Goal: Task Accomplishment & Management: Complete application form

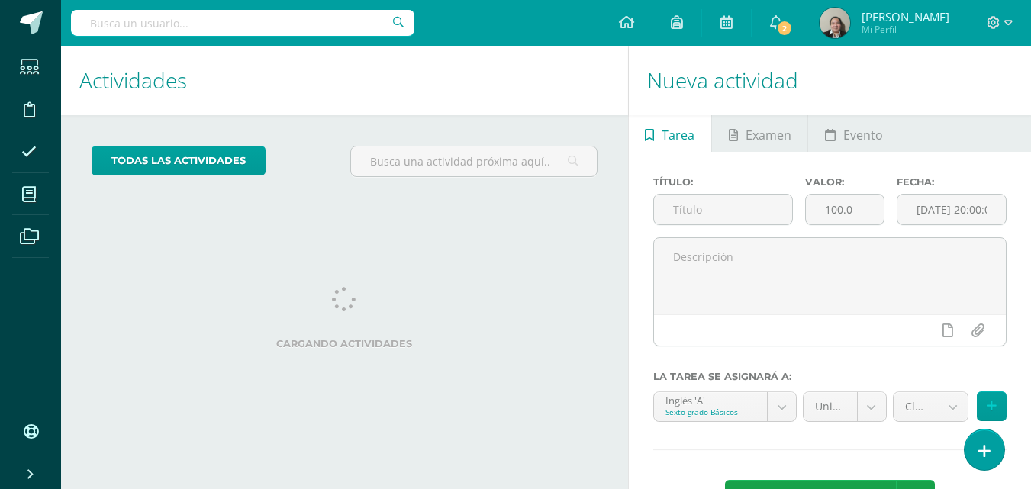
click at [41, 338] on ul "Estudiantes Disciplina Asistencia Mis cursos Archivos" at bounding box center [30, 229] width 61 height 367
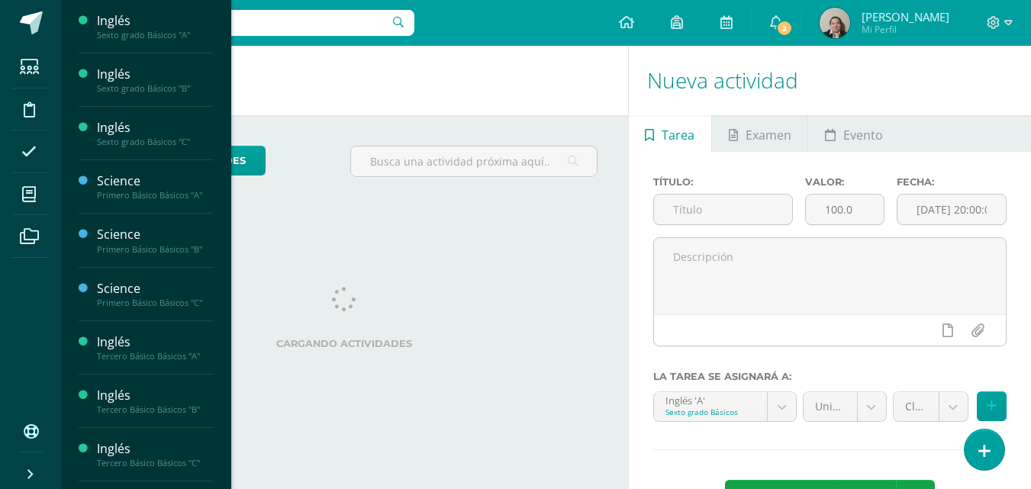
click at [33, 195] on icon at bounding box center [29, 194] width 14 height 15
click at [134, 409] on span "Estudiantes" at bounding box center [147, 412] width 60 height 15
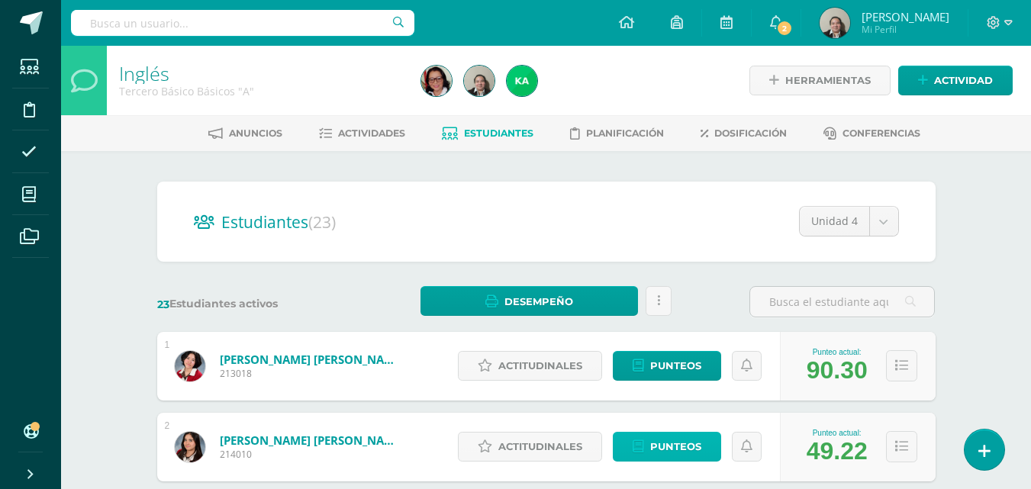
click at [665, 455] on span "Punteos" at bounding box center [675, 447] width 51 height 28
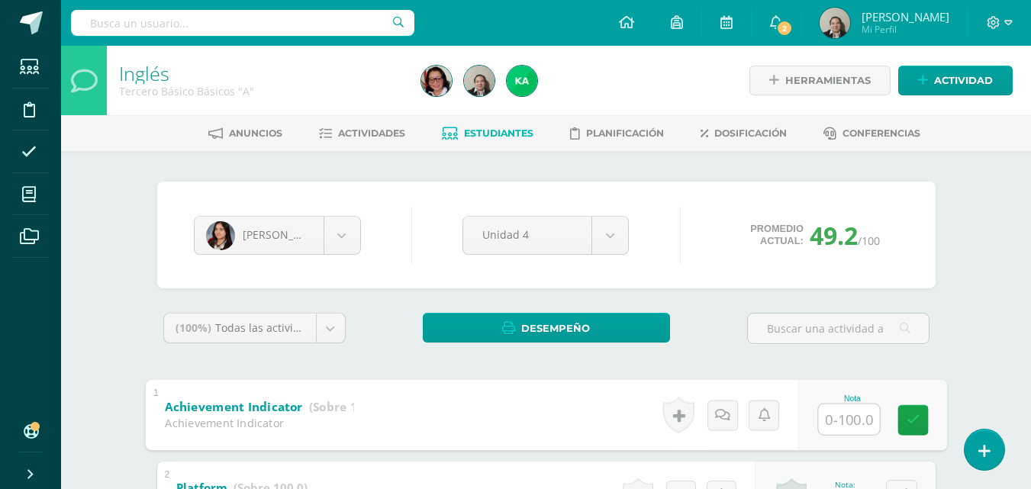
click at [850, 422] on input "text" at bounding box center [848, 419] width 61 height 31
type input "70"
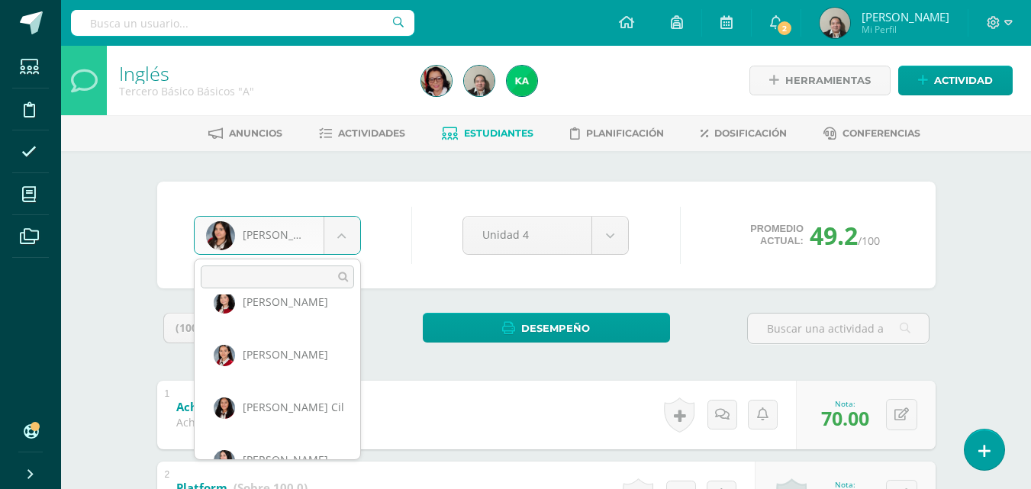
scroll to position [210, 0]
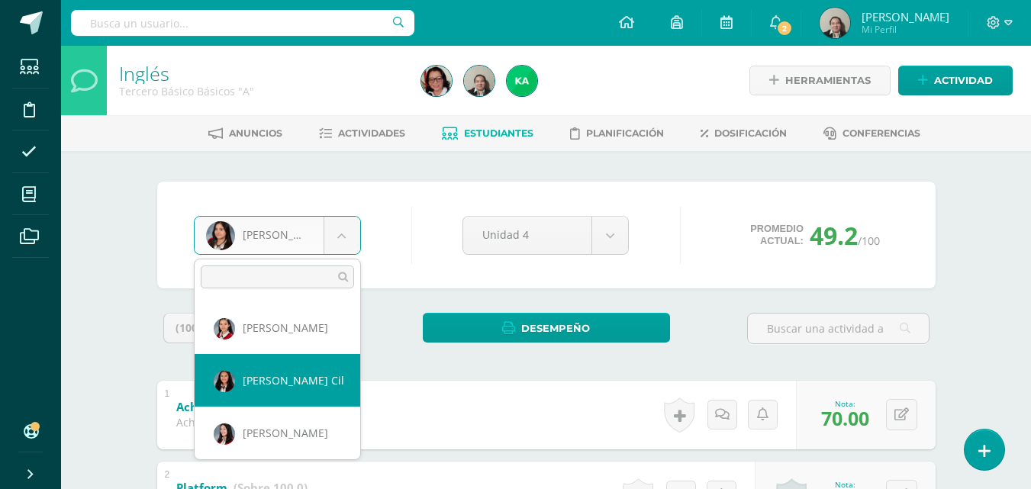
select select "3353"
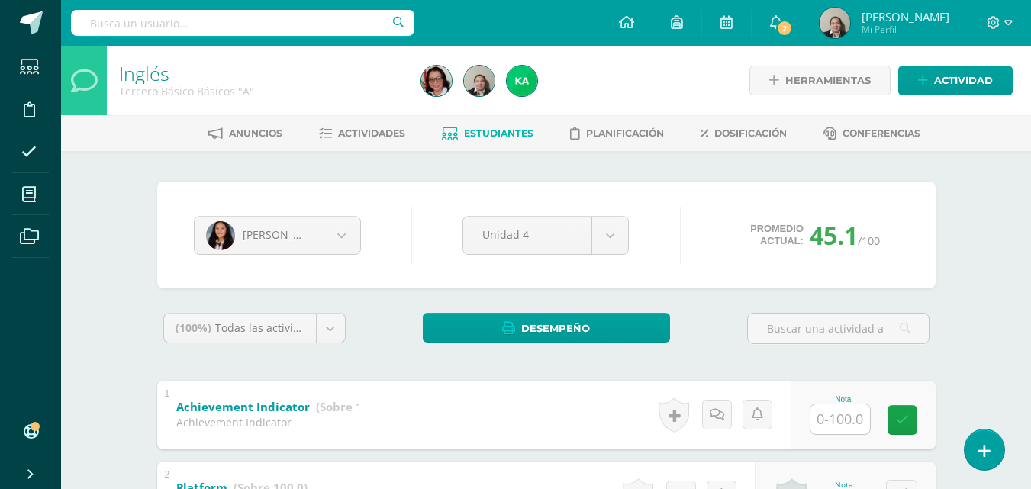
click at [841, 420] on input "text" at bounding box center [841, 420] width 60 height 30
type input "48"
click at [910, 419] on icon at bounding box center [913, 420] width 14 height 13
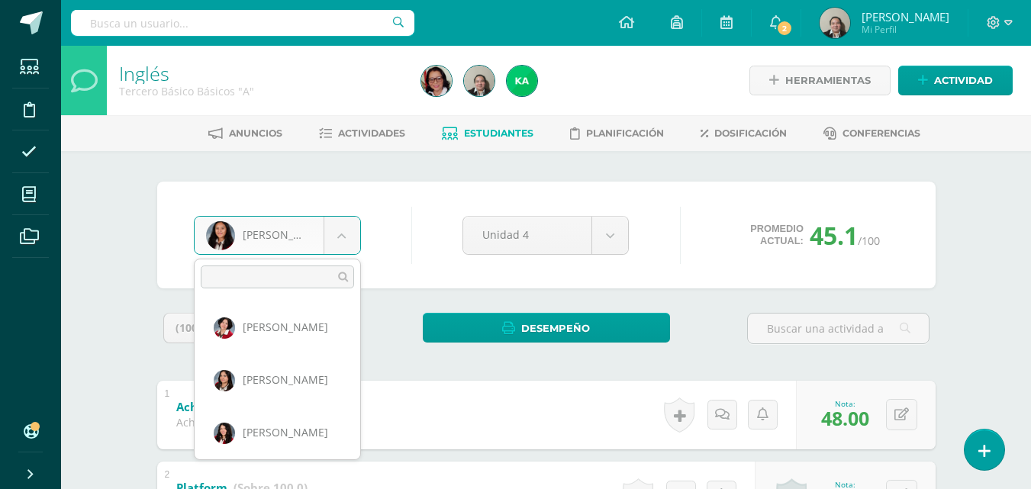
scroll to position [157, 0]
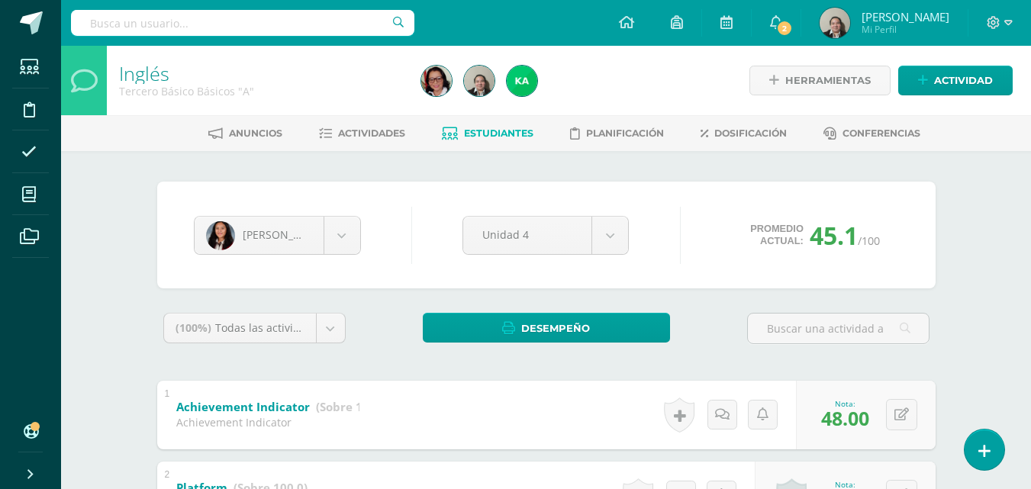
click at [902, 418] on button at bounding box center [901, 414] width 31 height 31
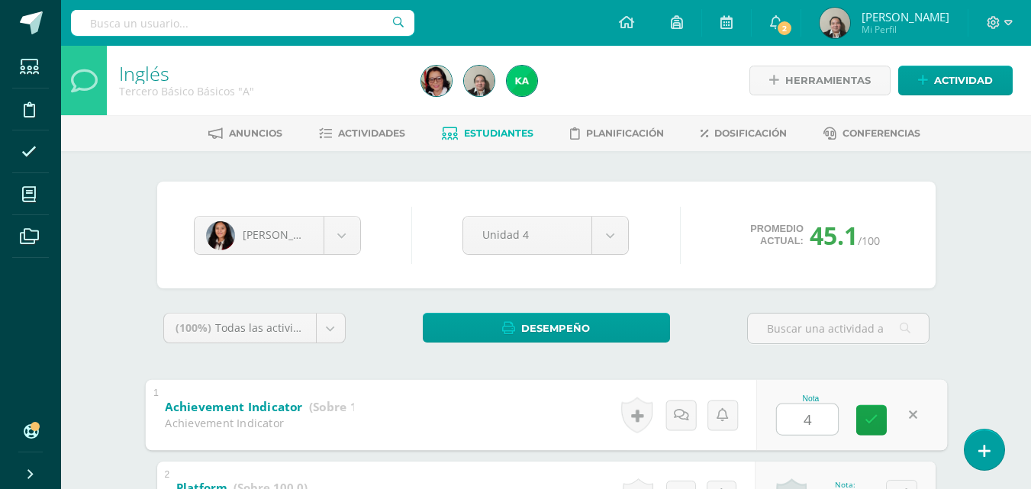
type input "48"
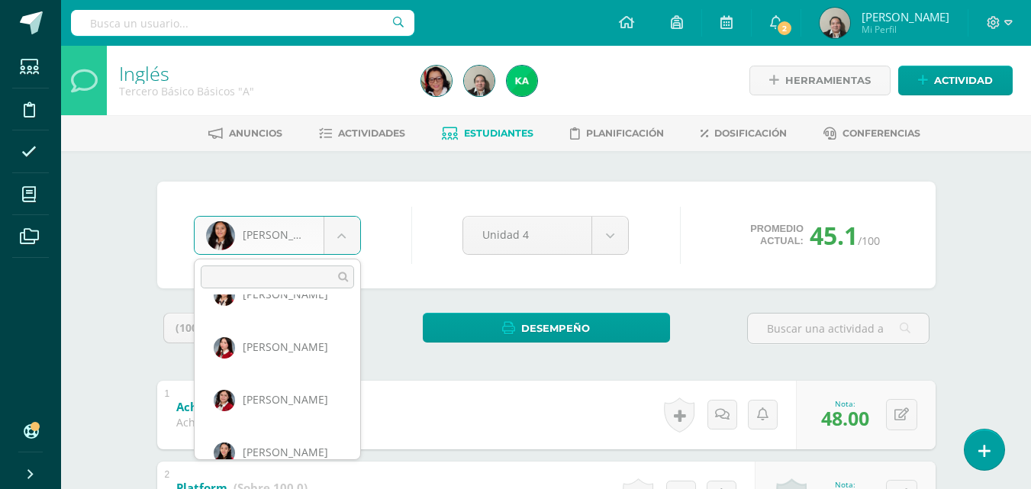
scroll to position [421, 0]
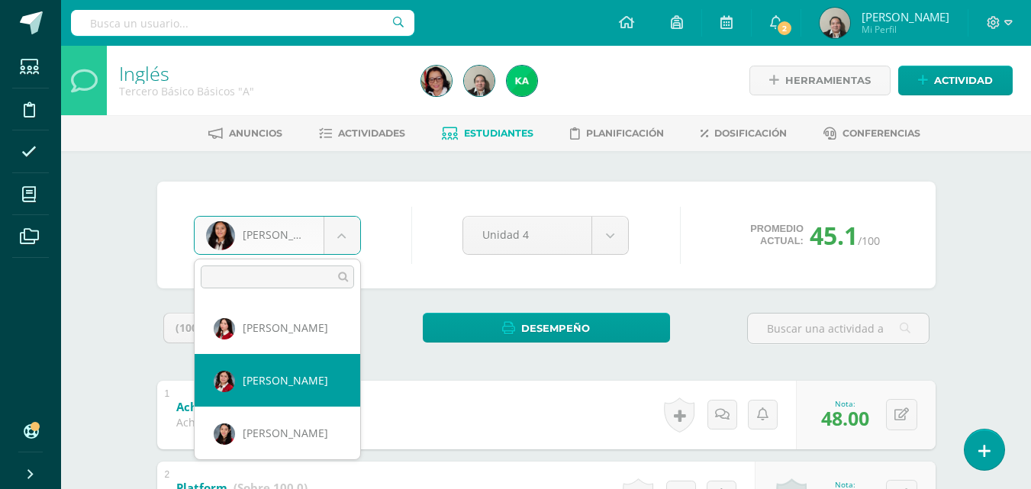
select select "3510"
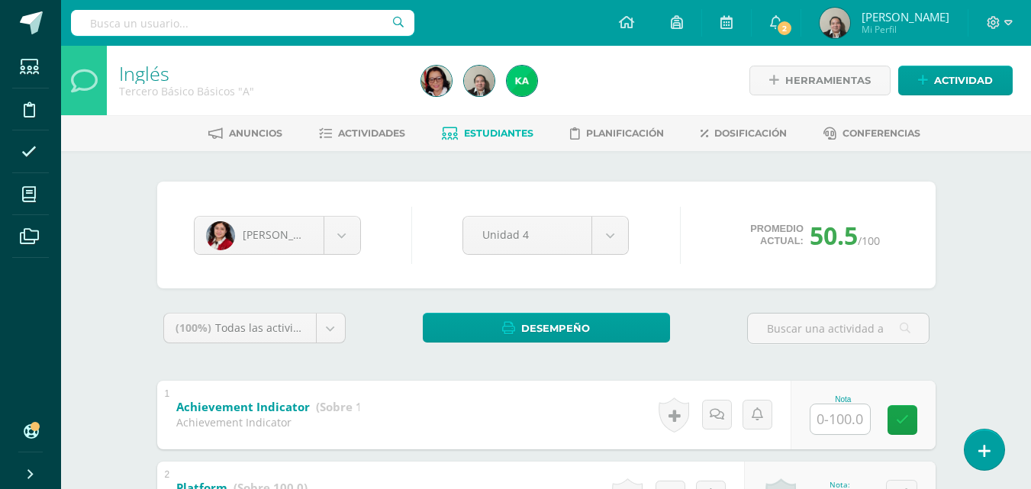
click at [837, 414] on input "text" at bounding box center [841, 420] width 60 height 30
type input "53"
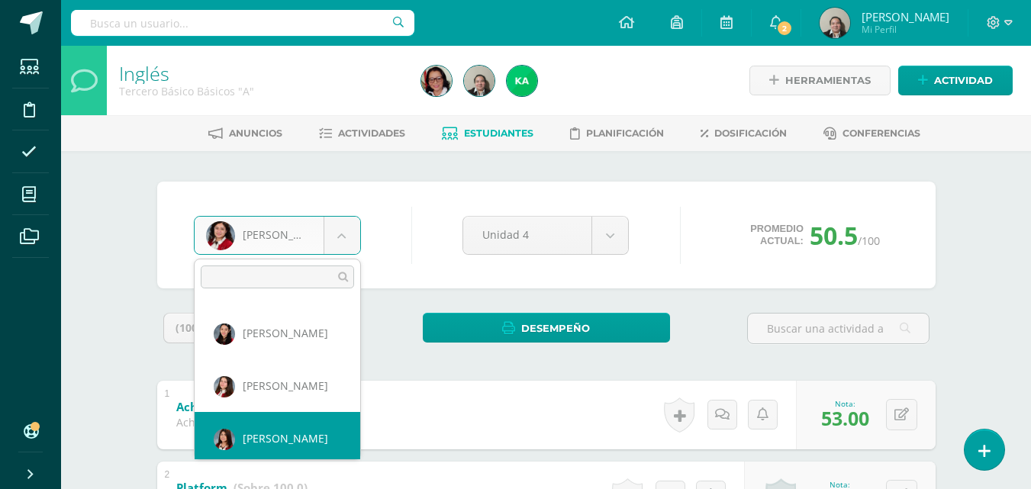
scroll to position [526, 0]
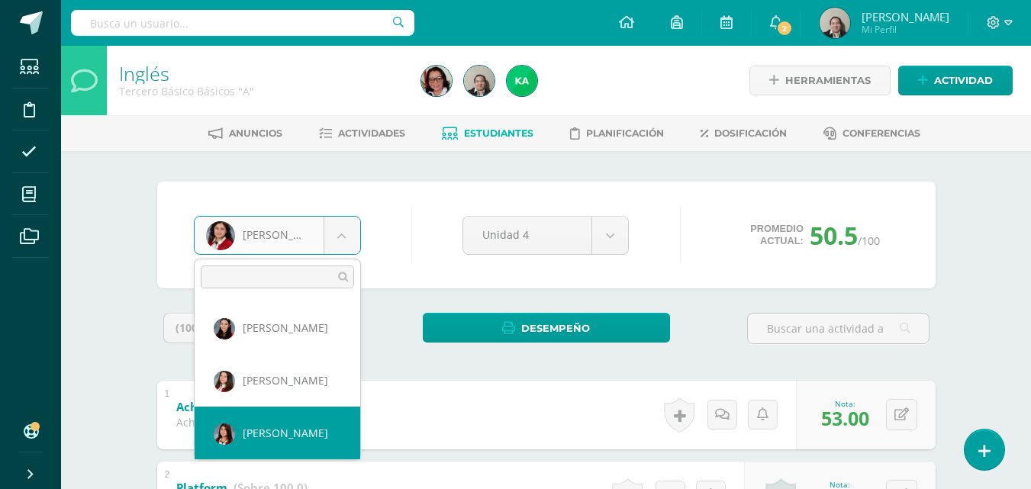
select select "3523"
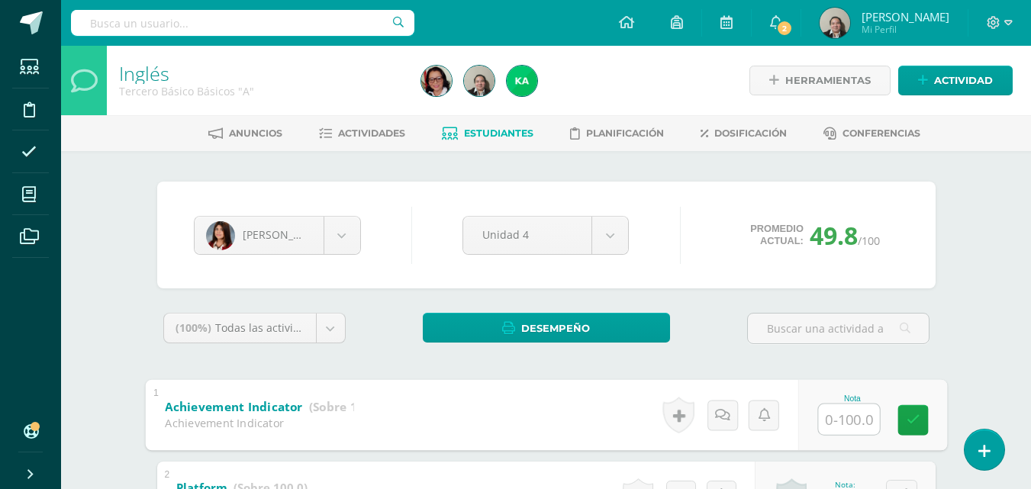
click at [838, 415] on input "text" at bounding box center [848, 419] width 61 height 31
type input "64"
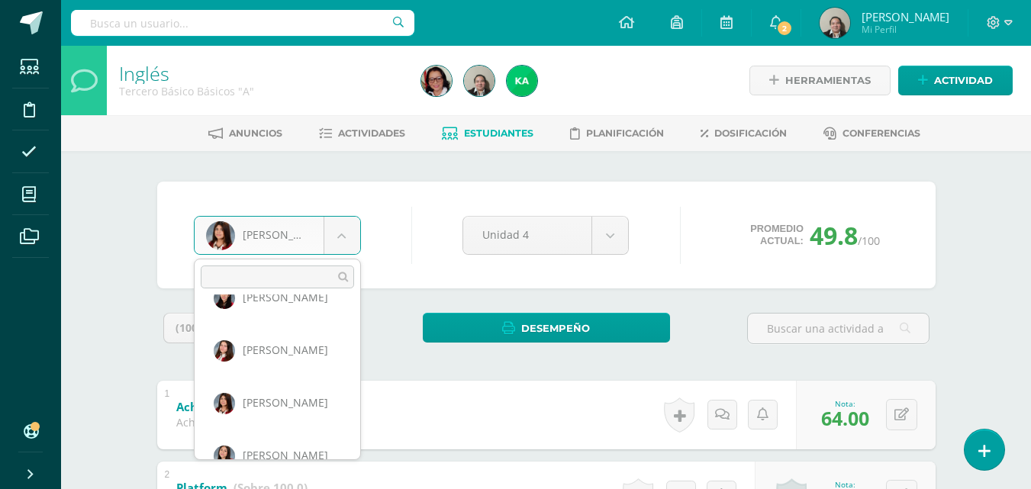
scroll to position [587, 0]
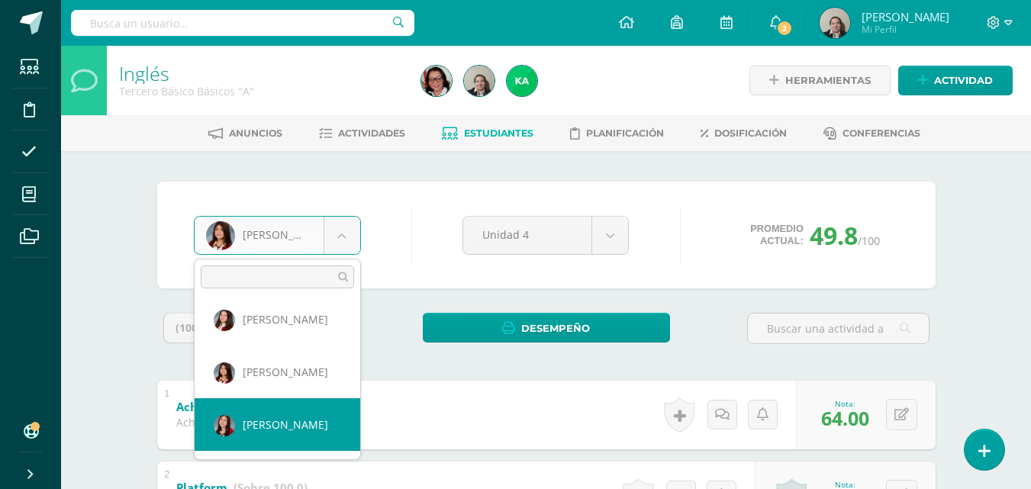
select select "3383"
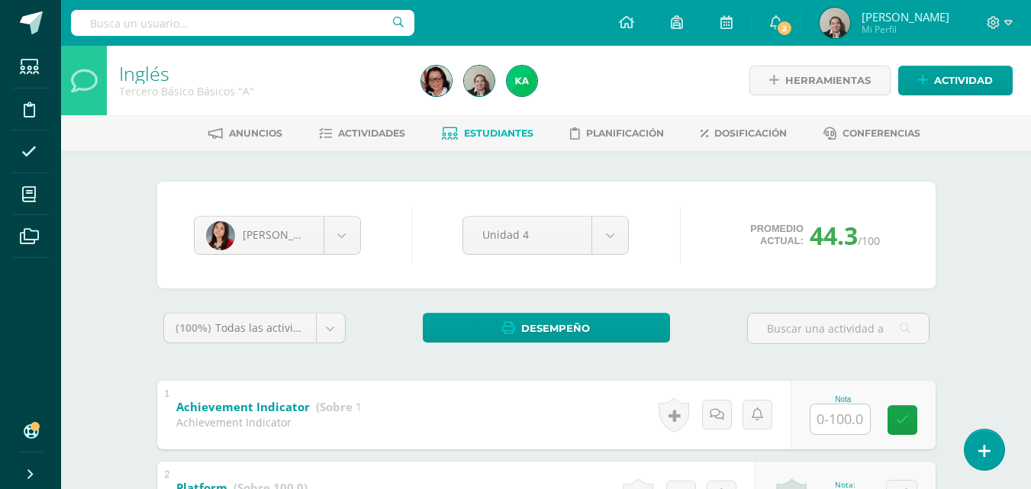
click at [834, 421] on input "text" at bounding box center [841, 420] width 60 height 30
type input "2"
type input "28"
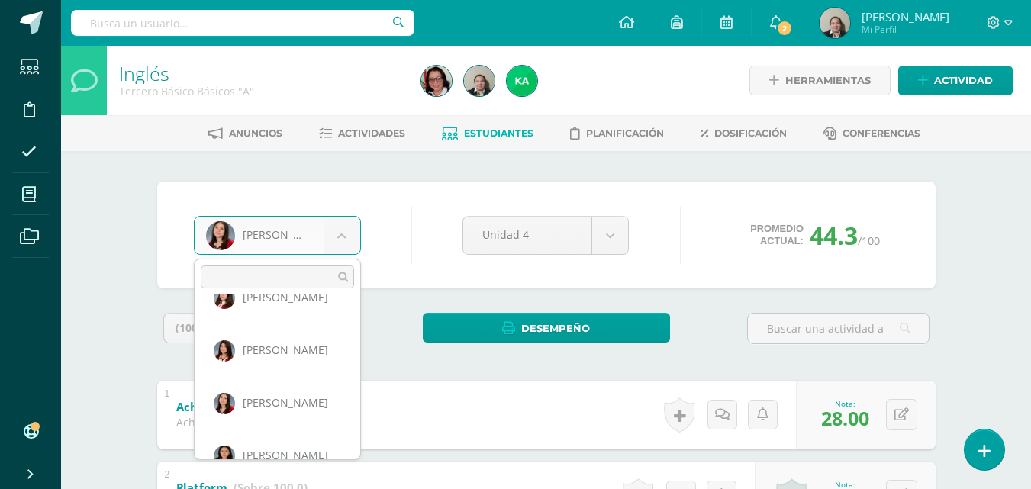
scroll to position [640, 0]
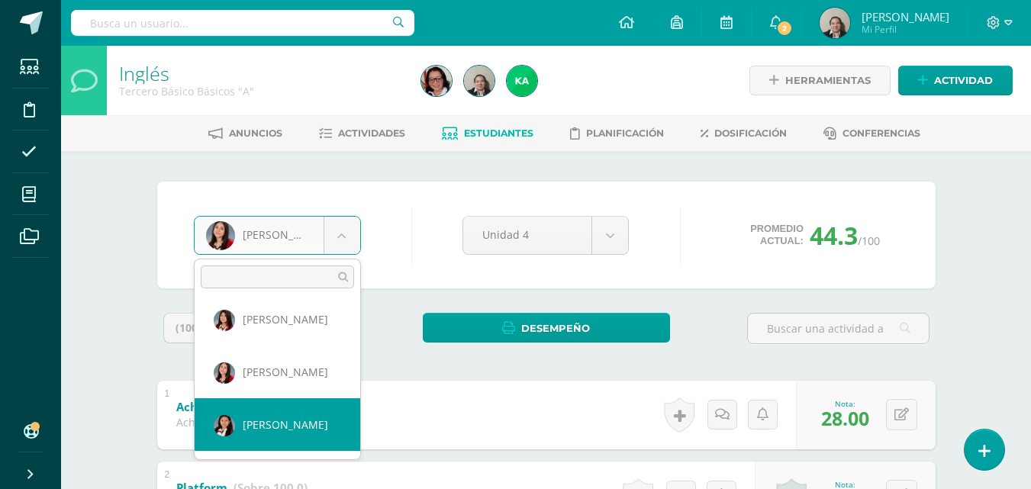
select select "3511"
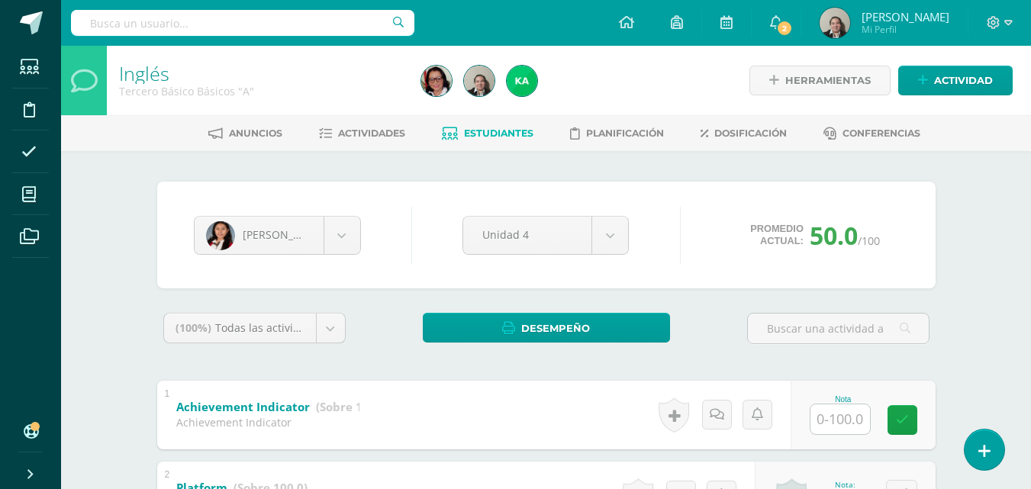
click at [842, 415] on input "text" at bounding box center [841, 420] width 60 height 30
type input "57"
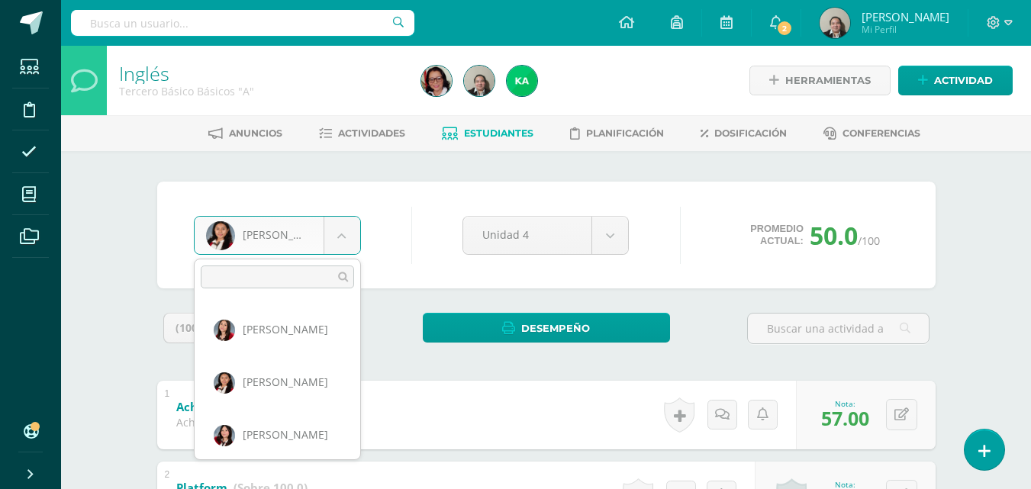
scroll to position [692, 0]
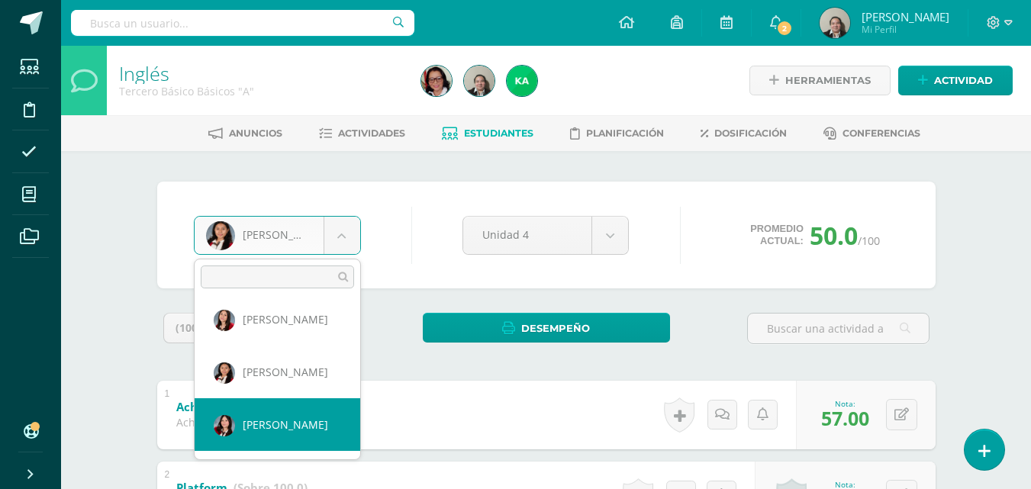
select select "3256"
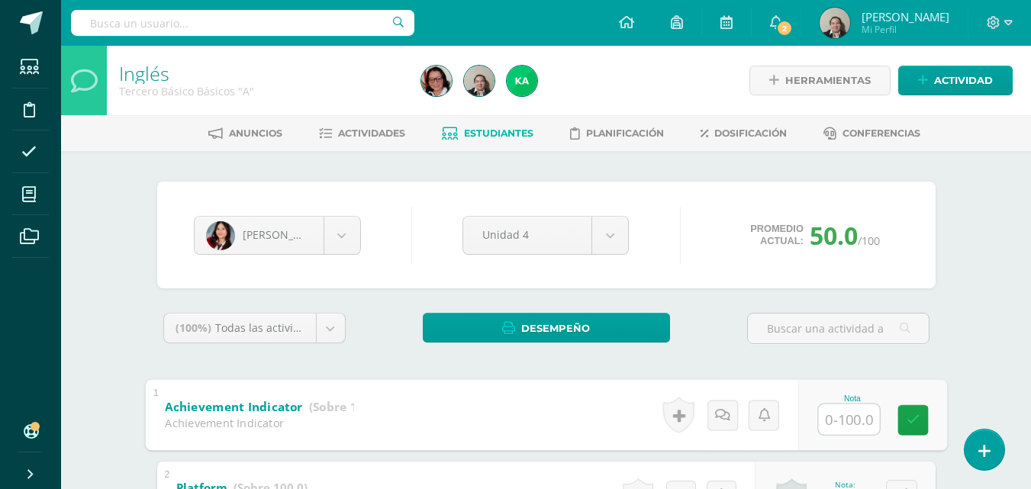
click at [838, 427] on input "text" at bounding box center [848, 419] width 61 height 31
type input "58"
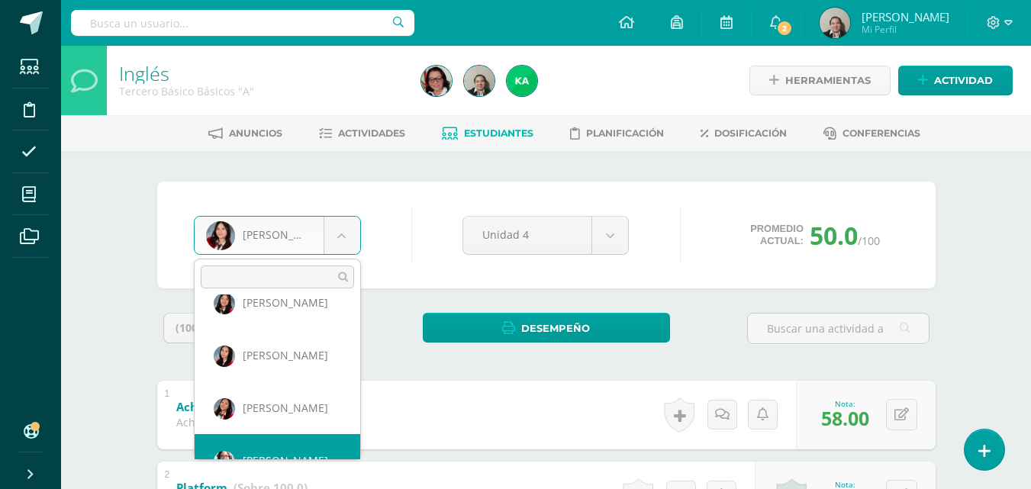
scroll to position [895, 0]
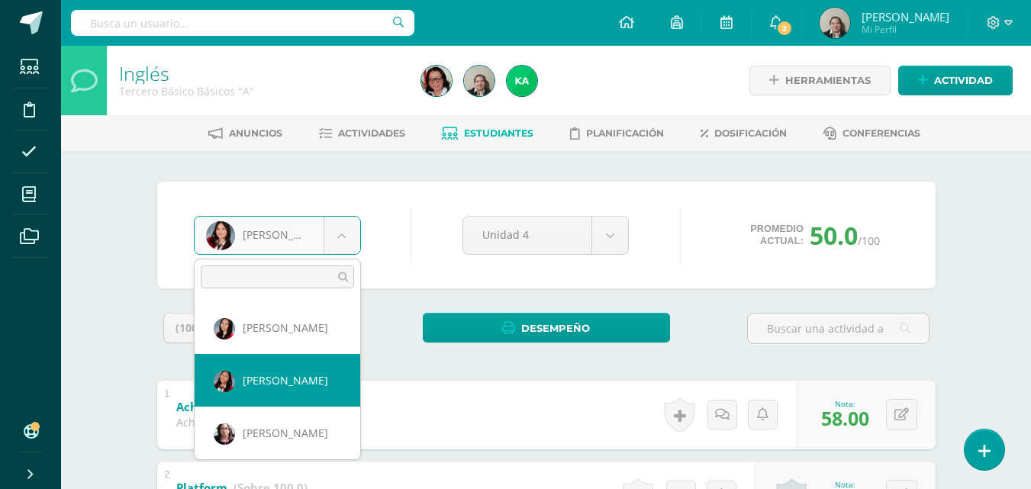
select select "773"
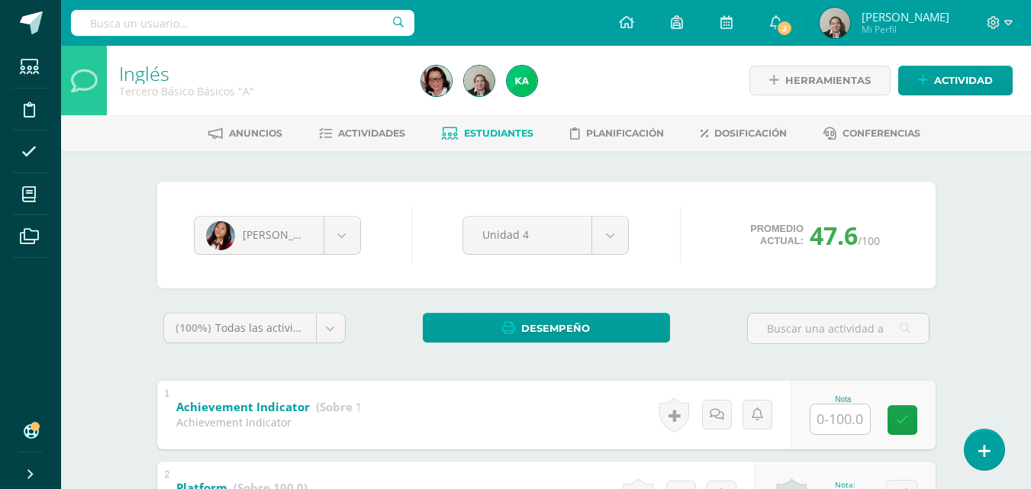
click at [853, 415] on input "text" at bounding box center [841, 420] width 60 height 30
type input "43"
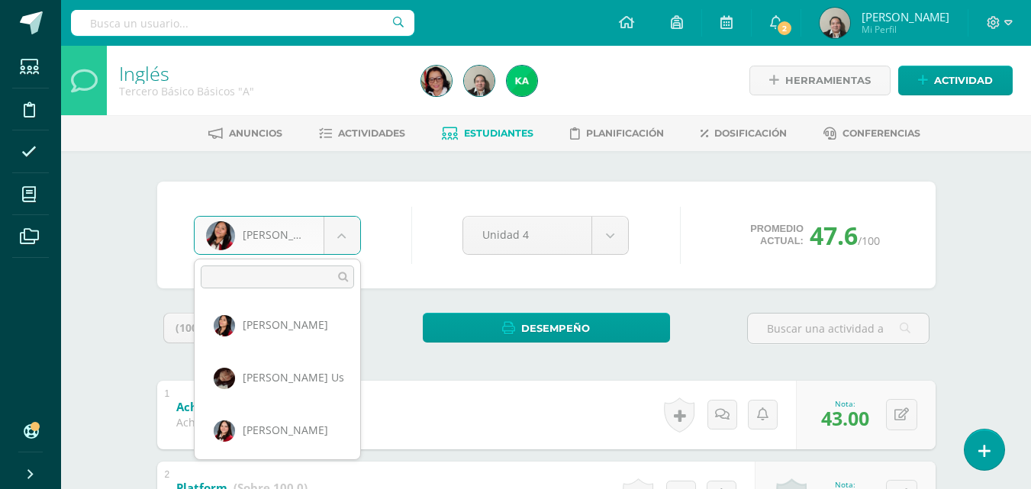
scroll to position [1059, 0]
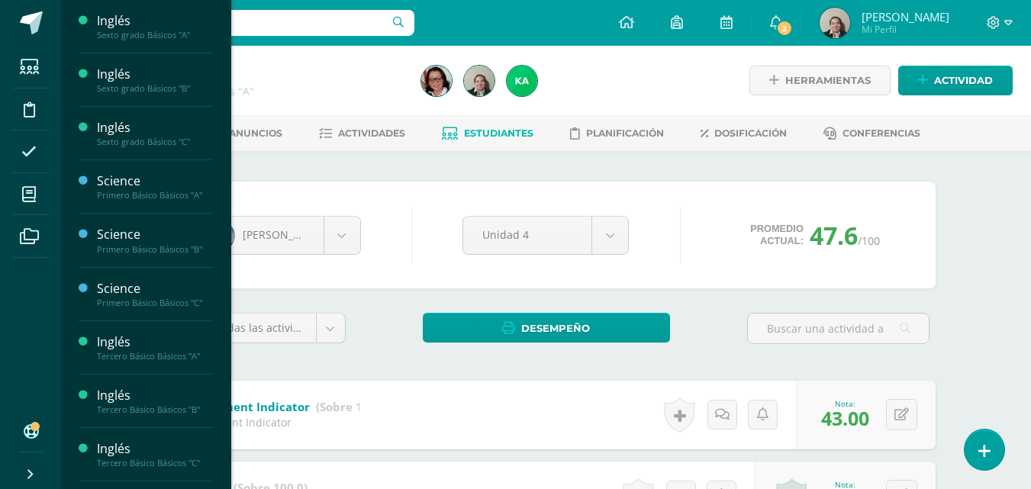
click at [140, 464] on span "Estudiantes" at bounding box center [147, 466] width 60 height 15
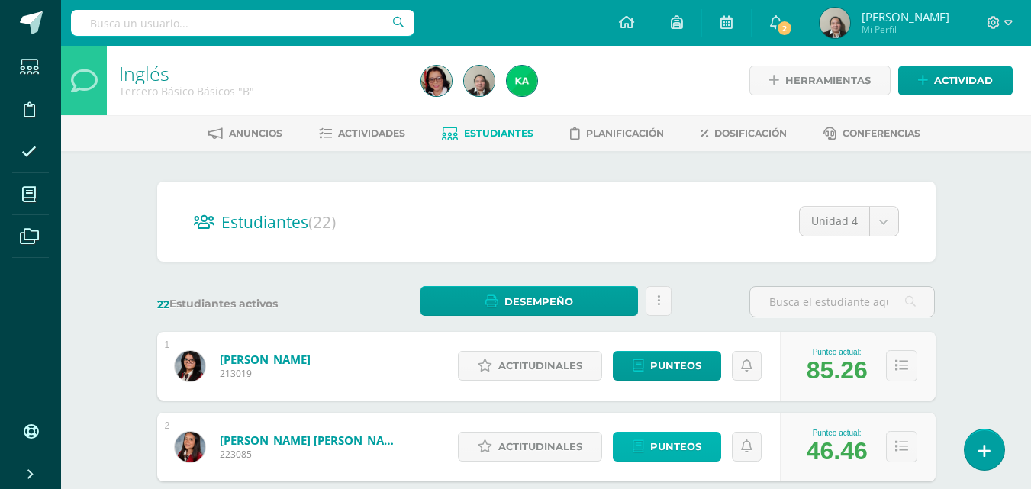
click at [663, 446] on span "Punteos" at bounding box center [675, 447] width 51 height 28
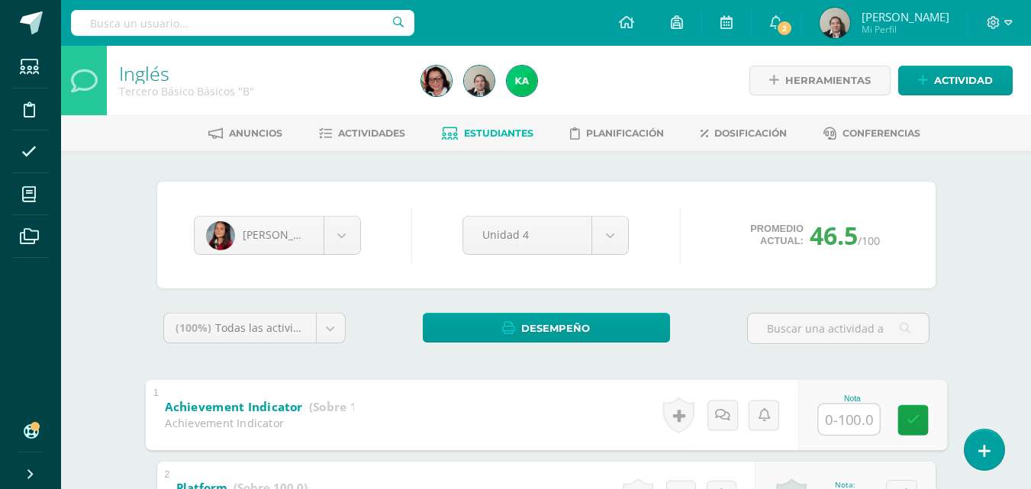
click at [821, 421] on input "text" at bounding box center [848, 419] width 61 height 31
type input "55"
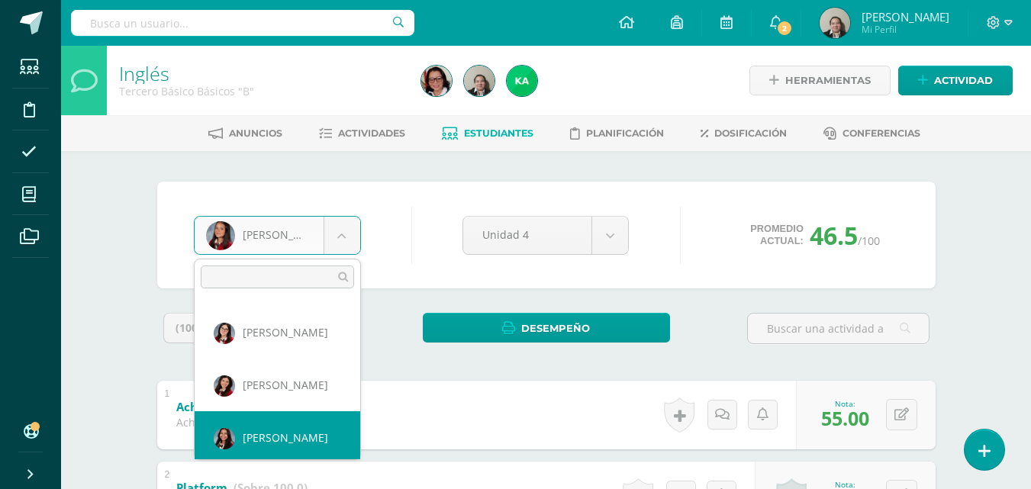
scroll to position [157, 0]
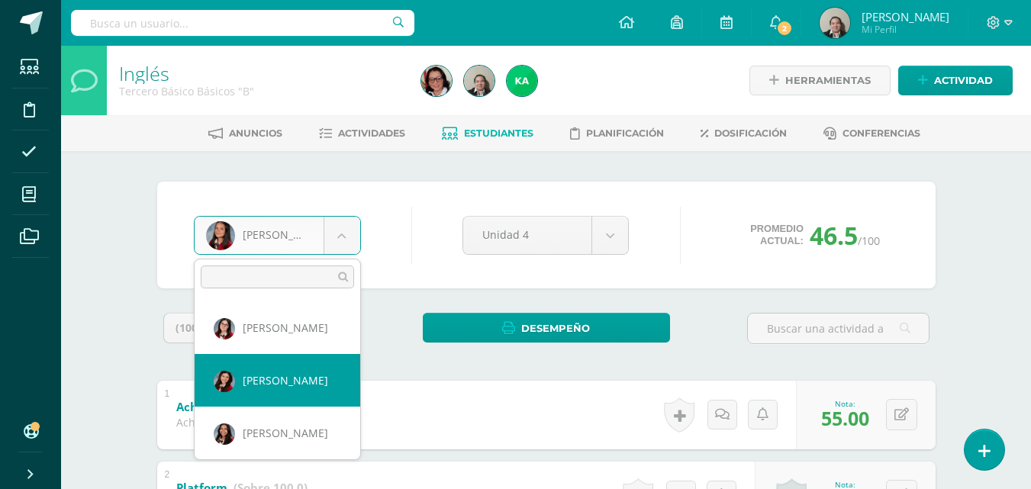
select select "268"
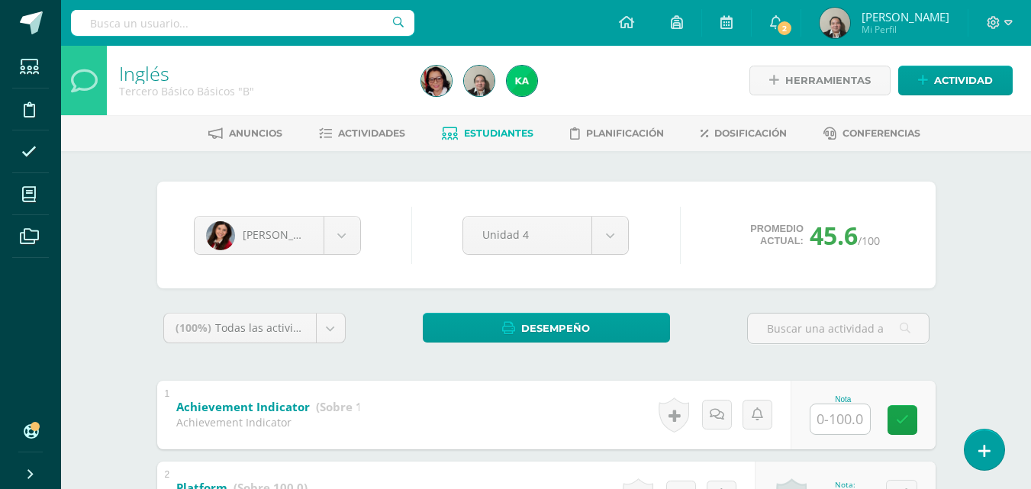
click at [838, 427] on input "text" at bounding box center [841, 420] width 60 height 30
type input "53"
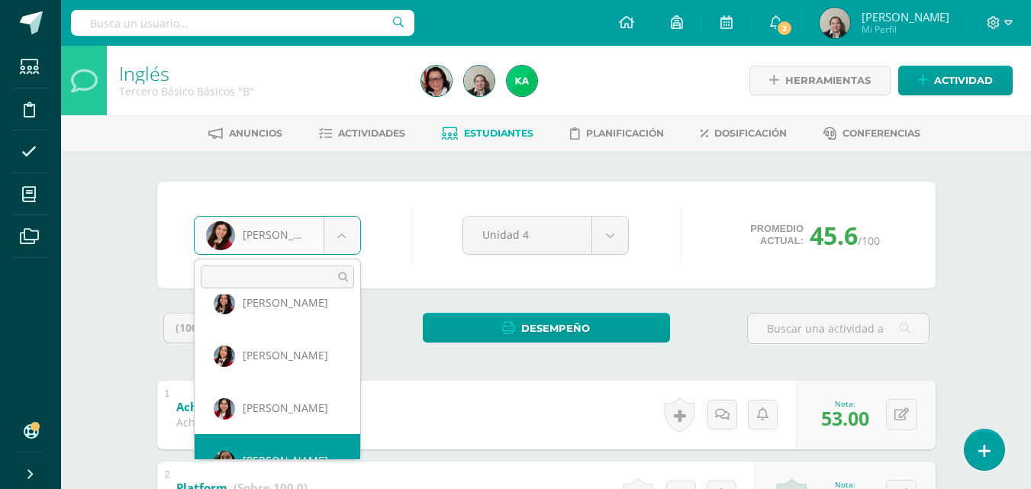
scroll to position [315, 0]
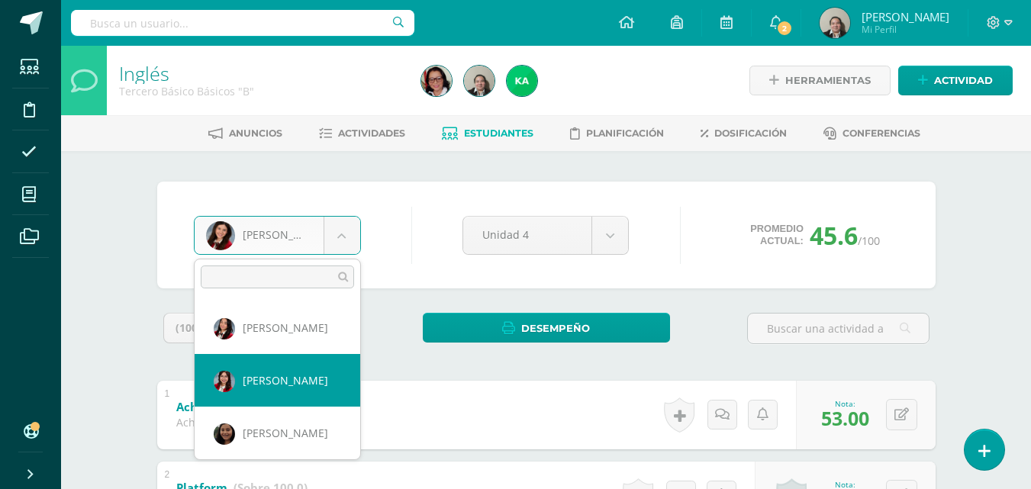
select select "768"
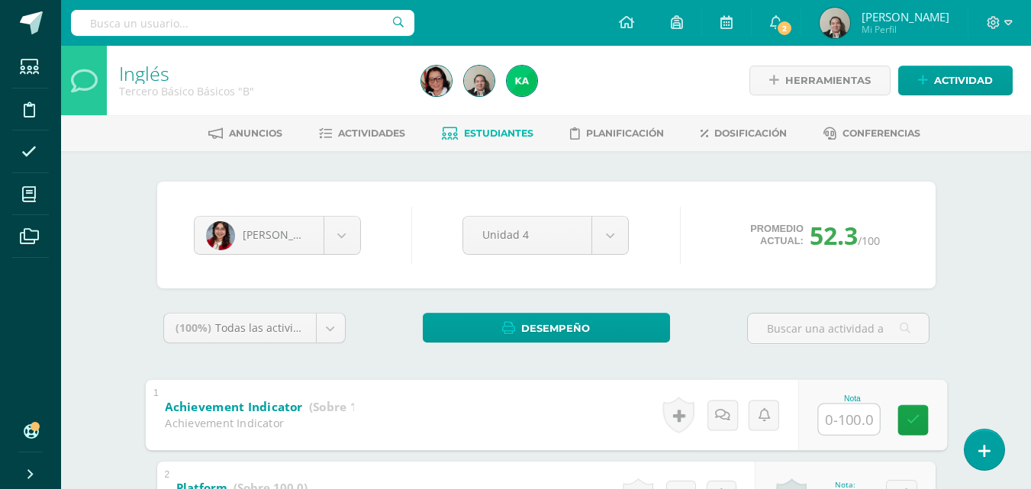
click at [857, 421] on input "text" at bounding box center [848, 419] width 61 height 31
type input "66"
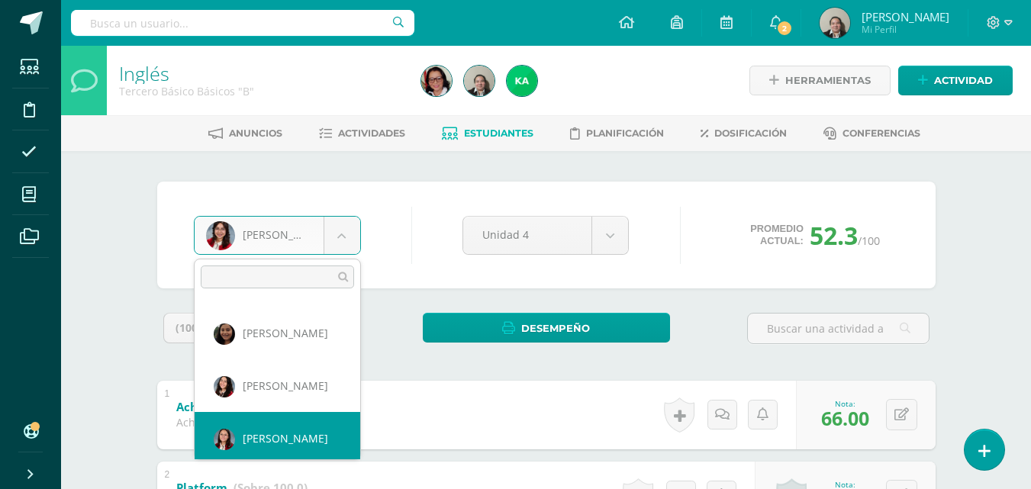
scroll to position [421, 0]
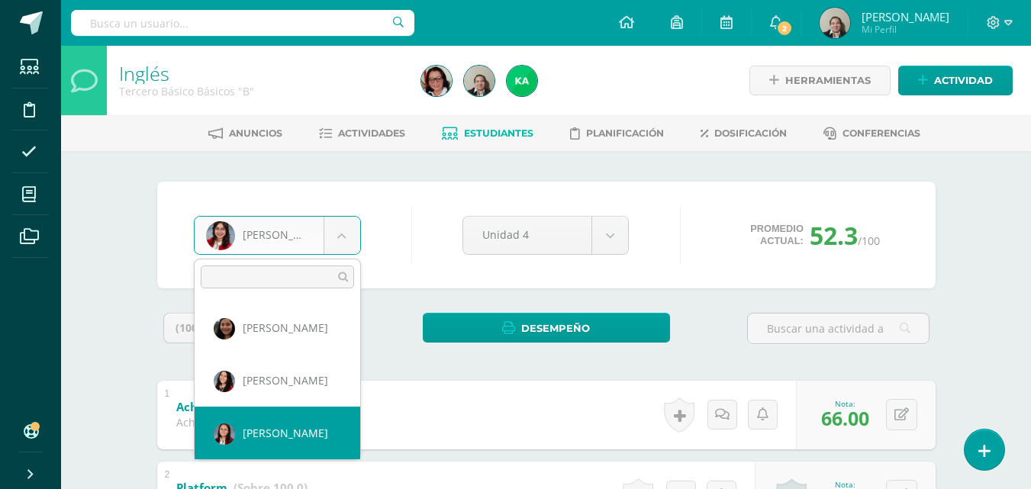
select select "275"
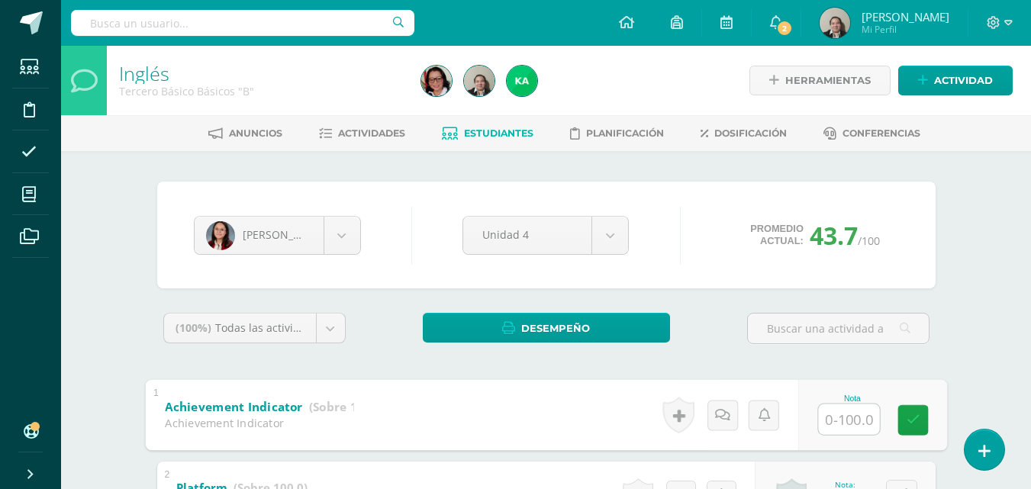
click at [831, 427] on input "text" at bounding box center [848, 419] width 61 height 31
type input "42"
click at [918, 414] on icon at bounding box center [913, 420] width 14 height 13
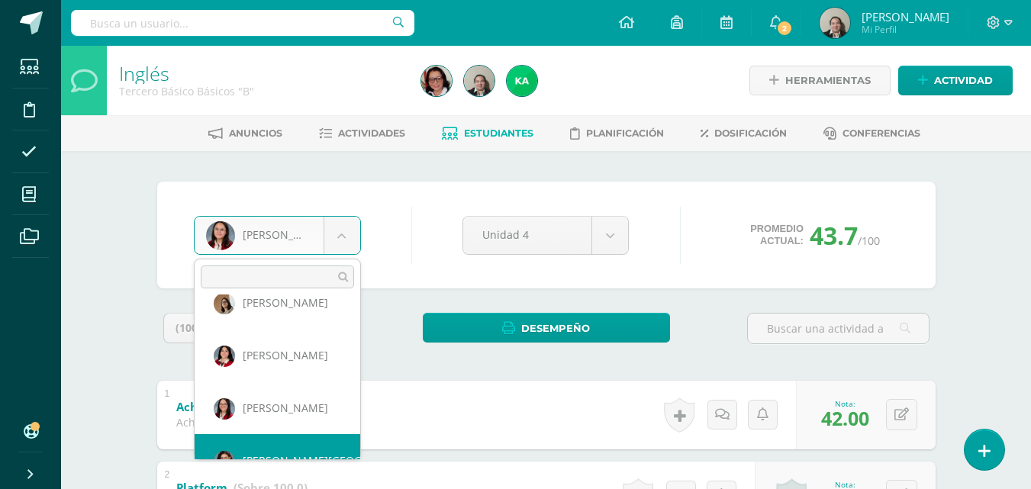
scroll to position [631, 0]
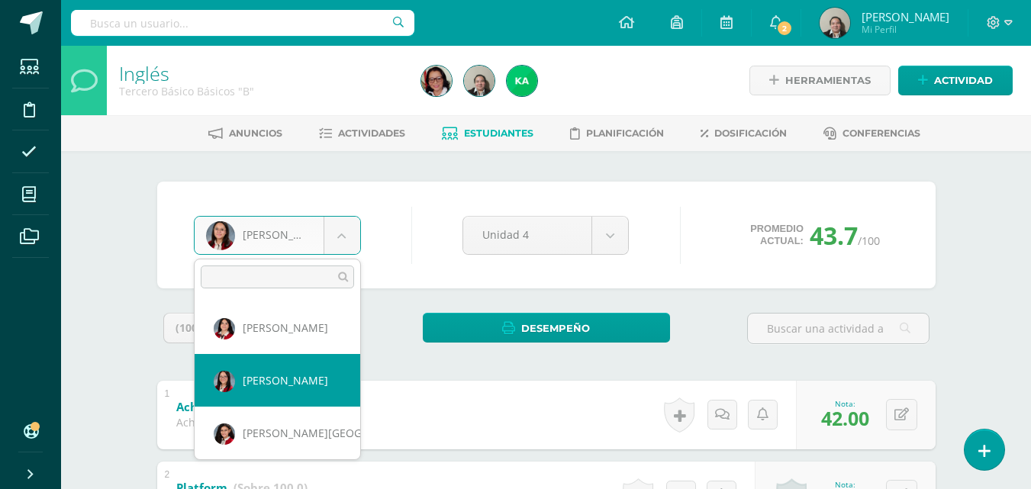
select select "3524"
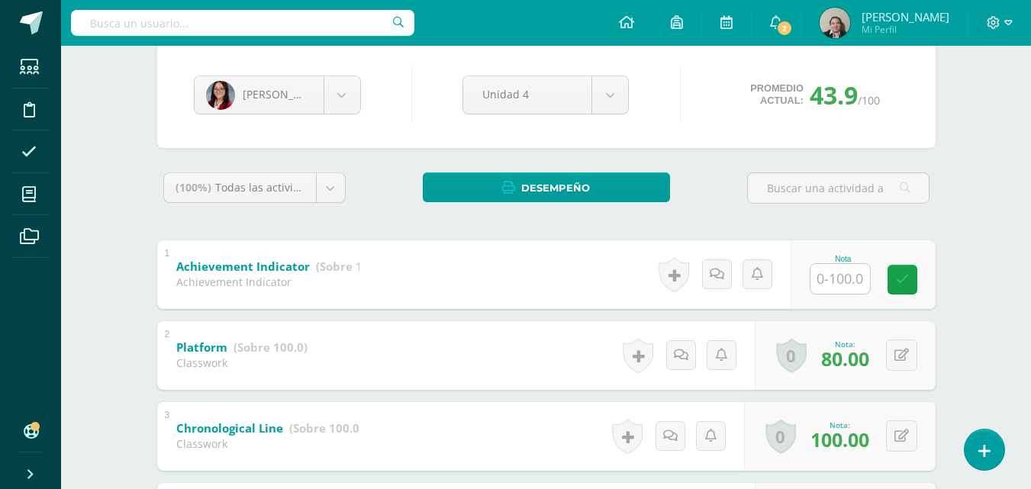
scroll to position [153, 0]
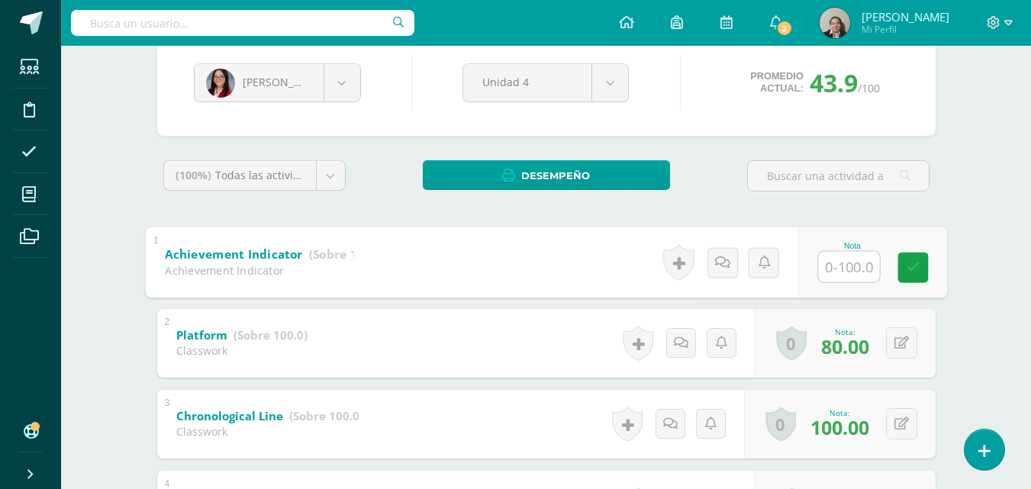
click at [853, 265] on input "text" at bounding box center [848, 266] width 61 height 31
type input "28"
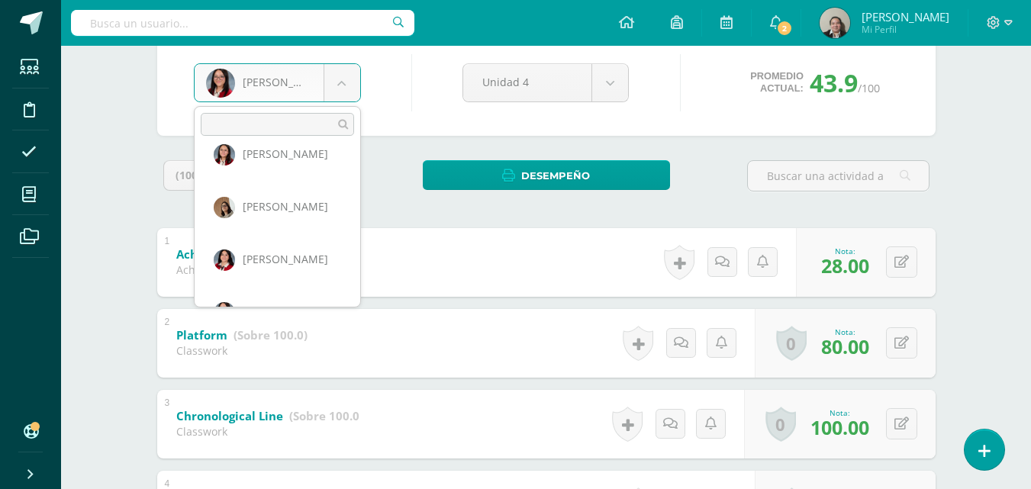
scroll to position [518, 0]
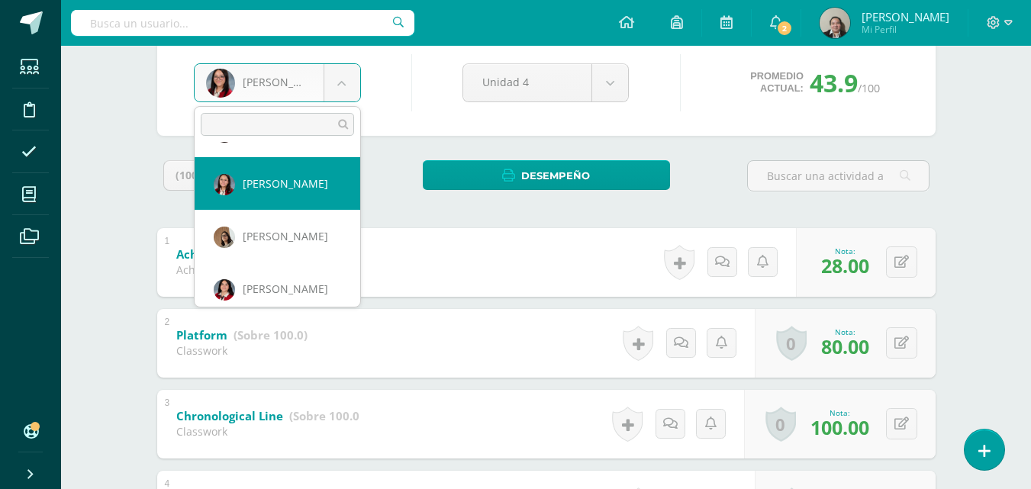
select select "275"
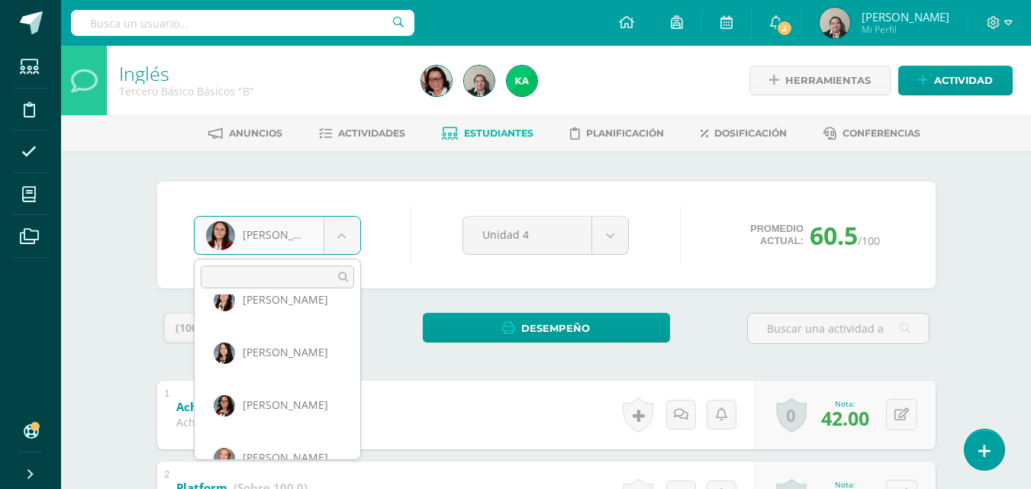
scroll to position [842, 0]
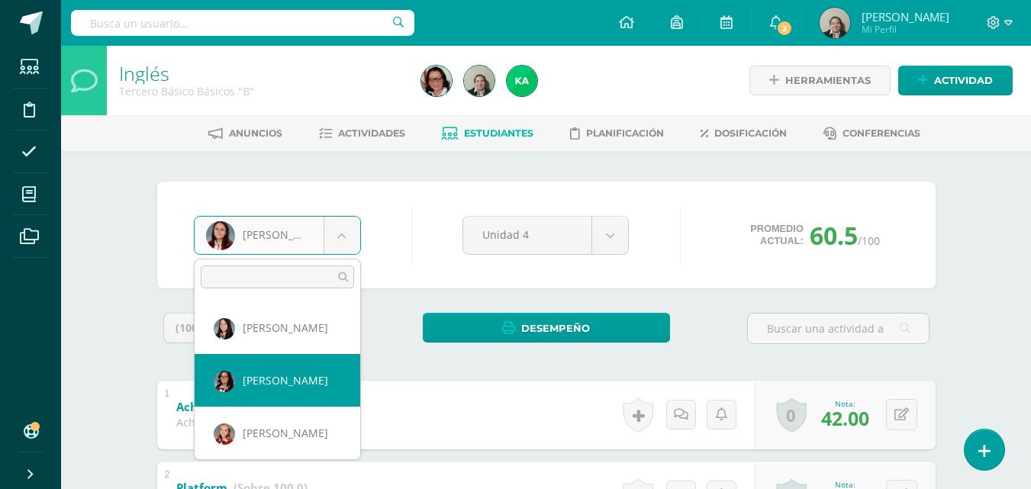
select select "291"
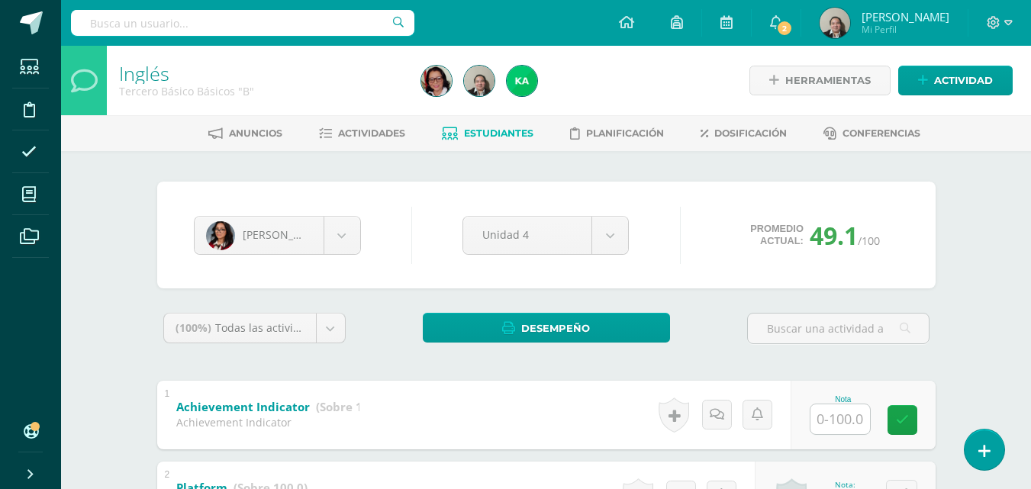
click at [835, 415] on input "text" at bounding box center [841, 420] width 60 height 30
type input "64"
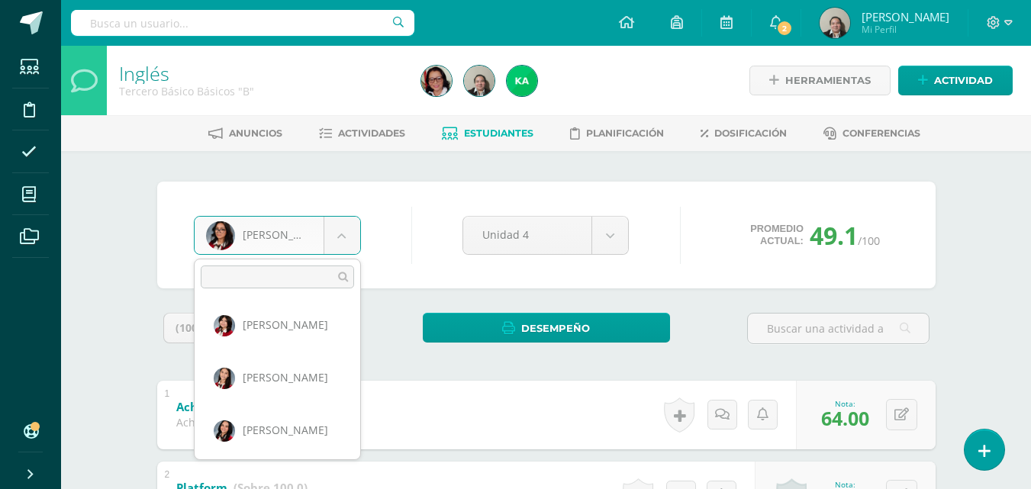
scroll to position [1006, 0]
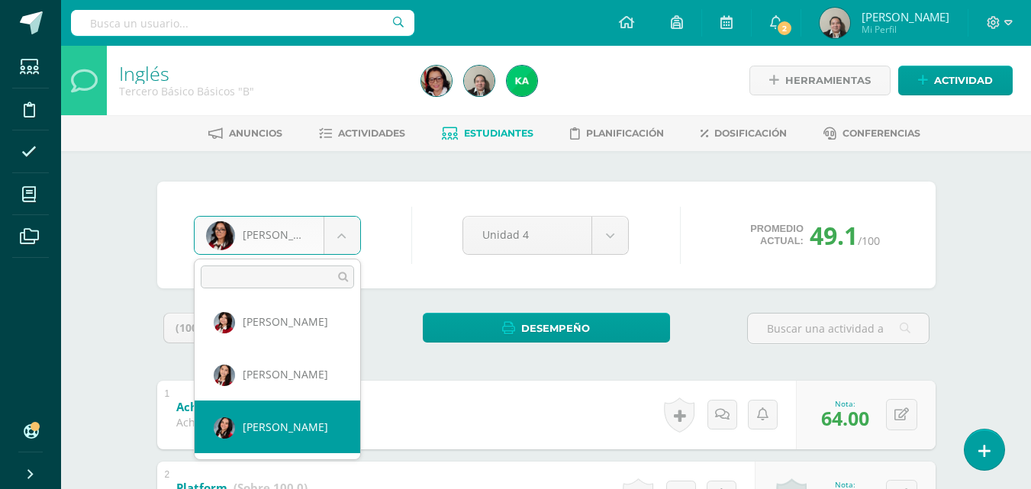
select select "279"
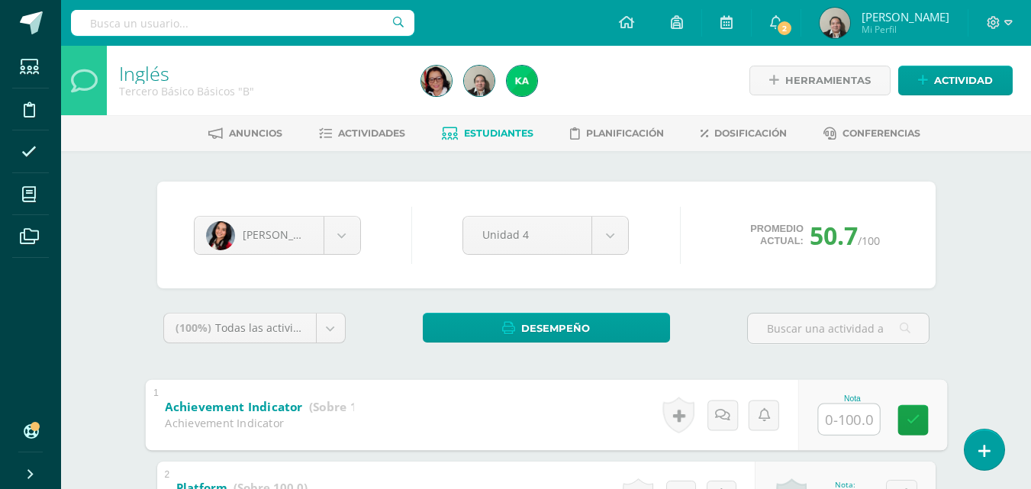
click at [834, 418] on input "text" at bounding box center [848, 419] width 61 height 31
type input "55"
click at [917, 432] on link at bounding box center [913, 420] width 31 height 31
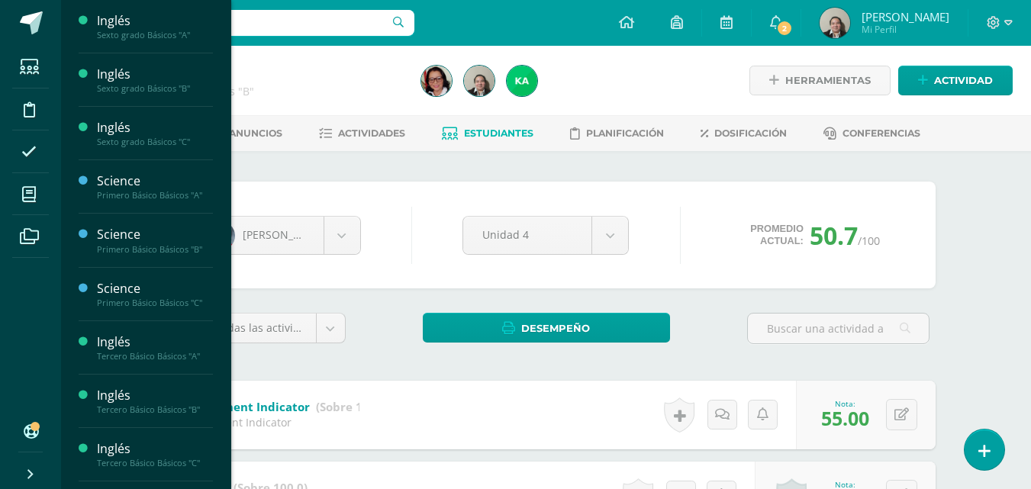
click at [122, 463] on div "Tercero Básico Básicos "C"" at bounding box center [155, 463] width 116 height 11
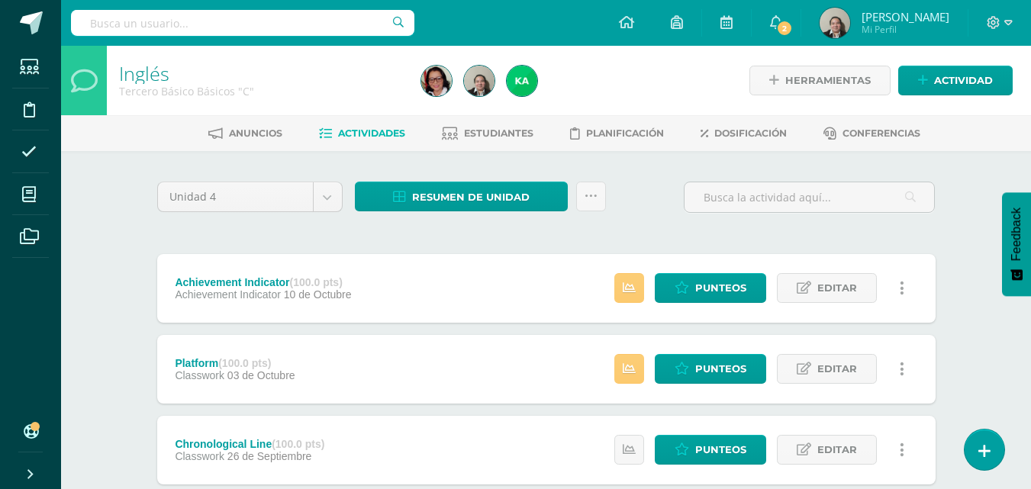
click at [522, 135] on span "Estudiantes" at bounding box center [498, 132] width 69 height 11
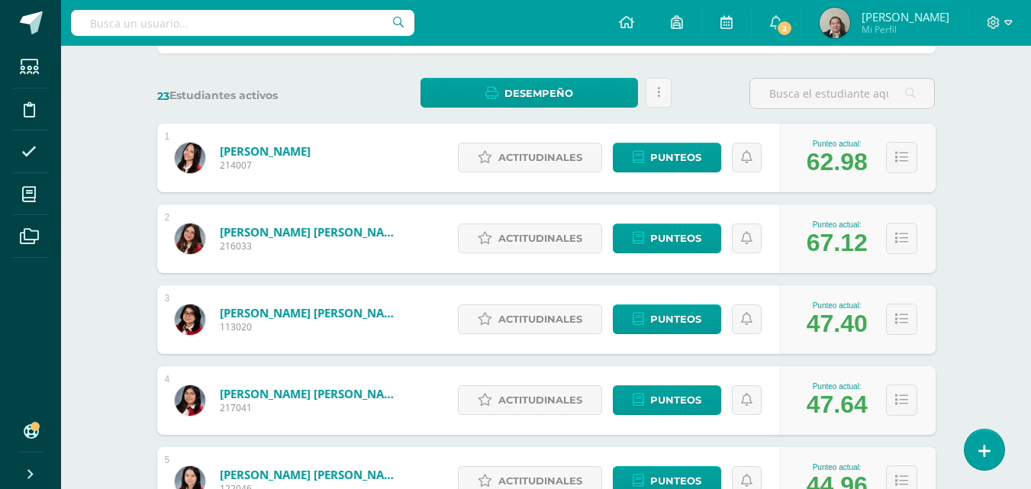
scroll to position [214, 0]
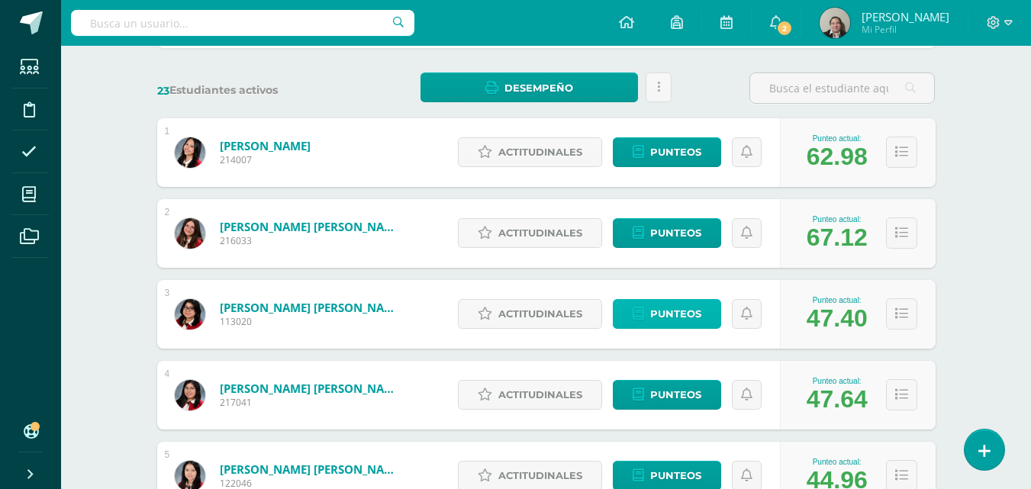
click at [681, 319] on span "Punteos" at bounding box center [675, 314] width 51 height 28
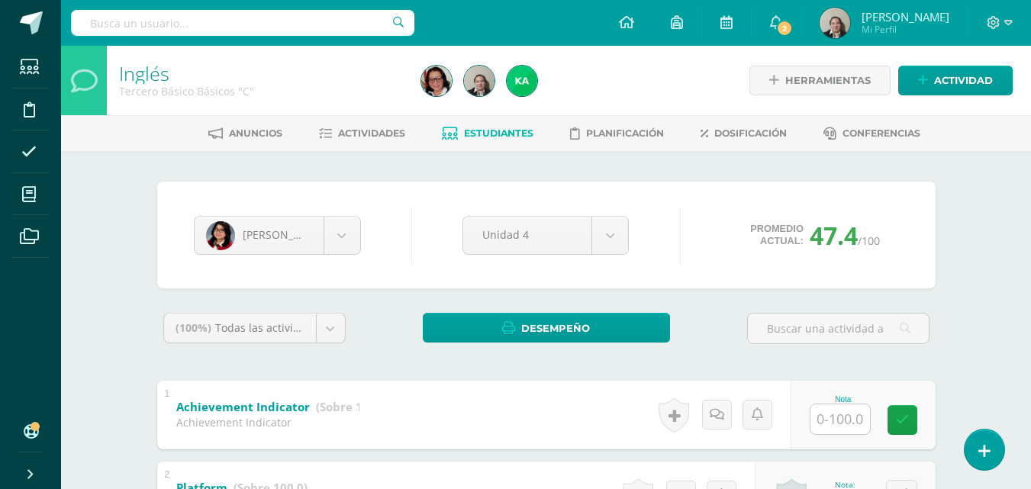
click at [827, 425] on input "text" at bounding box center [841, 420] width 60 height 30
type input "55"
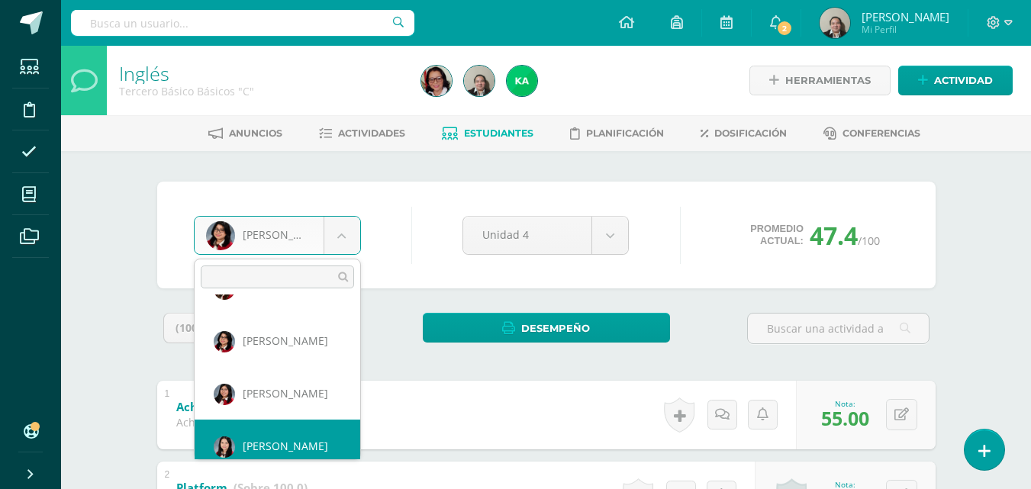
scroll to position [105, 0]
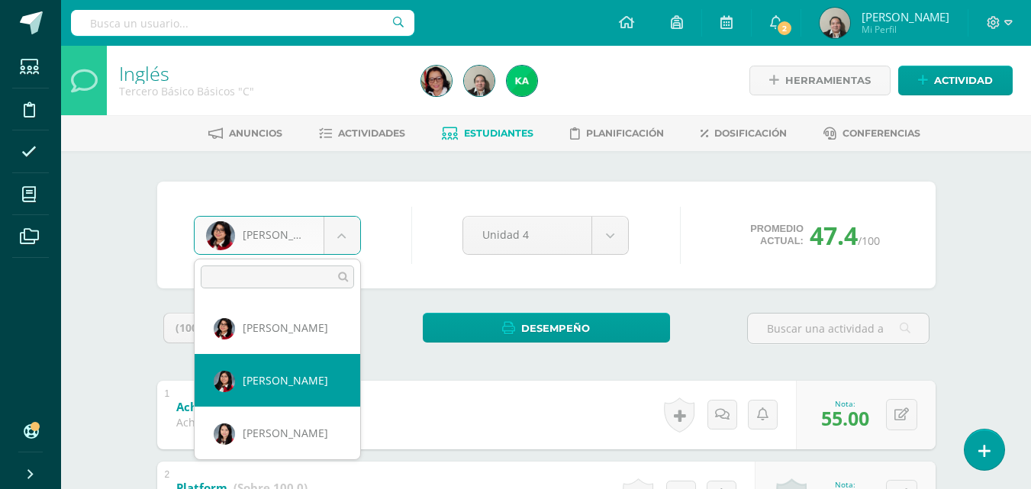
select select "265"
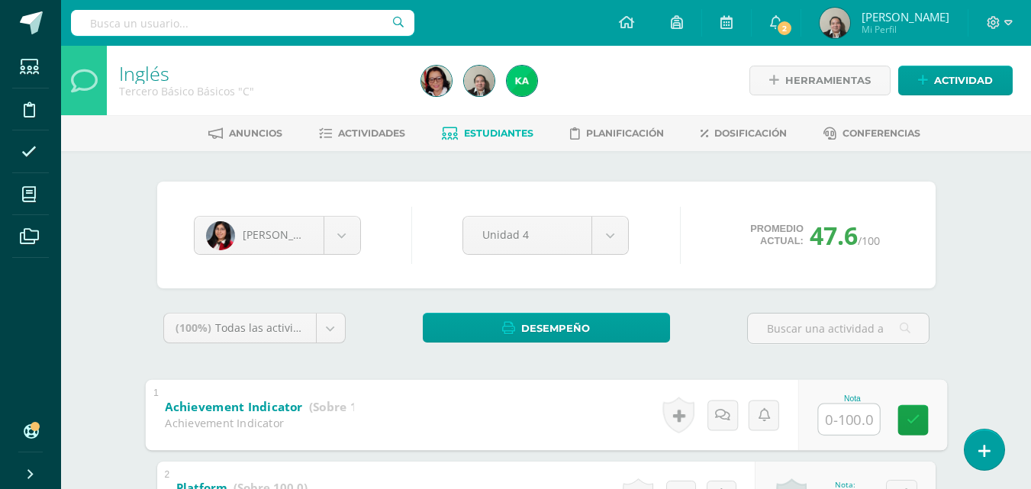
click at [835, 424] on input "text" at bounding box center [848, 419] width 61 height 31
type input "53"
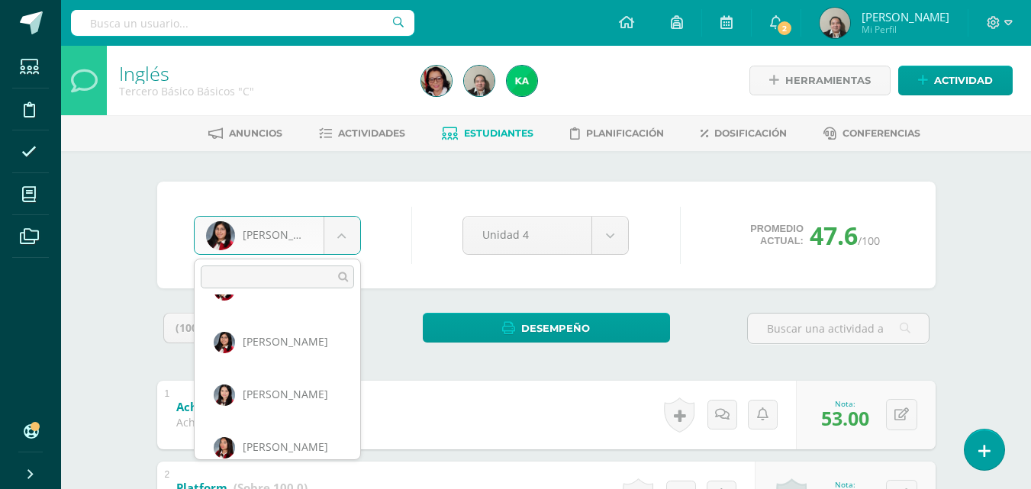
scroll to position [157, 0]
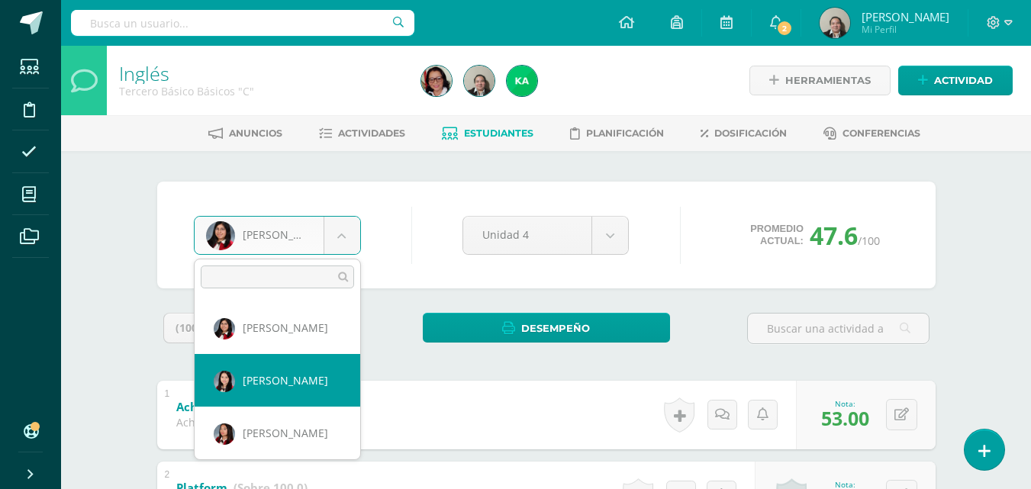
select select "3521"
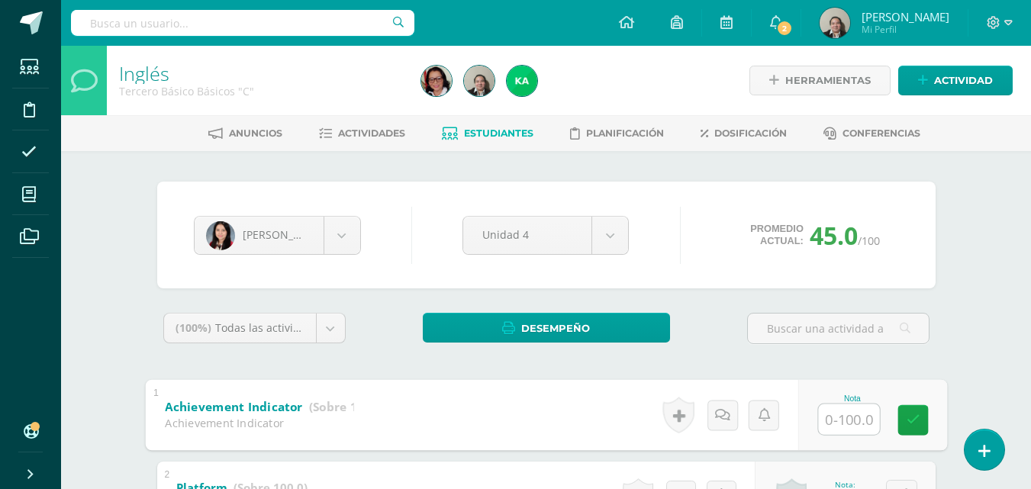
click at [847, 419] on input "text" at bounding box center [848, 419] width 61 height 31
type input "35"
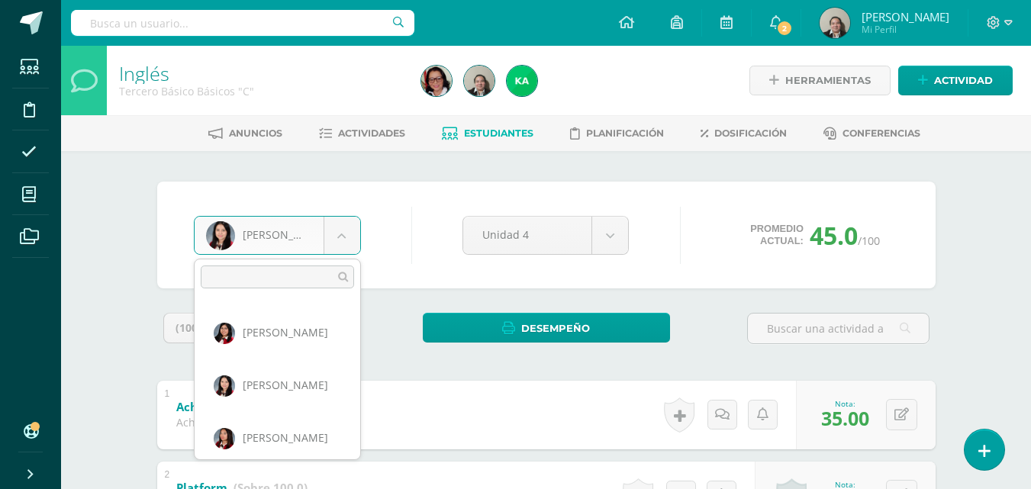
scroll to position [166, 0]
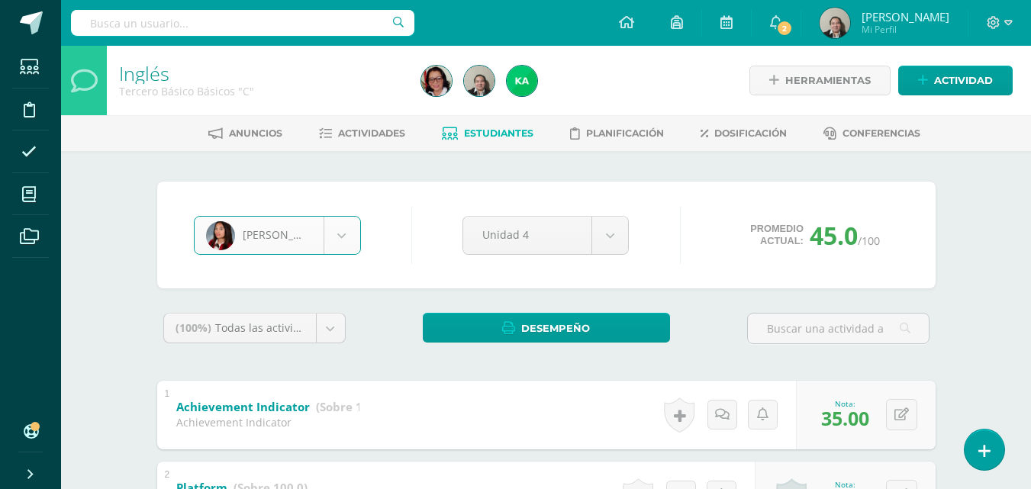
select select "3334"
click at [847, 419] on input "text" at bounding box center [841, 420] width 60 height 30
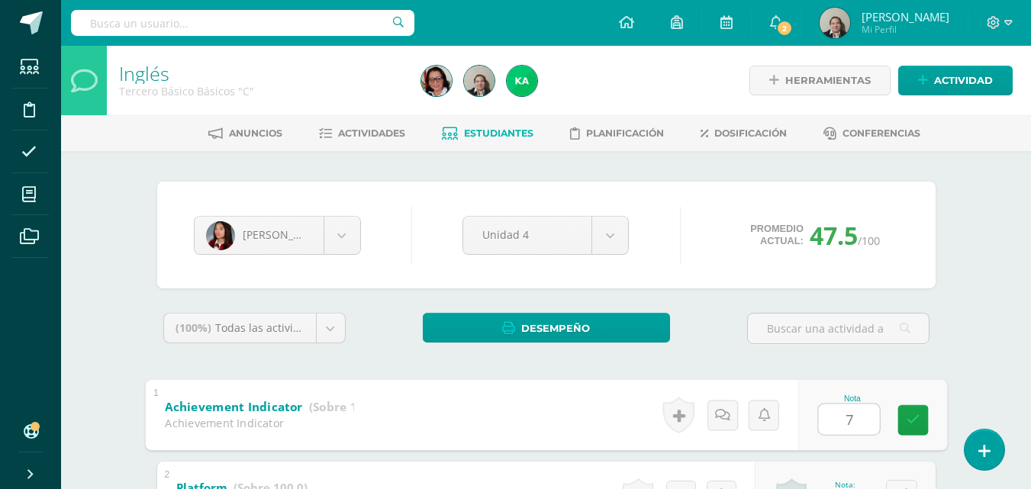
type input "70"
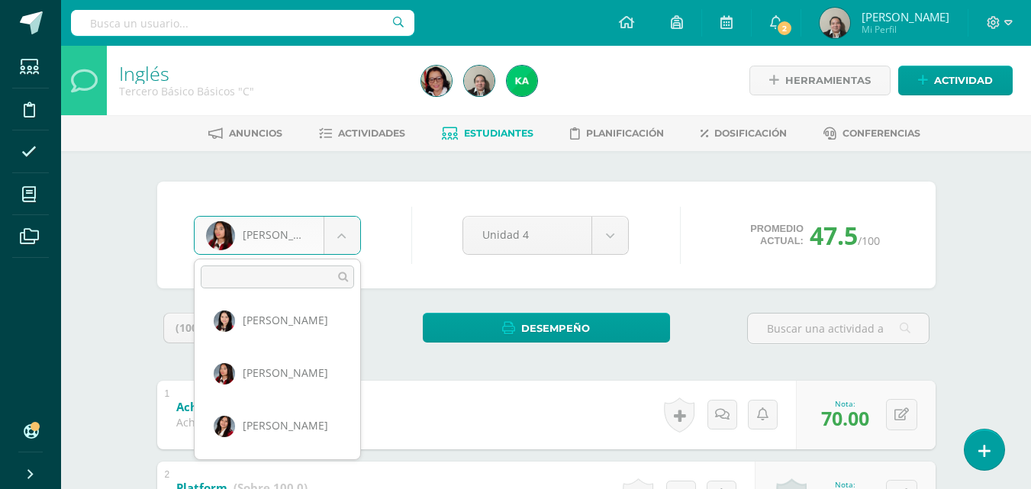
scroll to position [218, 0]
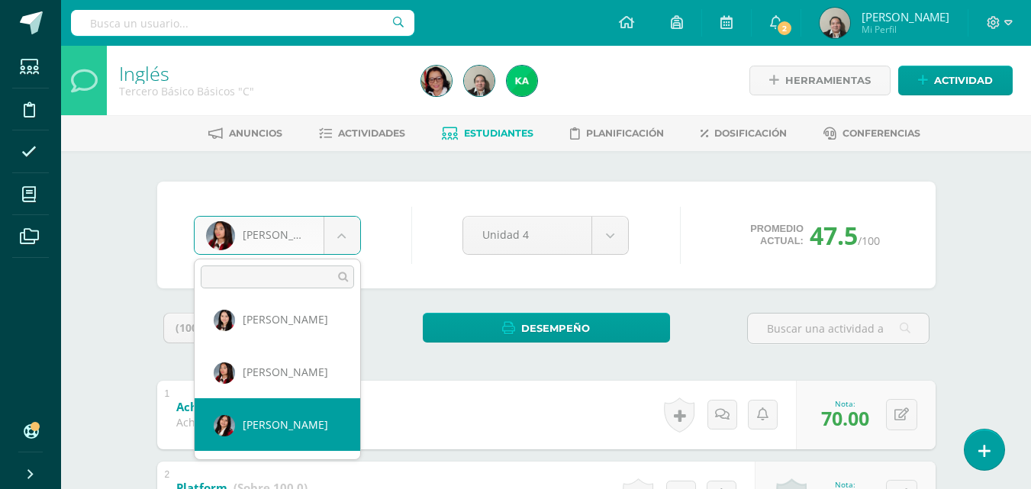
select select "3516"
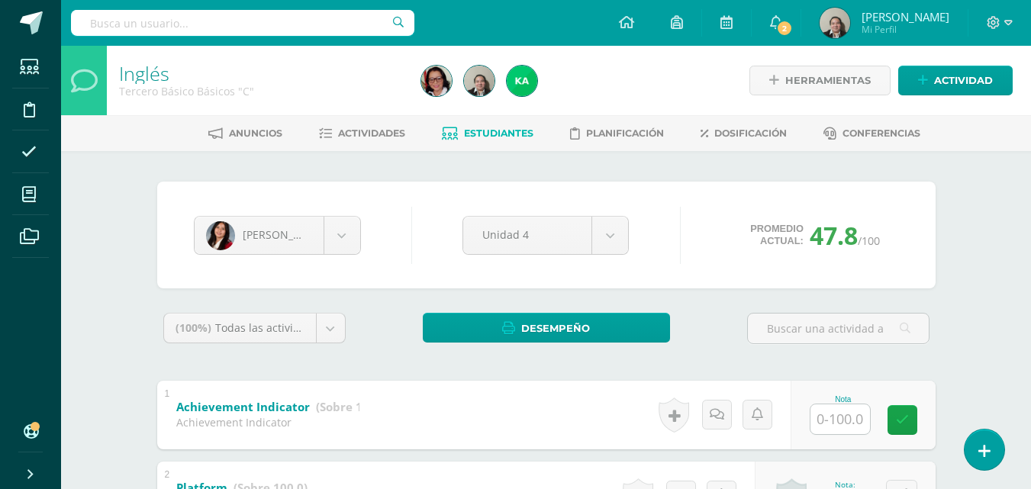
click at [842, 416] on input "text" at bounding box center [841, 420] width 60 height 30
type input "55"
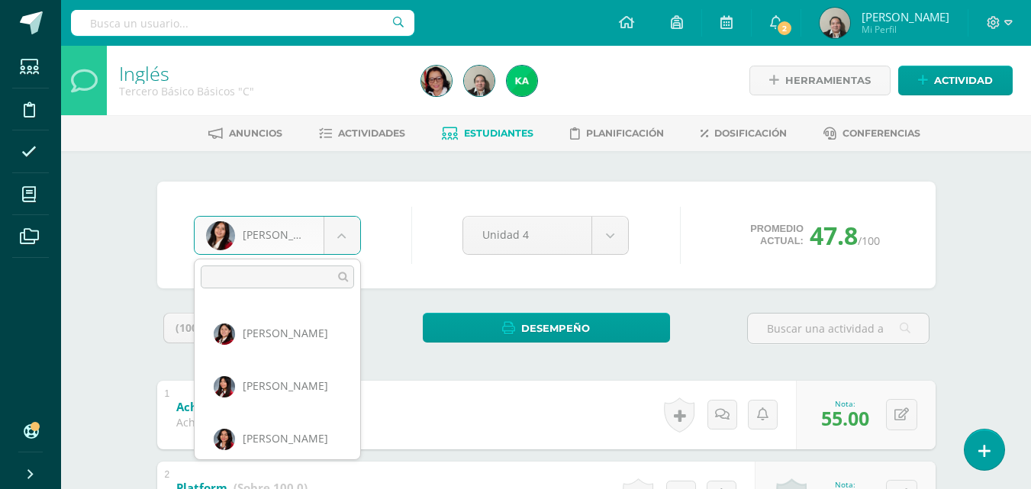
scroll to position [424, 0]
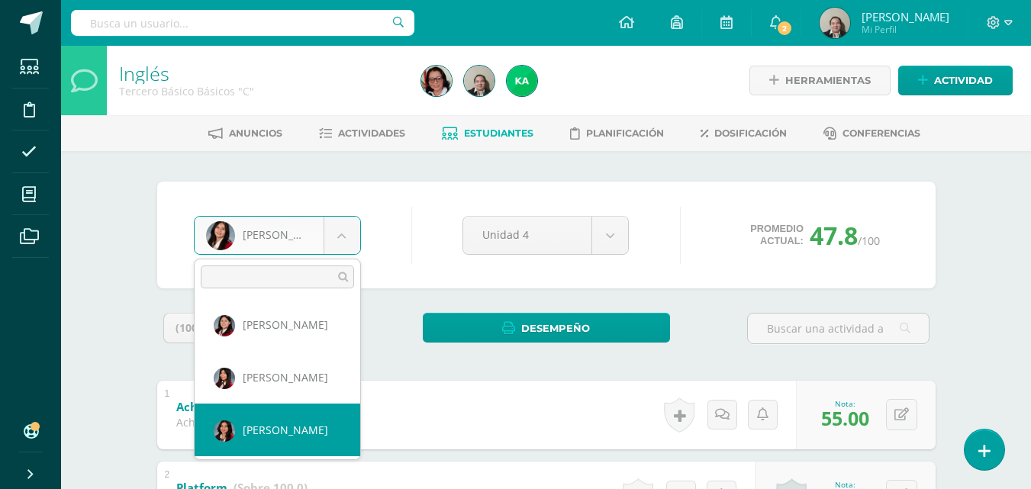
select select "776"
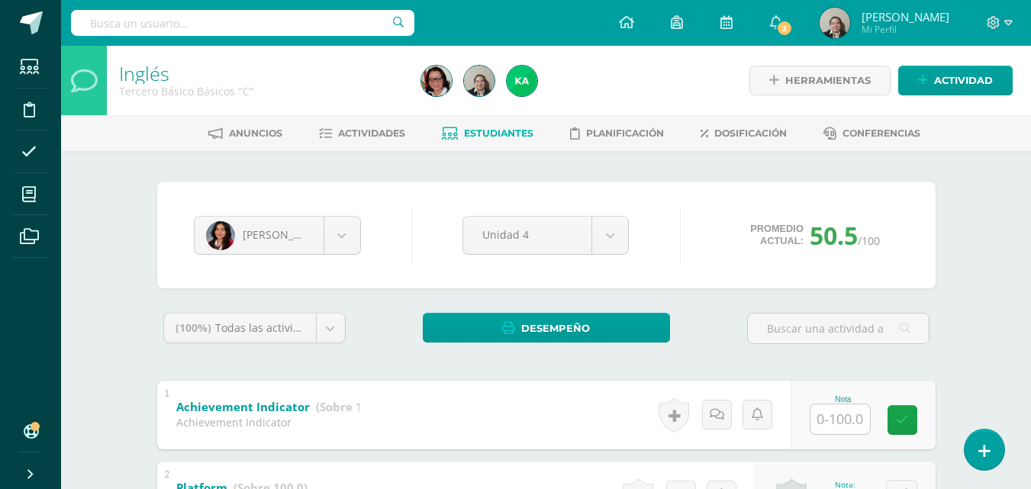
click at [834, 421] on input "text" at bounding box center [841, 420] width 60 height 30
type input "48"
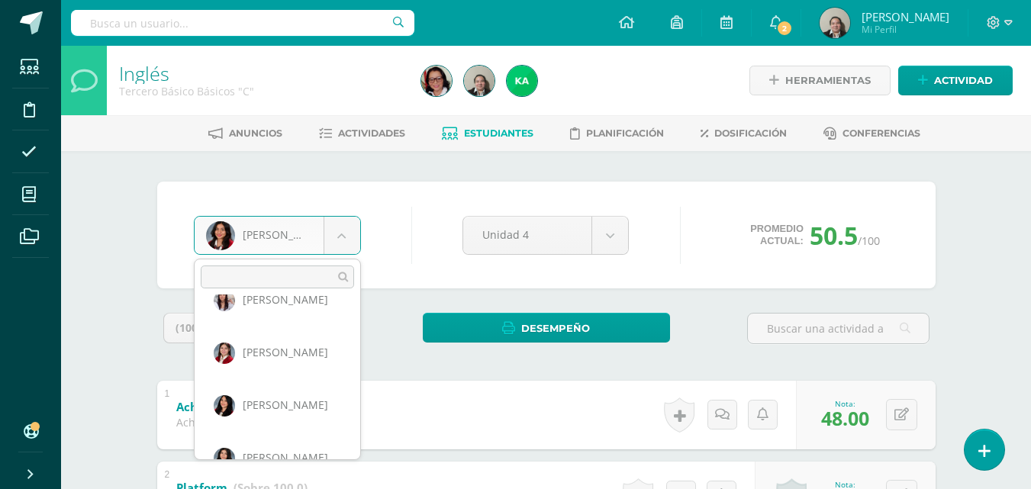
scroll to position [947, 0]
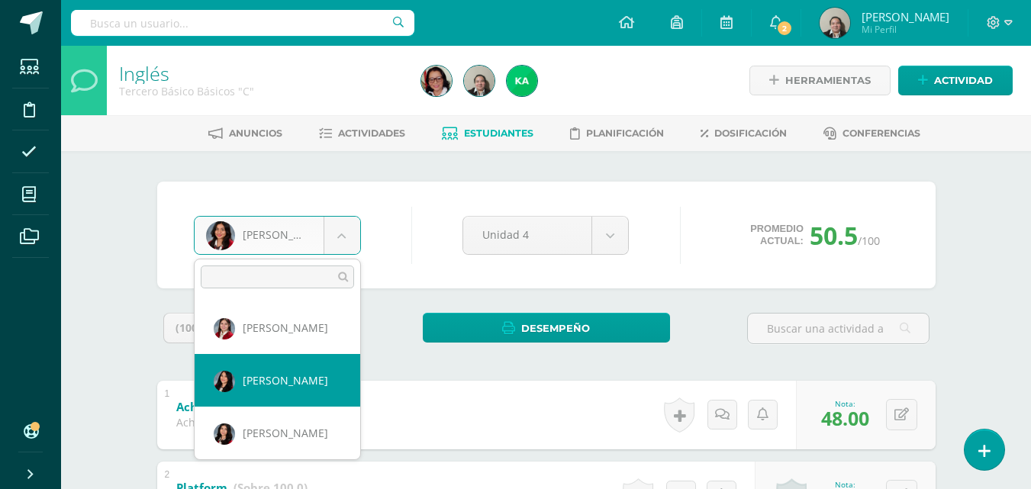
select select "3262"
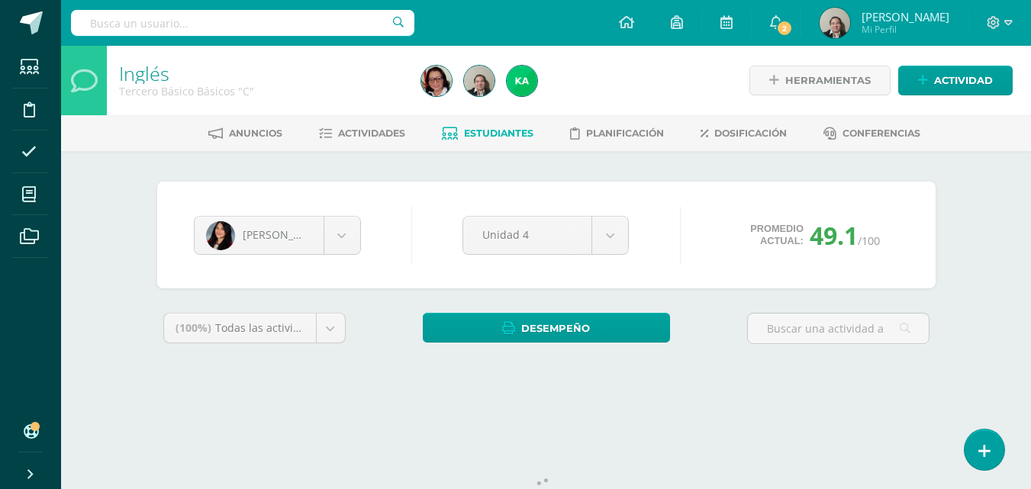
scroll to position [58, 0]
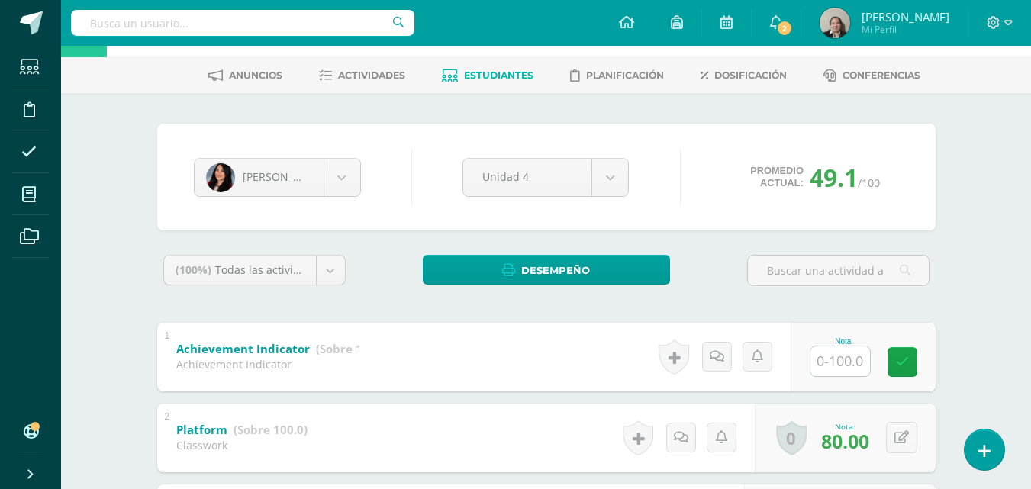
click at [840, 360] on input "text" at bounding box center [841, 362] width 60 height 30
type input "53"
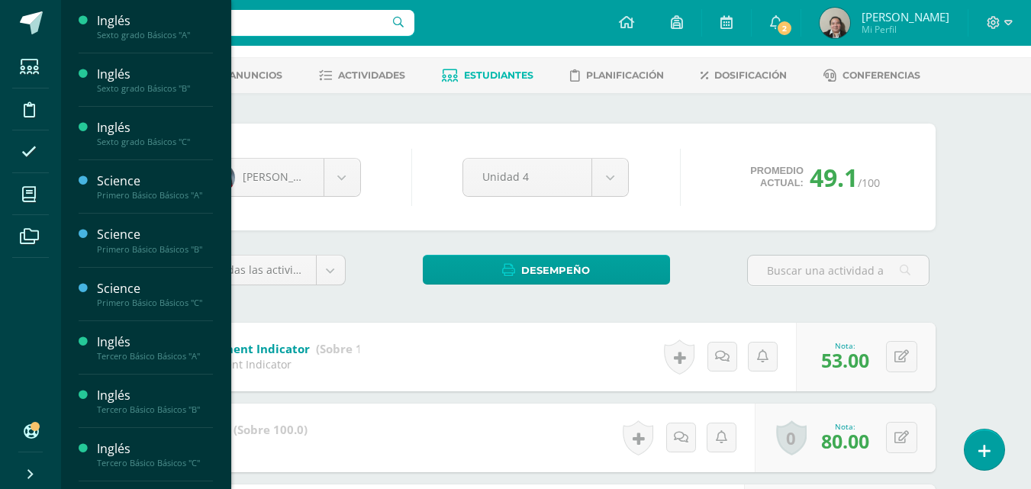
click at [143, 308] on span "Estudiantes" at bounding box center [147, 305] width 60 height 15
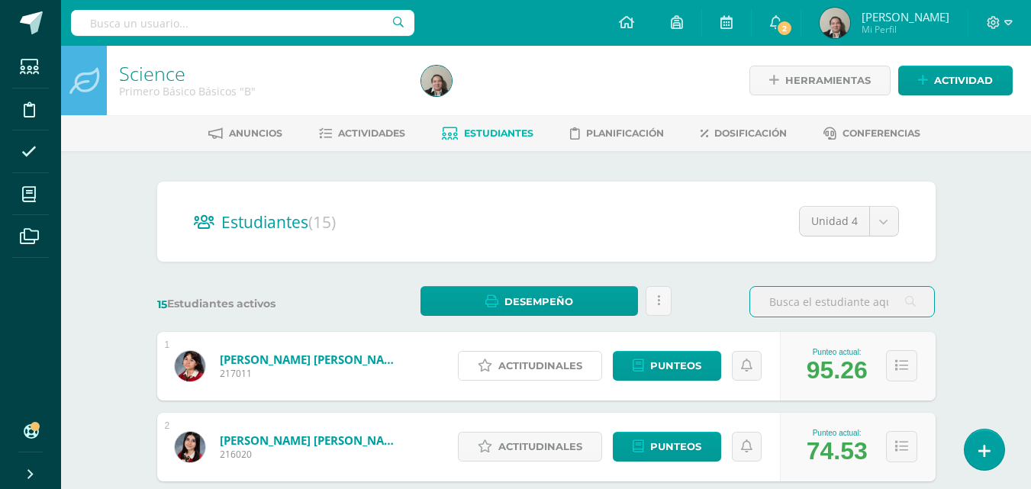
click at [560, 359] on span "Actitudinales" at bounding box center [541, 366] width 84 height 28
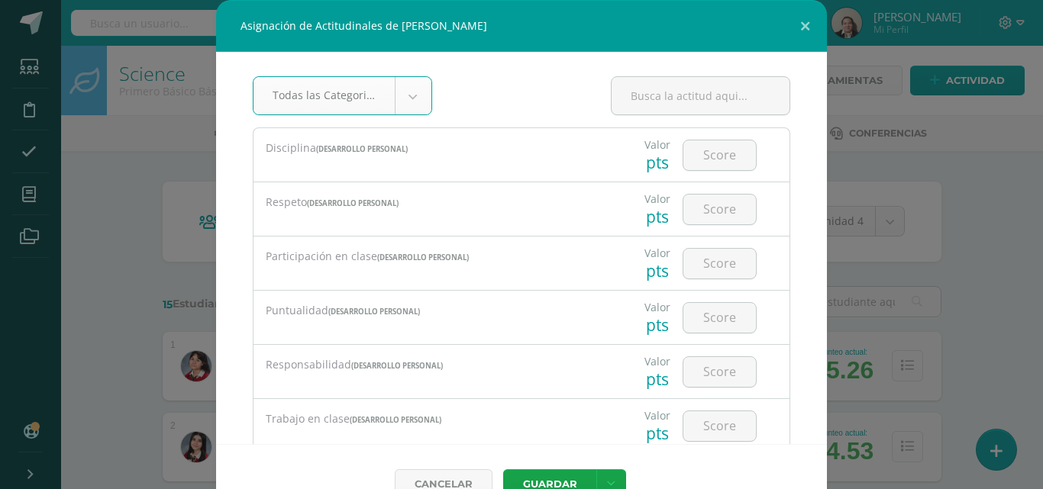
click at [707, 153] on input "number" at bounding box center [719, 155] width 73 height 30
type input "3"
click at [705, 220] on input "number" at bounding box center [719, 210] width 73 height 30
type input "3"
click at [715, 269] on input "number" at bounding box center [719, 264] width 73 height 30
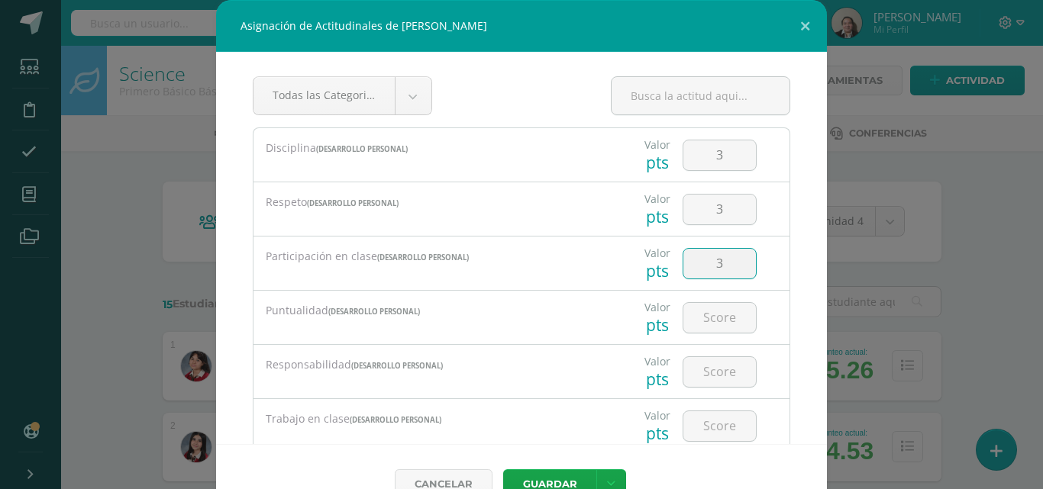
type input "3"
click at [704, 321] on input "number" at bounding box center [719, 318] width 73 height 30
type input "2"
click at [702, 372] on input "number" at bounding box center [719, 372] width 73 height 30
type input "3"
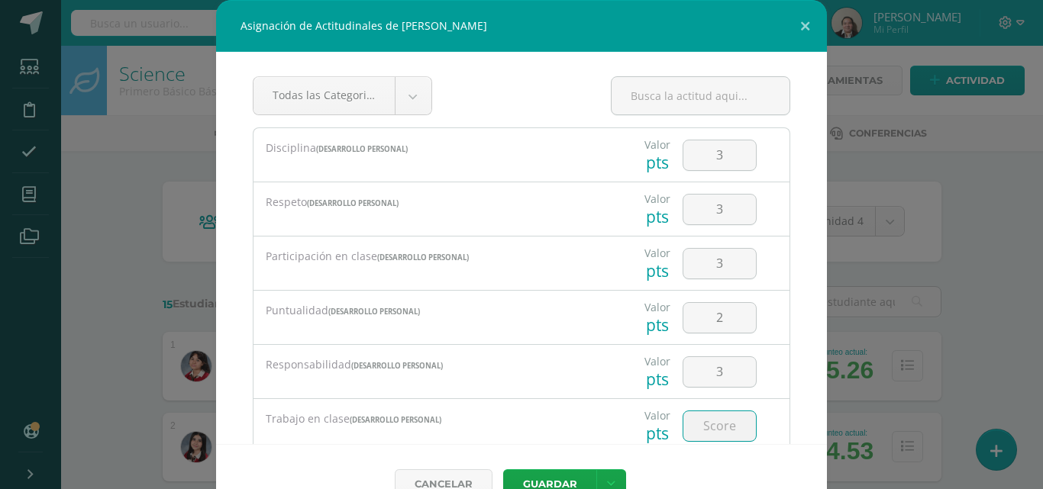
click at [696, 432] on input "number" at bounding box center [719, 426] width 73 height 30
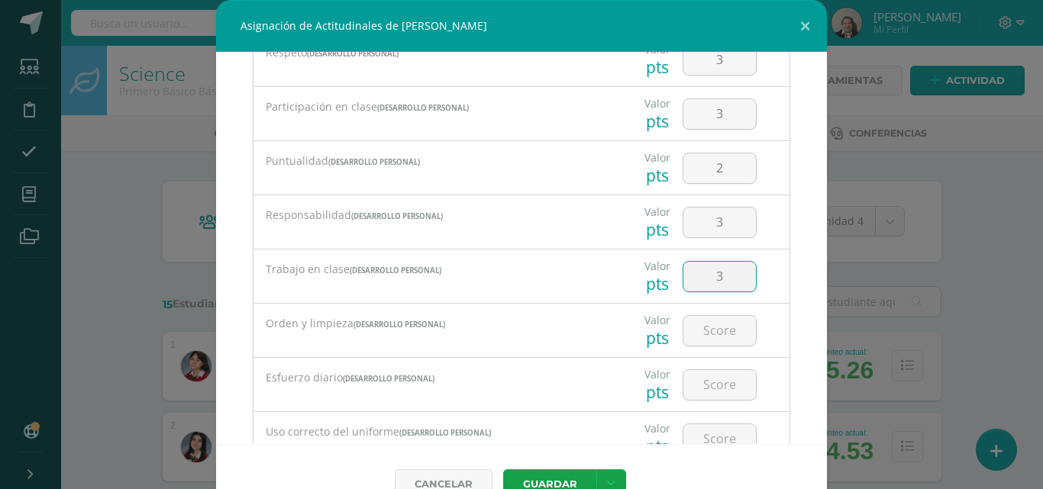
scroll to position [153, 0]
type input "3"
click at [709, 324] on input "number" at bounding box center [719, 328] width 73 height 30
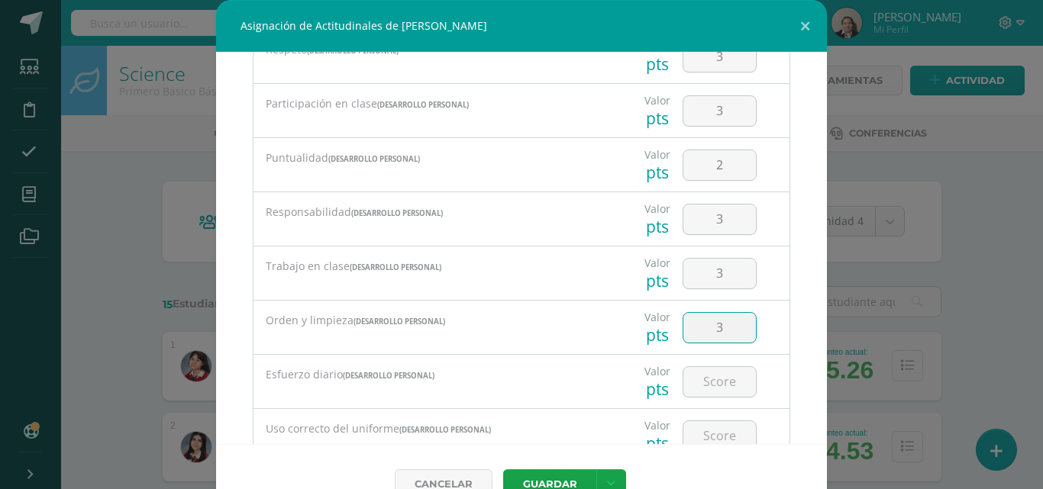
type input "3"
click at [708, 382] on input "number" at bounding box center [719, 382] width 73 height 30
type input "3"
click at [709, 441] on input "number" at bounding box center [719, 436] width 73 height 30
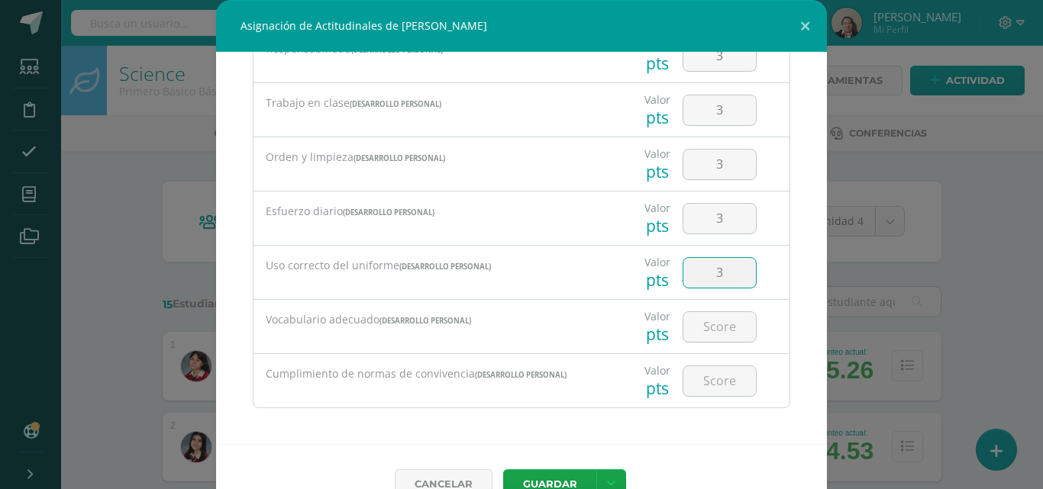
scroll to position [319, 0]
type input "3"
click at [705, 321] on input "number" at bounding box center [719, 324] width 73 height 30
type input "2"
click at [710, 385] on input "number" at bounding box center [719, 378] width 73 height 30
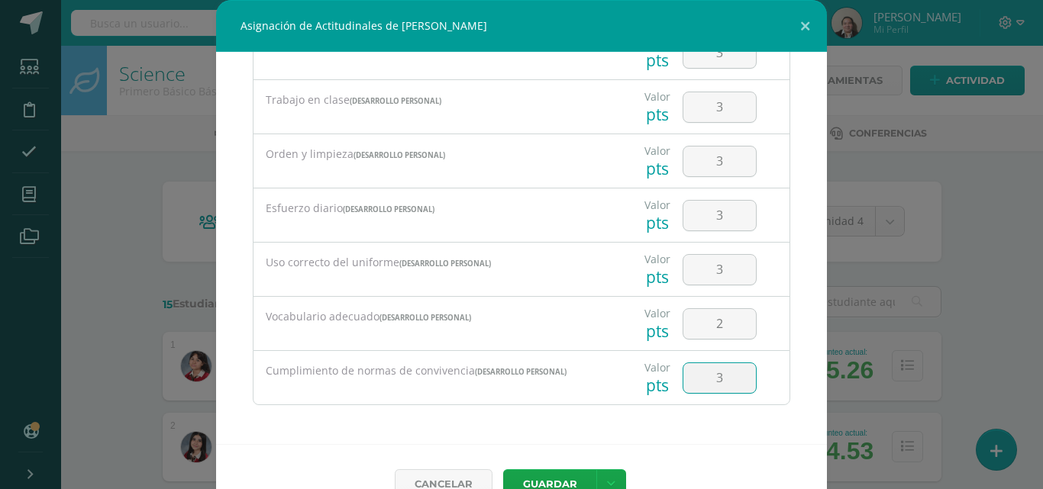
type input "3"
click at [564, 473] on button "Guardar" at bounding box center [549, 484] width 93 height 30
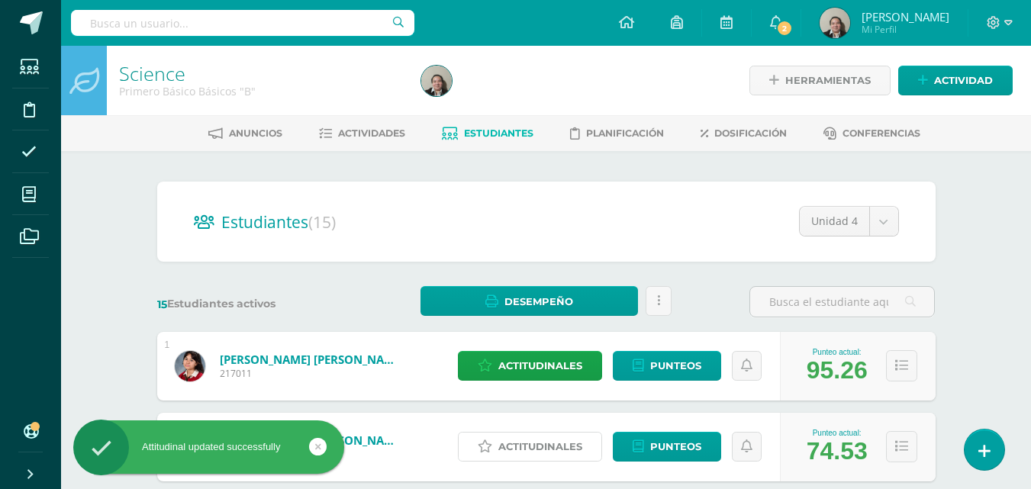
click at [550, 448] on span "Actitudinales" at bounding box center [541, 447] width 84 height 28
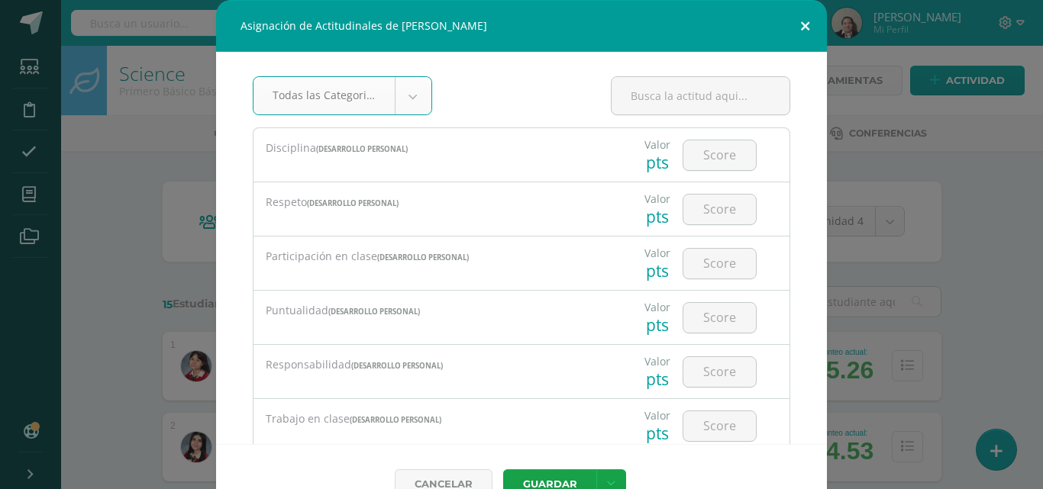
click at [796, 19] on button at bounding box center [805, 26] width 44 height 52
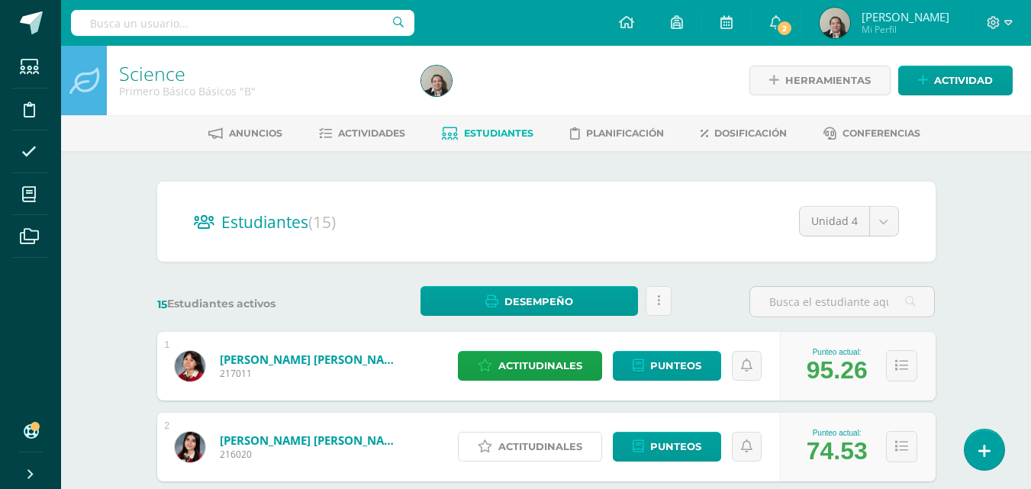
click at [561, 452] on span "Actitudinales" at bounding box center [541, 447] width 84 height 28
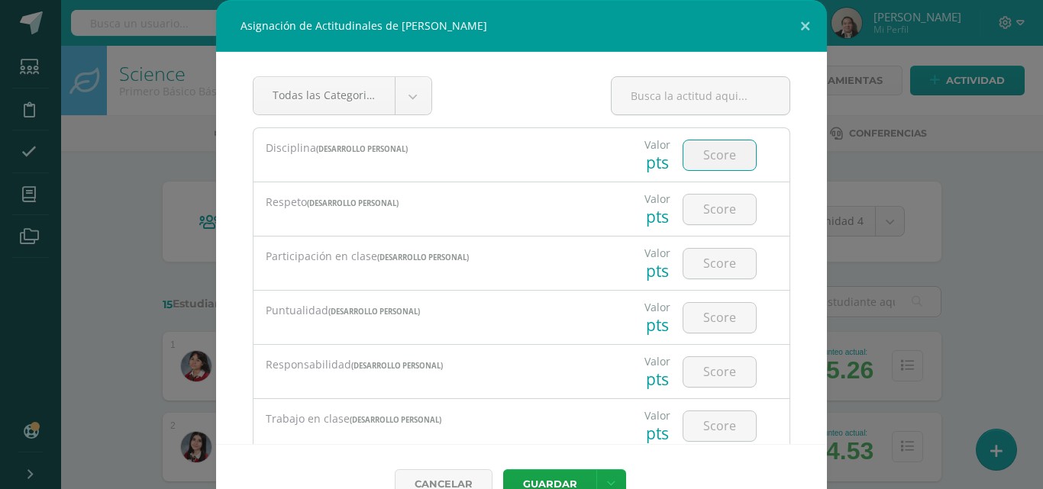
click at [699, 144] on input "number" at bounding box center [719, 155] width 73 height 30
type input "3"
click at [704, 211] on input "number" at bounding box center [719, 210] width 73 height 30
type input "3"
click at [709, 263] on input "number" at bounding box center [719, 264] width 73 height 30
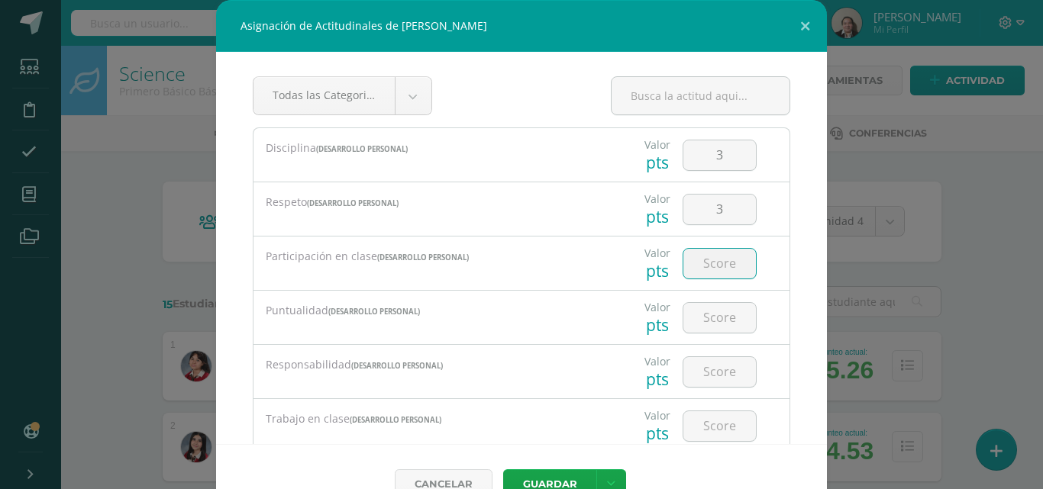
type input "3"
type input "2"
click at [705, 317] on input "number" at bounding box center [719, 318] width 73 height 30
type input "3"
click at [701, 375] on input "number" at bounding box center [719, 372] width 73 height 30
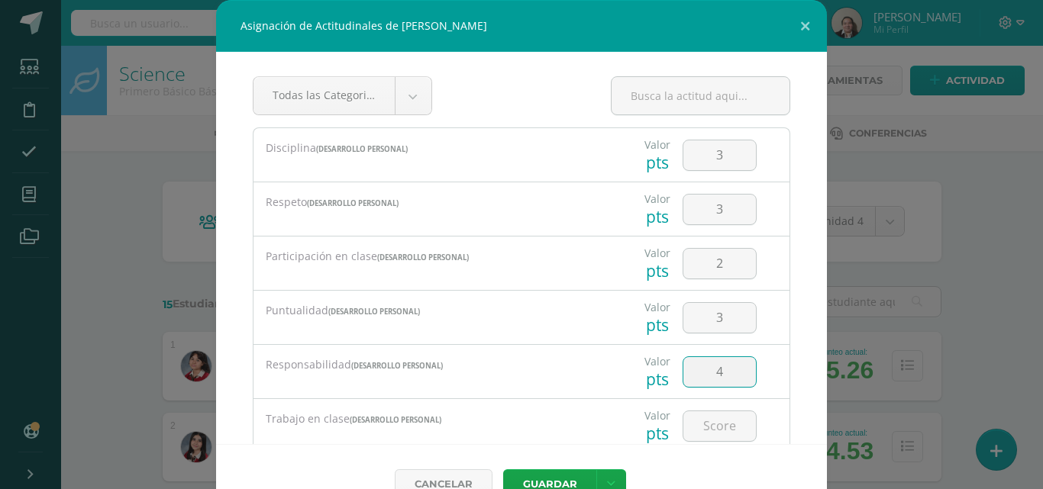
type input "4"
click at [699, 434] on input "number" at bounding box center [719, 426] width 73 height 30
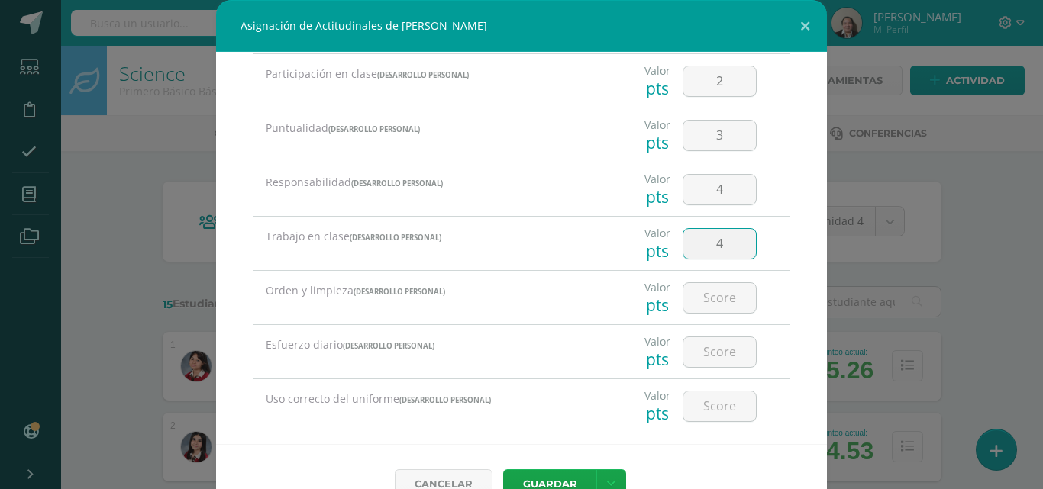
scroll to position [183, 0]
type input "4"
click at [708, 302] on input "number" at bounding box center [719, 297] width 73 height 30
type input "4"
click at [706, 352] on input "number" at bounding box center [719, 352] width 73 height 30
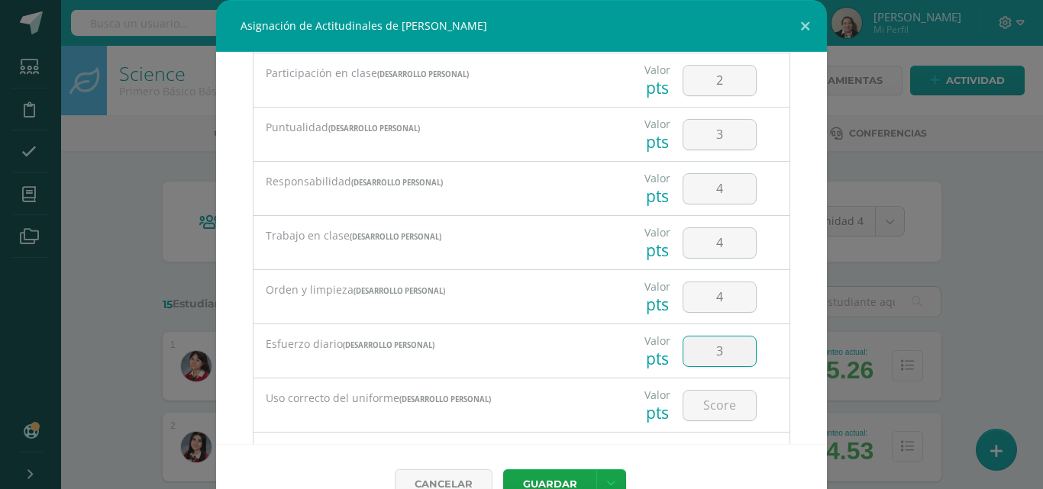
type input "3"
click at [706, 400] on input "number" at bounding box center [719, 406] width 73 height 30
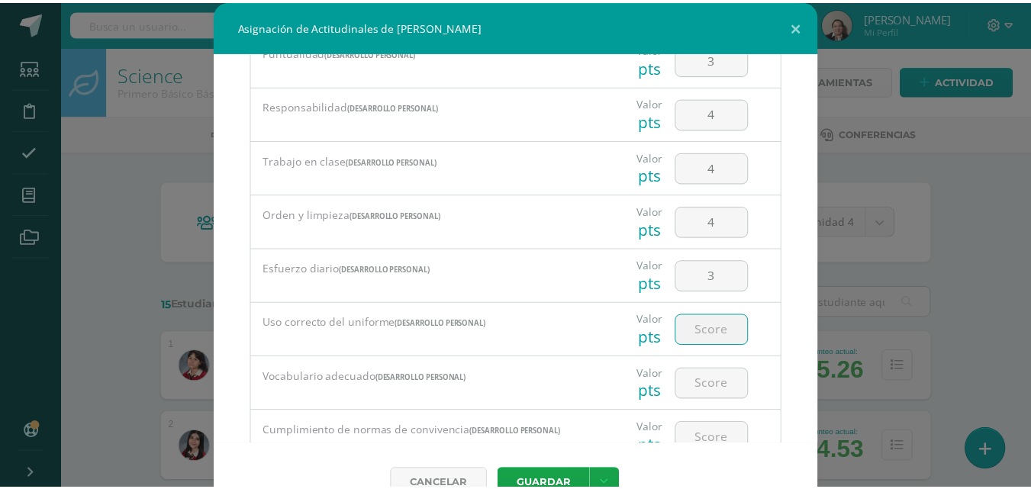
scroll to position [275, 0]
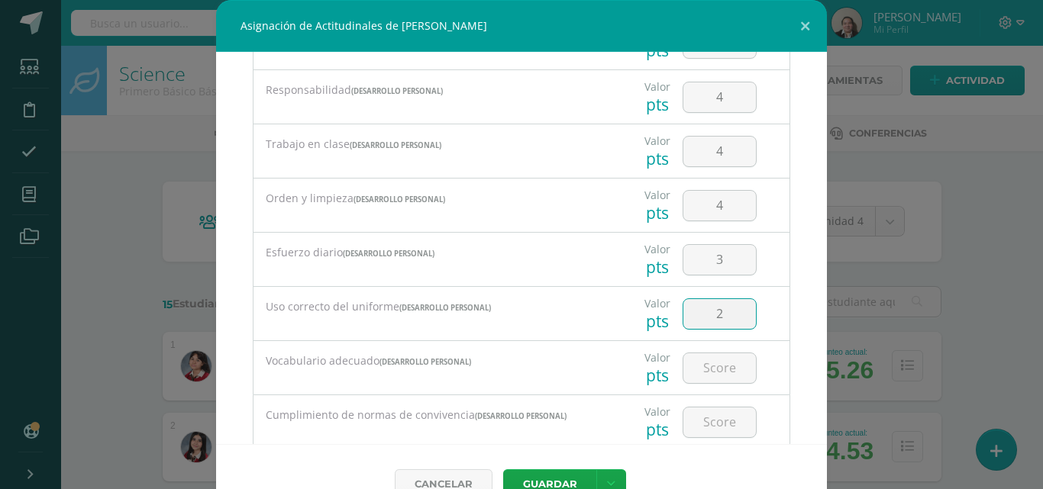
type input "2"
click at [713, 368] on input "number" at bounding box center [719, 368] width 73 height 30
type input "3"
click at [707, 425] on input "number" at bounding box center [719, 423] width 73 height 30
type input "3"
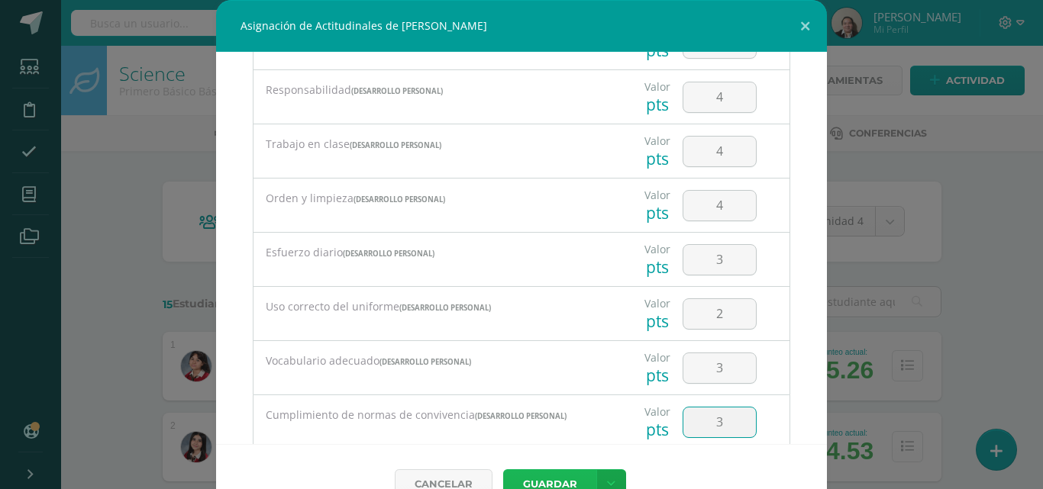
click at [554, 477] on button "Guardar" at bounding box center [549, 484] width 93 height 30
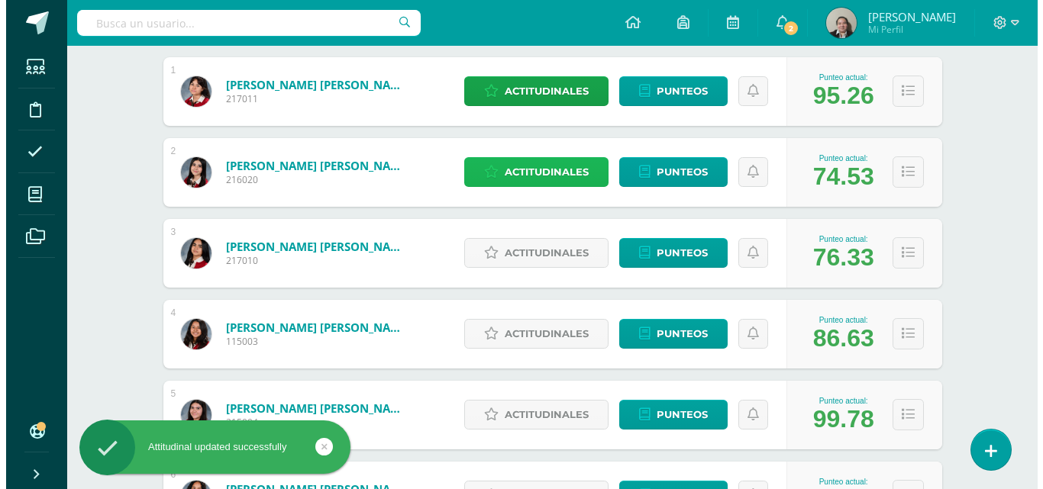
scroll to position [305, 0]
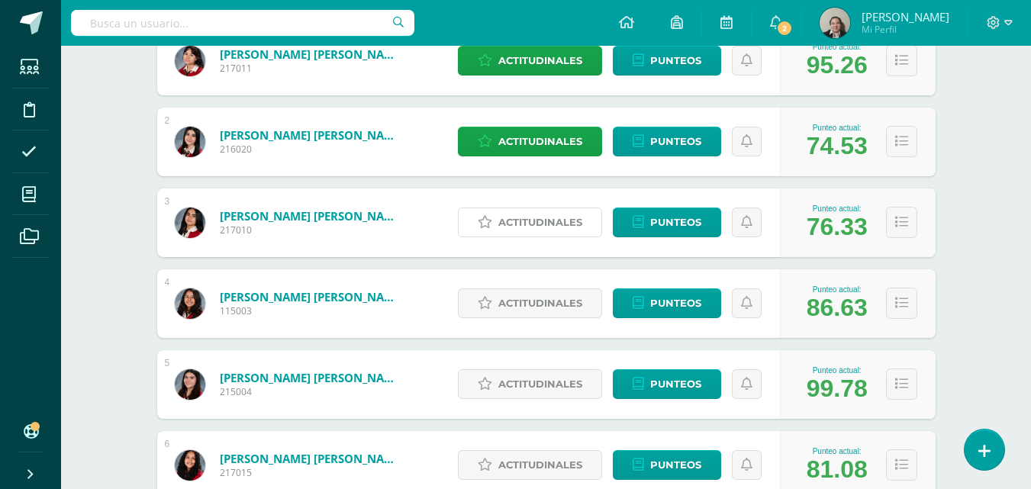
click at [564, 221] on span "Actitudinales" at bounding box center [541, 222] width 84 height 28
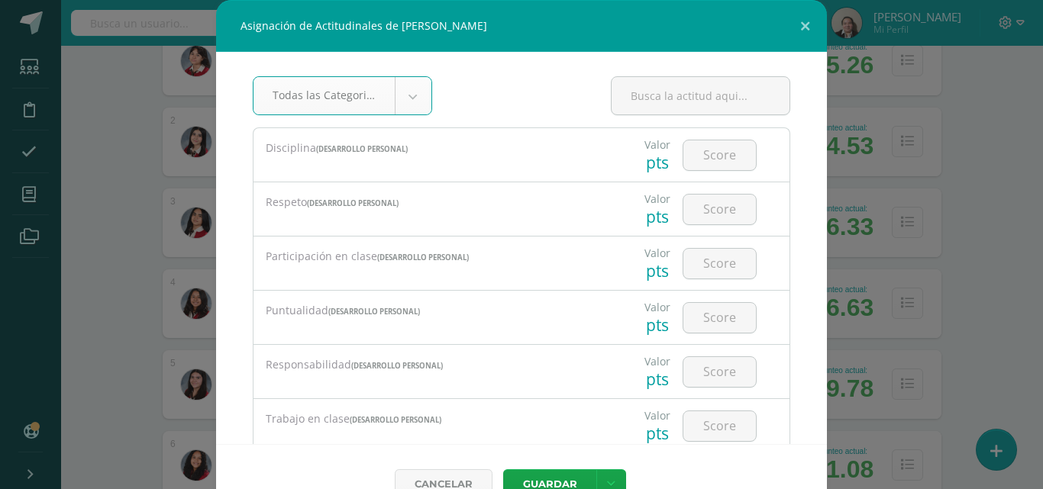
click at [694, 164] on input "number" at bounding box center [719, 155] width 73 height 30
click at [706, 156] on input "number" at bounding box center [719, 155] width 73 height 30
type input "3"
click at [701, 211] on input "number" at bounding box center [719, 210] width 73 height 30
type input "3"
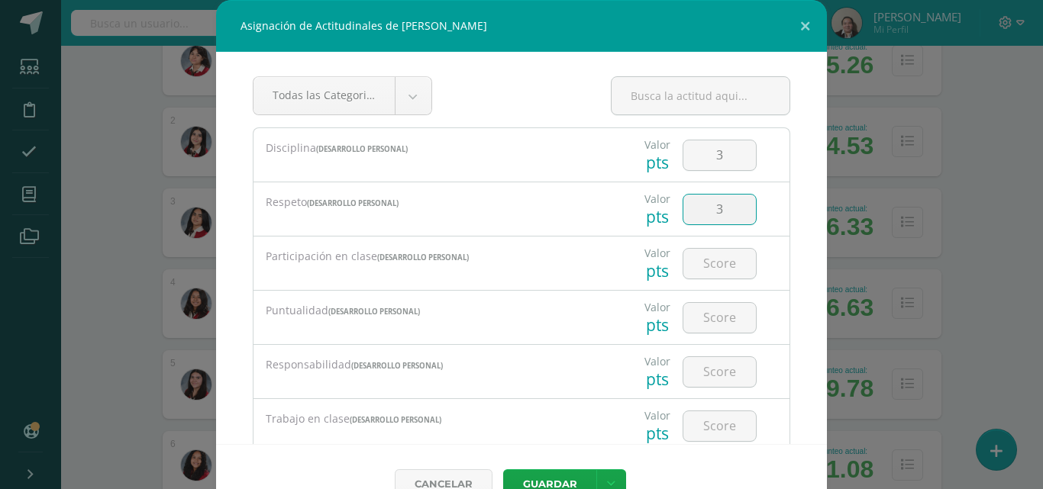
click at [702, 269] on input "number" at bounding box center [719, 264] width 73 height 30
type input "3"
click at [705, 311] on input "number" at bounding box center [719, 318] width 73 height 30
type input "4"
click at [705, 373] on input "number" at bounding box center [719, 372] width 73 height 30
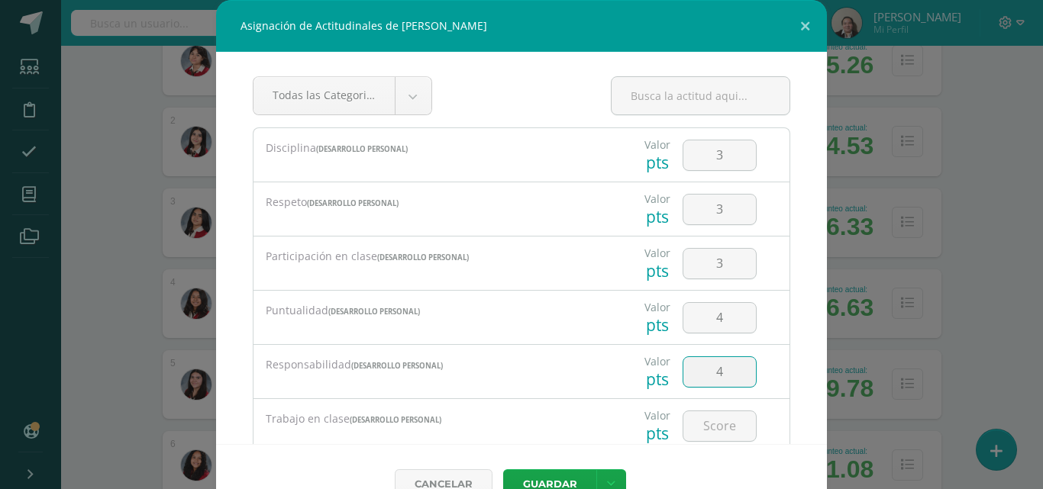
type input "4"
click at [708, 424] on input "number" at bounding box center [719, 426] width 73 height 30
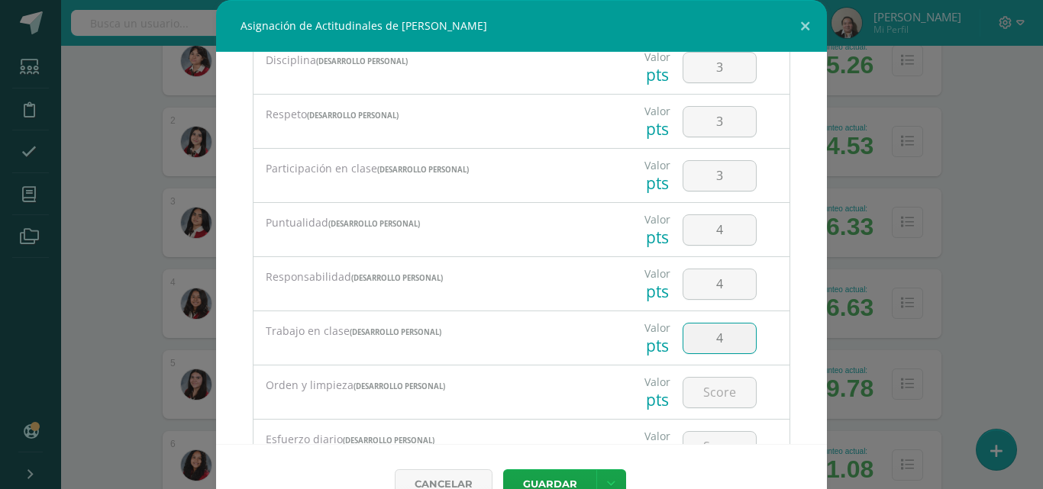
scroll to position [92, 0]
type input "4"
click at [699, 385] on input "number" at bounding box center [719, 389] width 73 height 30
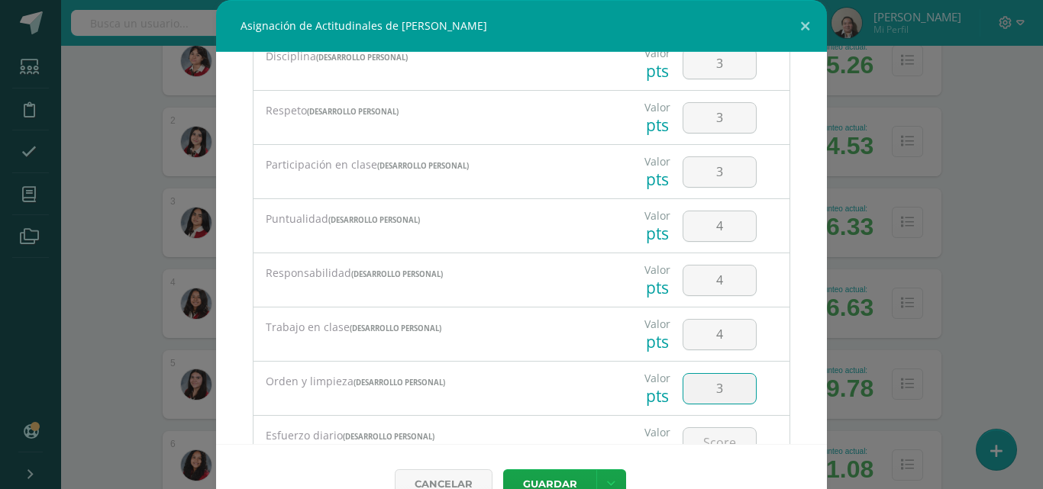
type input "3"
click at [702, 444] on div "Cancelar Guardar Guardar y poblar en todos mis cursos" at bounding box center [521, 483] width 611 height 79
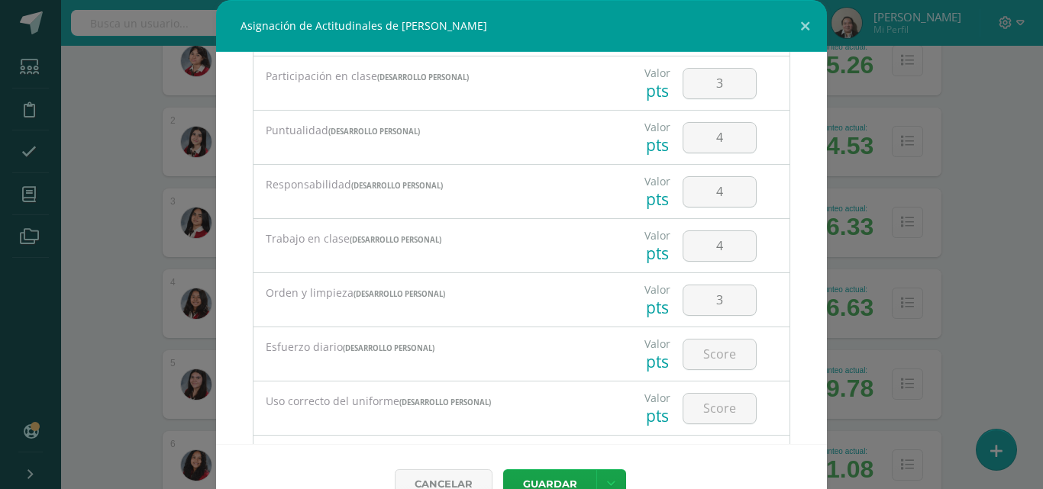
scroll to position [214, 0]
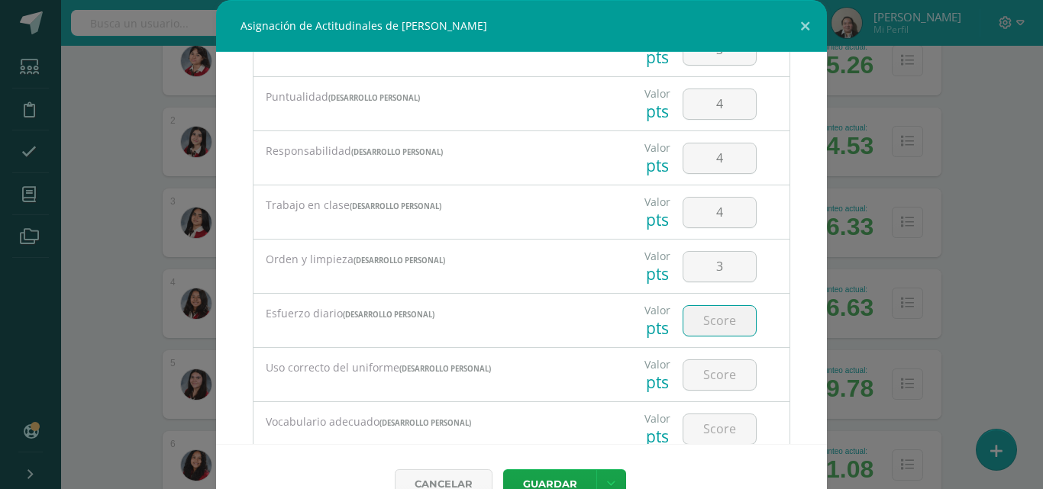
click at [715, 321] on input "number" at bounding box center [719, 321] width 73 height 30
type input "3"
click at [695, 376] on input "number" at bounding box center [719, 375] width 73 height 30
type input "4"
click at [707, 423] on input "number" at bounding box center [719, 430] width 73 height 30
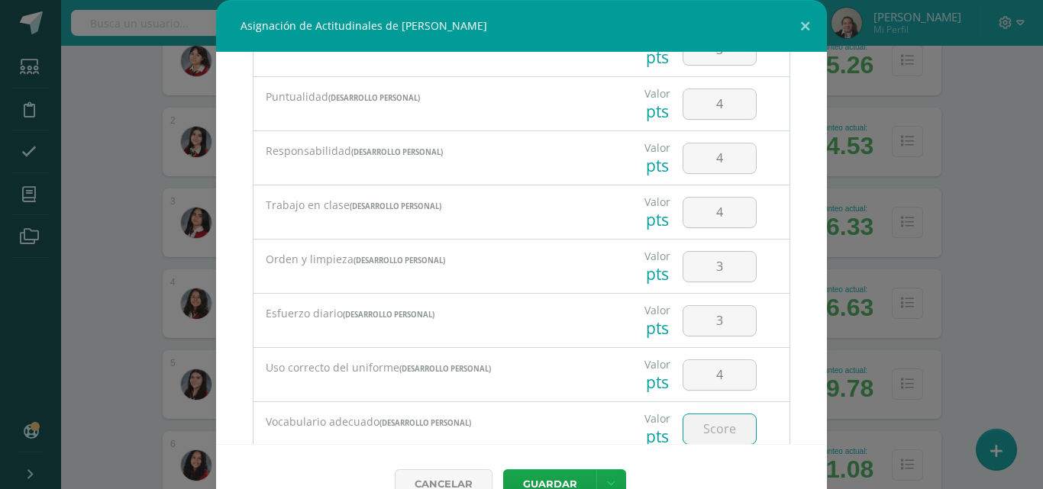
click at [722, 376] on input "4" at bounding box center [719, 375] width 73 height 30
type input "3"
click at [708, 430] on input "number" at bounding box center [719, 430] width 73 height 30
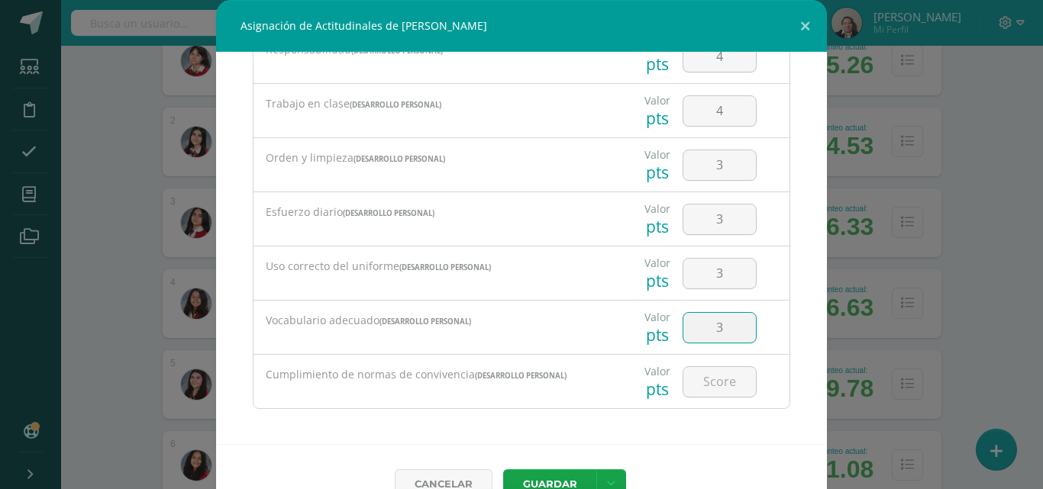
scroll to position [319, 0]
type input "3"
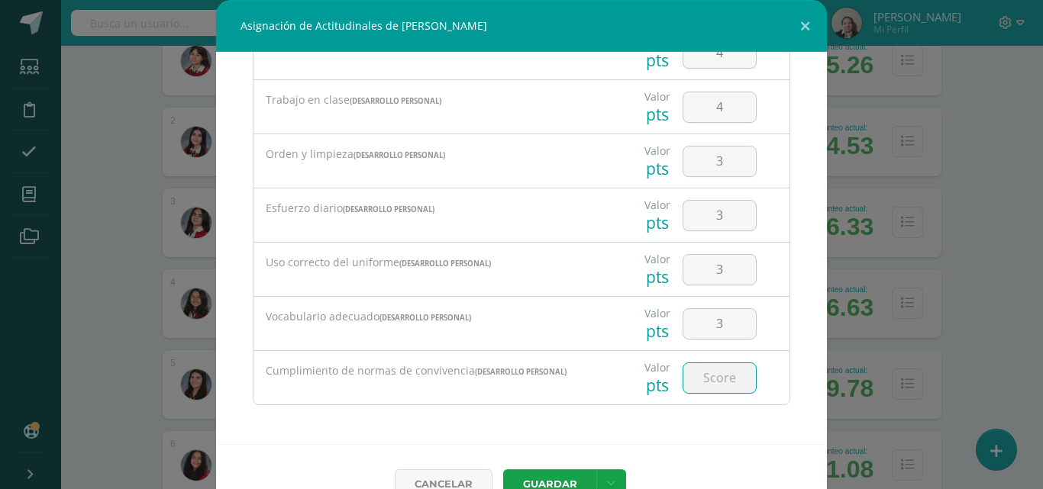
click at [717, 373] on input "number" at bounding box center [719, 378] width 73 height 30
type input "3"
click at [557, 476] on button "Guardar" at bounding box center [549, 484] width 93 height 30
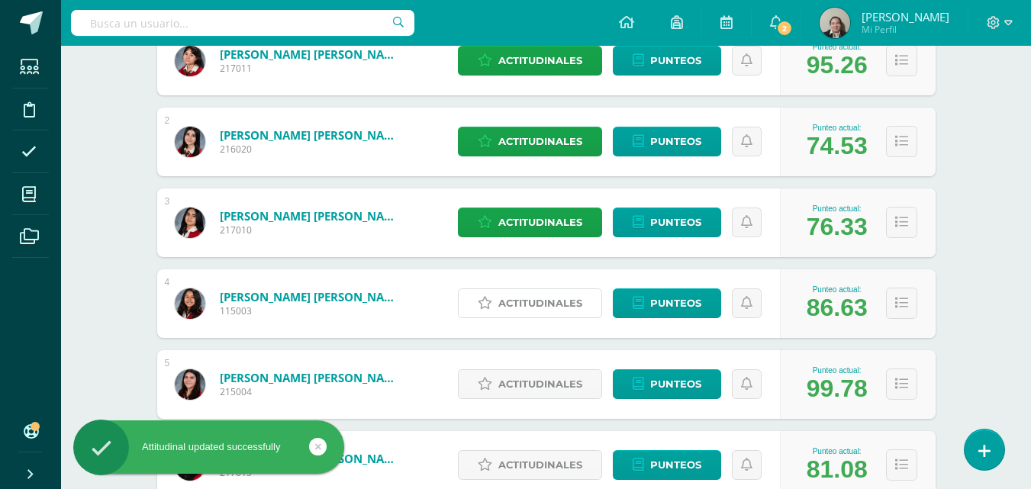
click at [543, 302] on span "Actitudinales" at bounding box center [541, 303] width 84 height 28
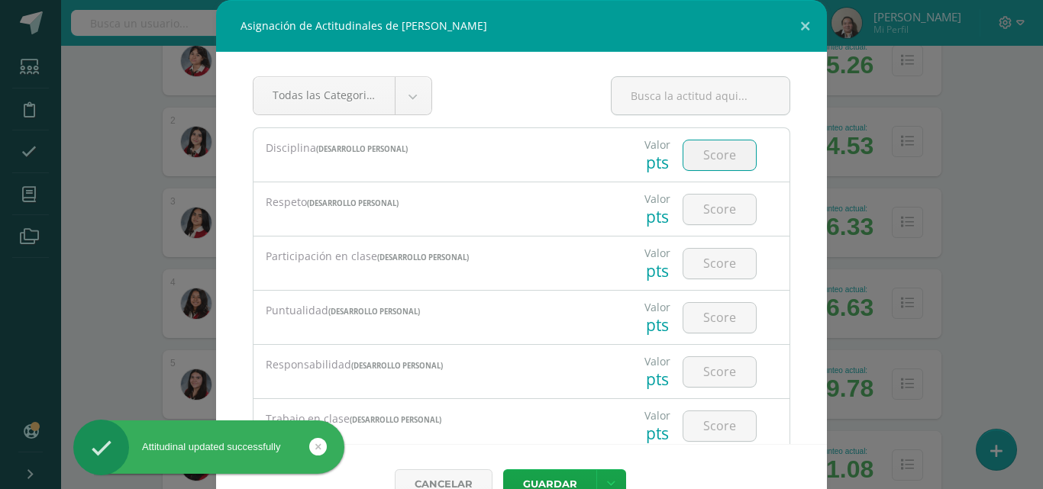
click at [715, 156] on input "number" at bounding box center [719, 155] width 73 height 30
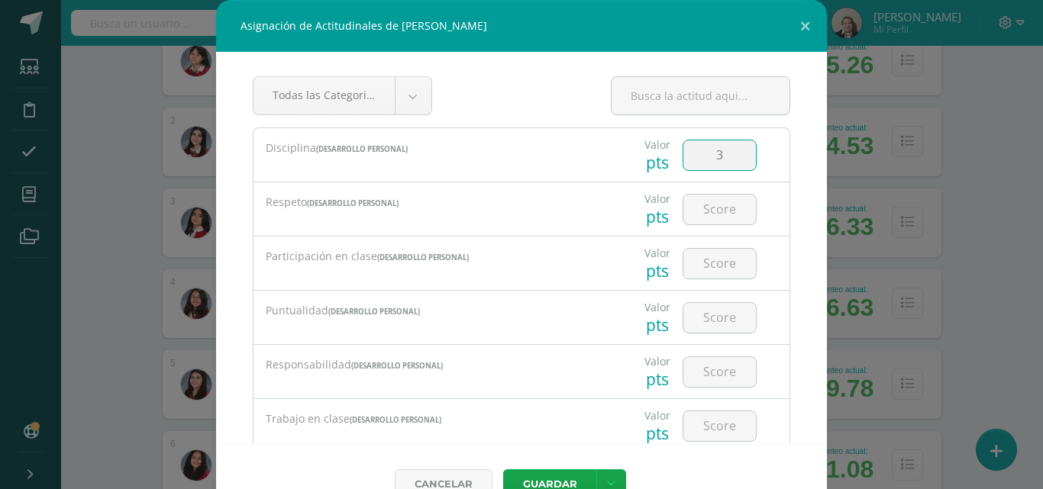
type input "3"
click at [711, 199] on input "number" at bounding box center [719, 210] width 73 height 30
type input "3"
click at [713, 257] on input "number" at bounding box center [719, 264] width 73 height 30
type input "3"
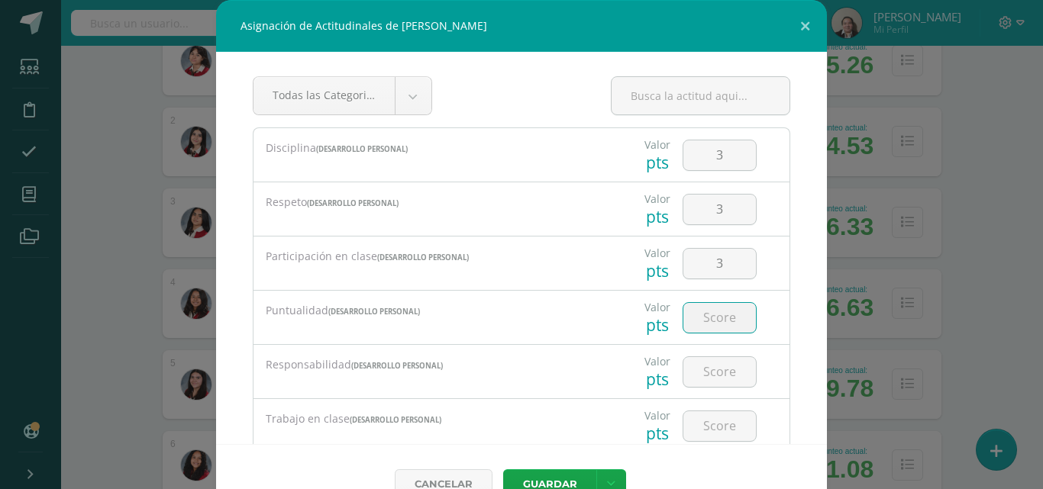
click at [712, 320] on input "number" at bounding box center [719, 318] width 73 height 30
type input "3"
click at [715, 374] on input "number" at bounding box center [719, 372] width 73 height 30
type input "3"
click at [715, 415] on input "number" at bounding box center [719, 426] width 73 height 30
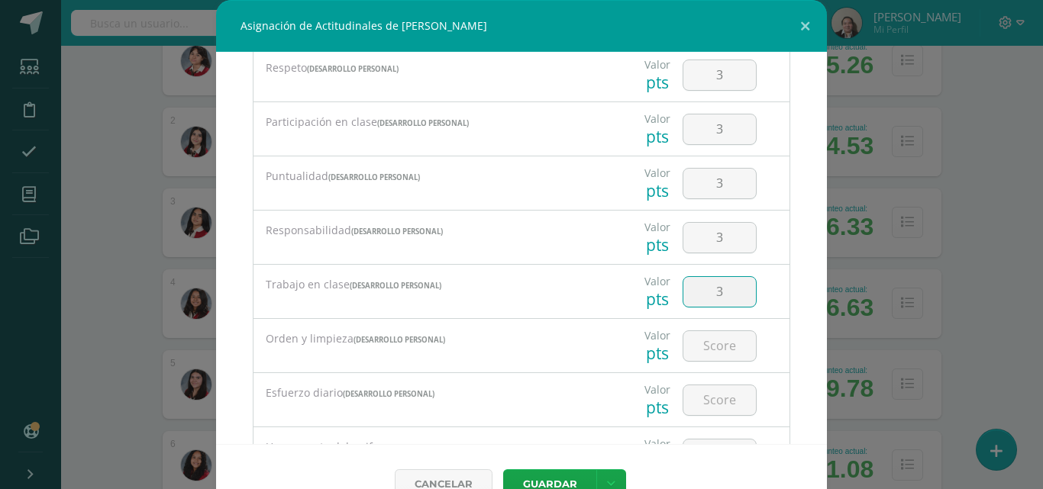
scroll to position [153, 0]
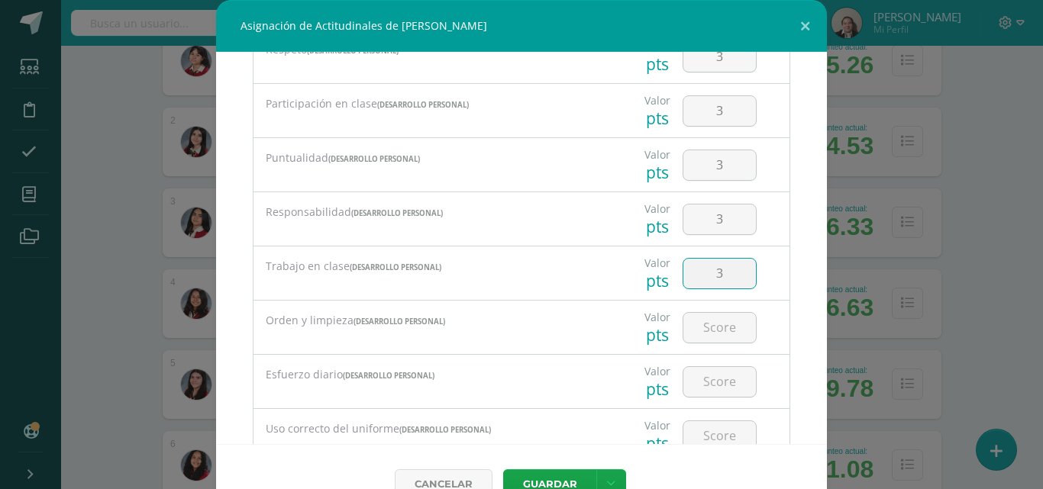
type input "3"
click at [704, 331] on input "number" at bounding box center [719, 328] width 73 height 30
type input "3"
click at [707, 382] on input "number" at bounding box center [719, 382] width 73 height 30
click at [712, 331] on input "3" at bounding box center [719, 328] width 73 height 30
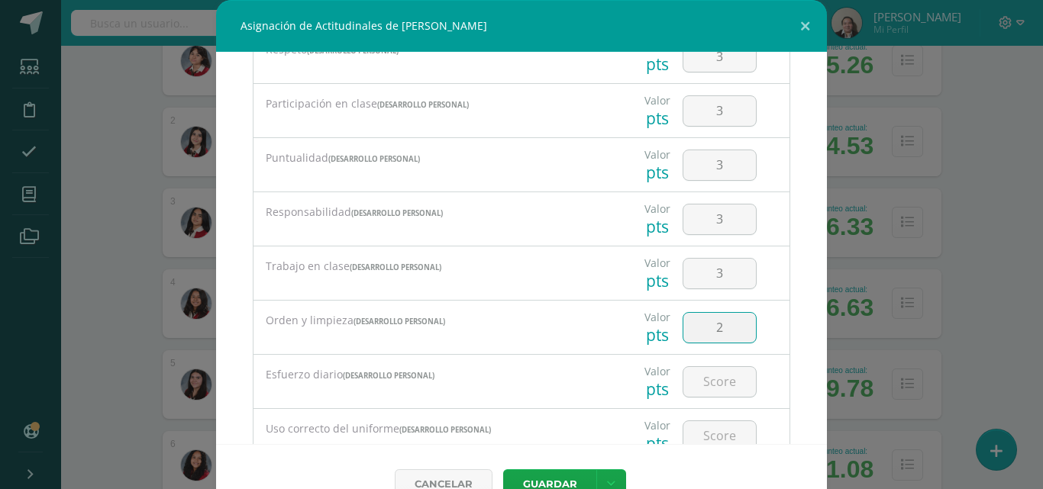
type input "2"
click at [705, 386] on input "number" at bounding box center [719, 382] width 73 height 30
type input "3"
click at [707, 435] on input "number" at bounding box center [719, 436] width 73 height 30
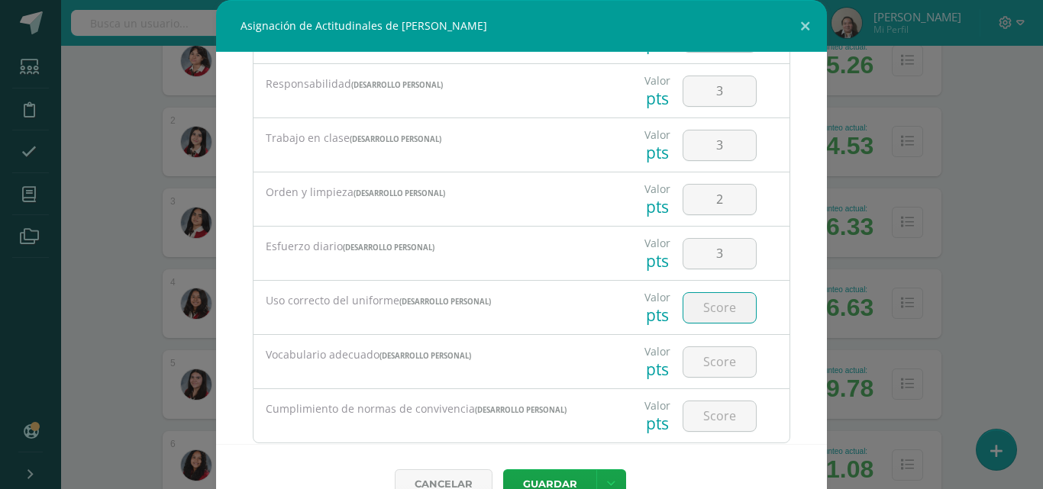
scroll to position [305, 0]
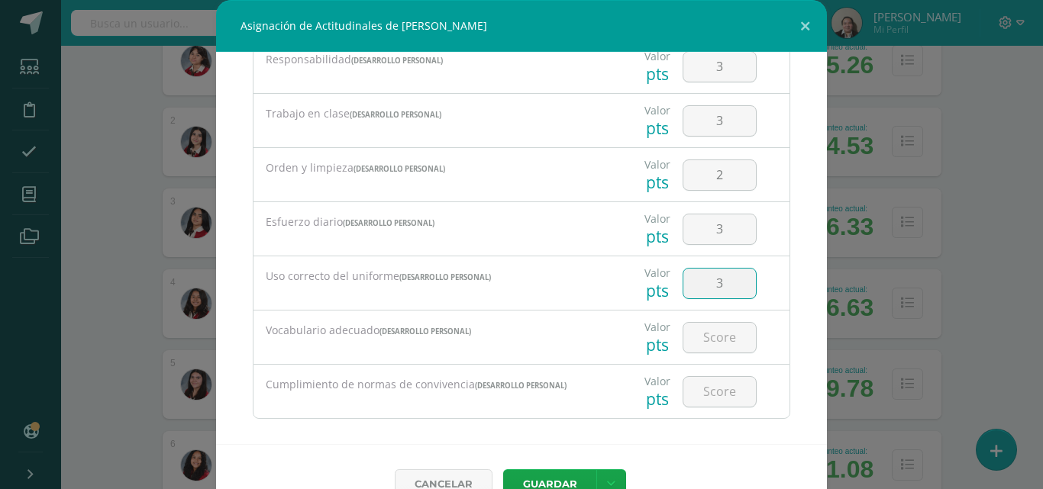
type input "3"
click at [707, 328] on input "number" at bounding box center [719, 338] width 73 height 30
type input "3"
click at [702, 393] on input "number" at bounding box center [719, 392] width 73 height 30
type input "3"
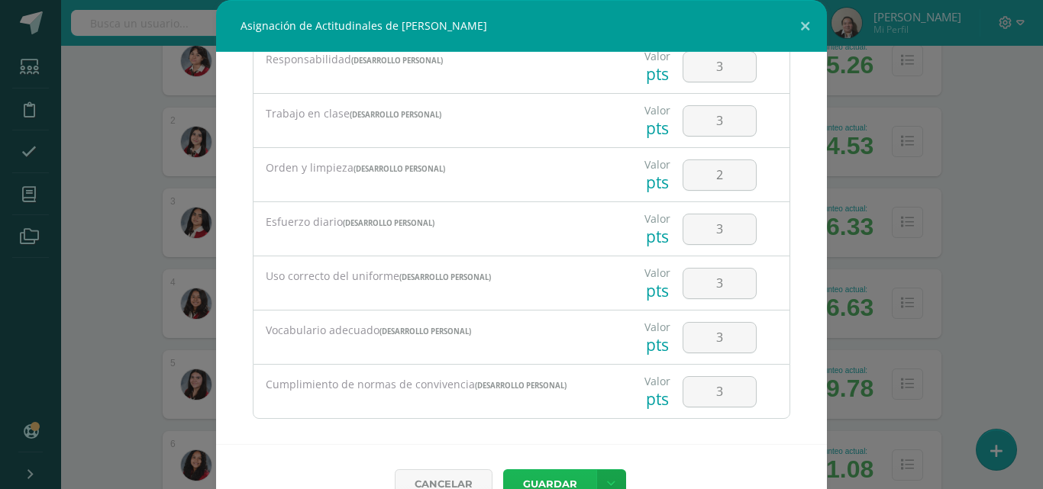
click at [555, 477] on button "Guardar" at bounding box center [549, 484] width 93 height 30
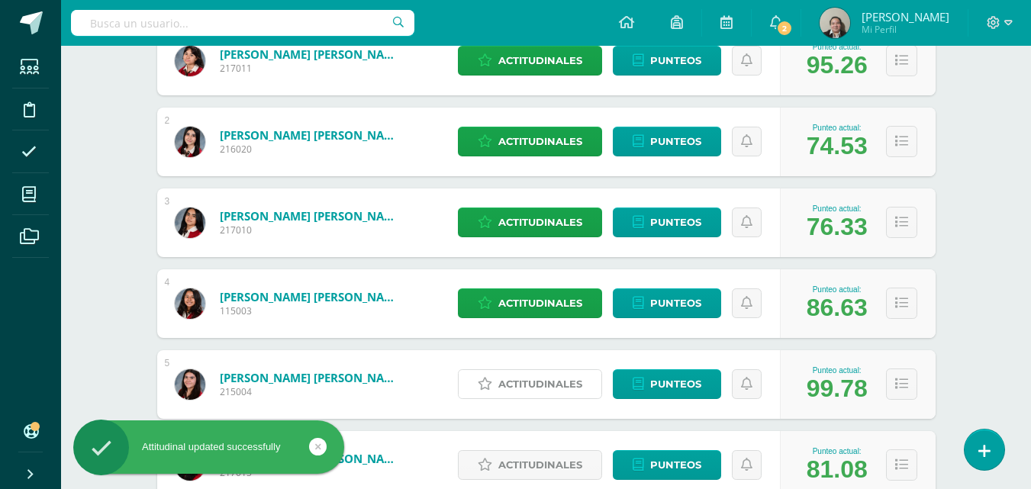
click at [547, 374] on span "Actitudinales" at bounding box center [541, 384] width 84 height 28
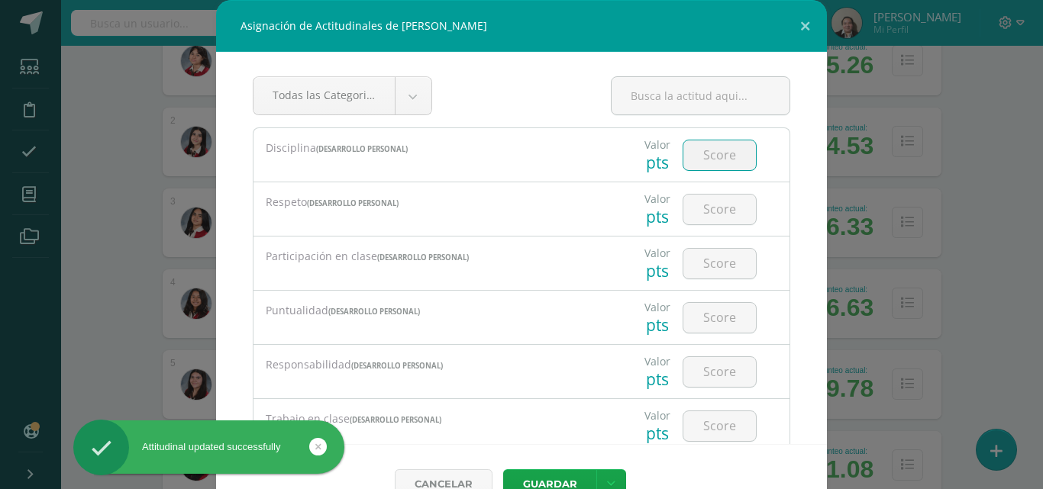
click at [719, 153] on input "number" at bounding box center [719, 155] width 73 height 30
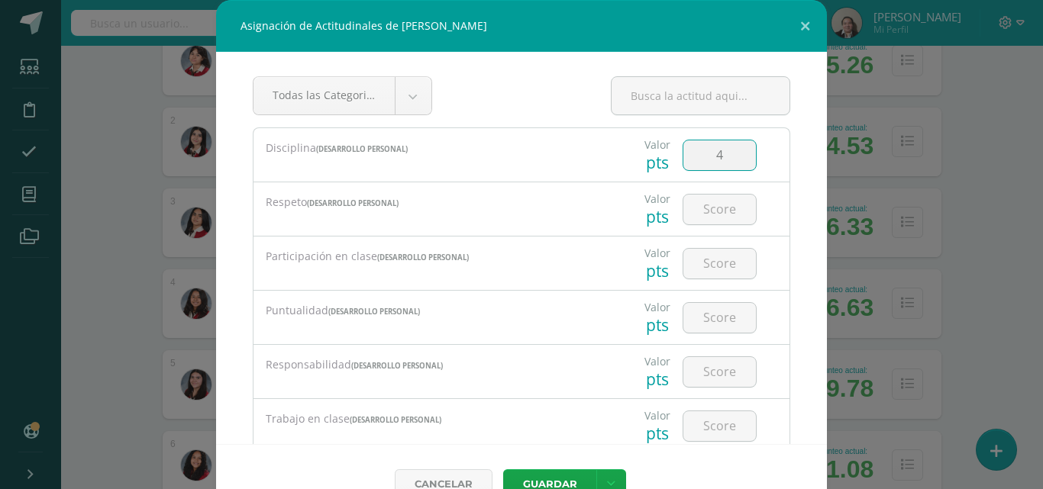
type input "4"
click at [712, 219] on input "number" at bounding box center [719, 210] width 73 height 30
type input "3"
click at [709, 259] on input "number" at bounding box center [719, 264] width 73 height 30
type input "4"
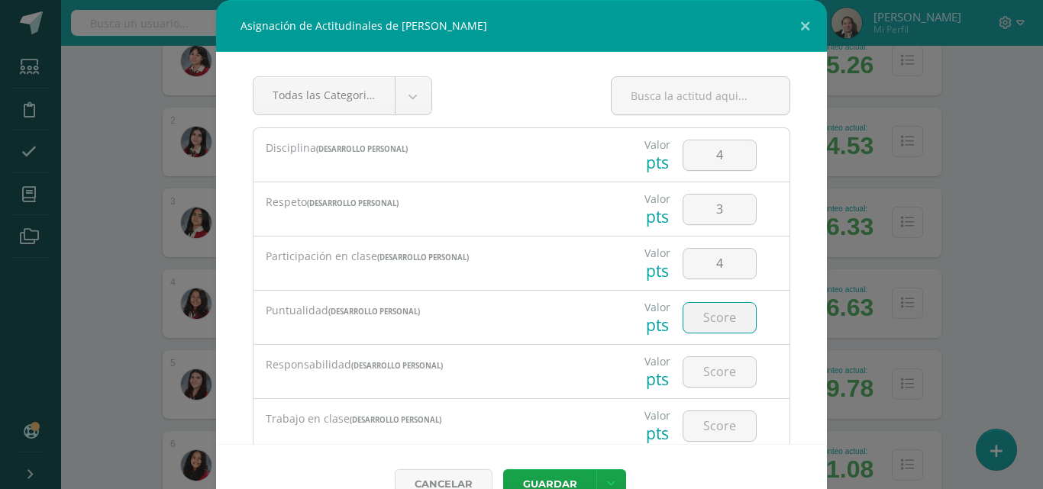
click at [708, 314] on input "number" at bounding box center [719, 318] width 73 height 30
type input "4"
click at [707, 373] on input "number" at bounding box center [719, 372] width 73 height 30
type input "4"
click at [705, 418] on input "number" at bounding box center [719, 426] width 73 height 30
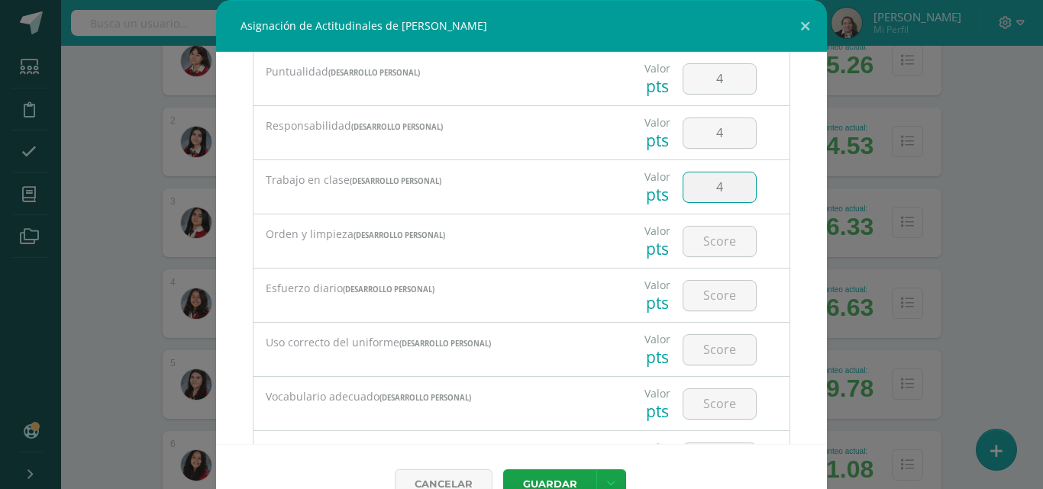
scroll to position [244, 0]
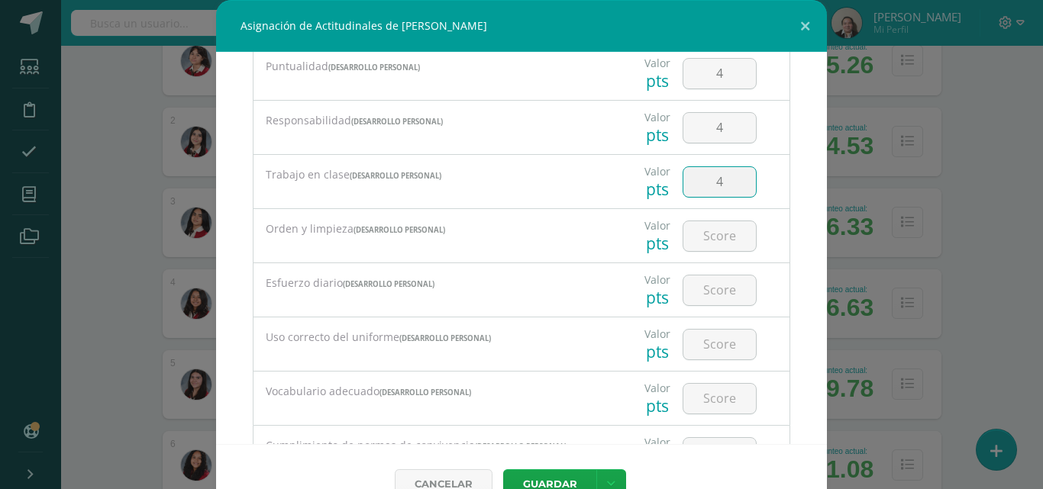
type input "4"
click at [710, 238] on input "number" at bounding box center [719, 236] width 73 height 30
type input "4"
click at [710, 288] on input "number" at bounding box center [719, 291] width 73 height 30
type input "4"
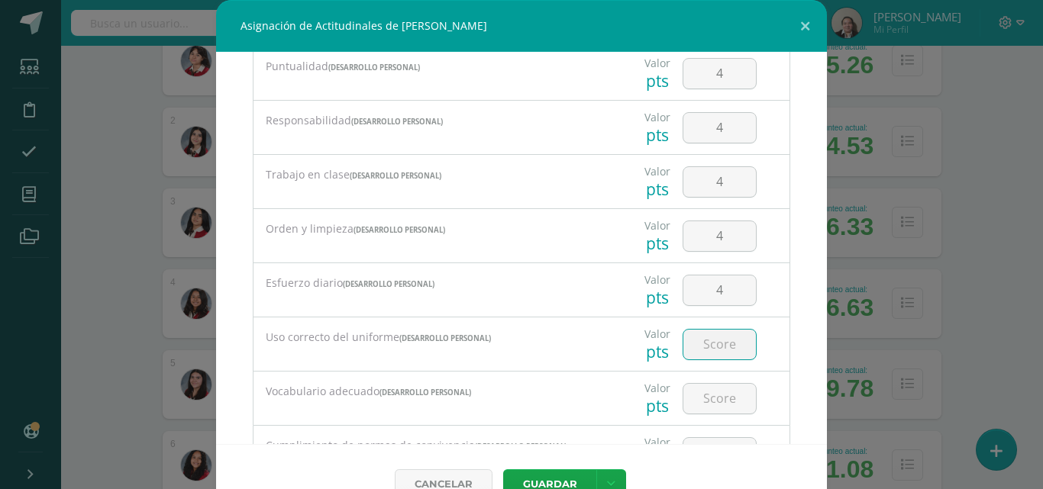
click at [708, 339] on input "number" at bounding box center [719, 345] width 73 height 30
type input "4"
click at [708, 392] on input "number" at bounding box center [719, 399] width 73 height 30
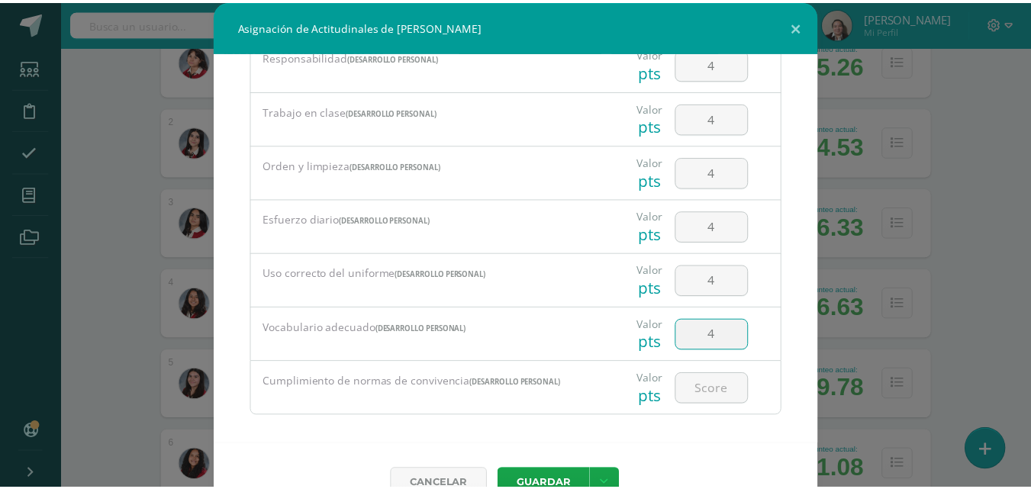
scroll to position [319, 0]
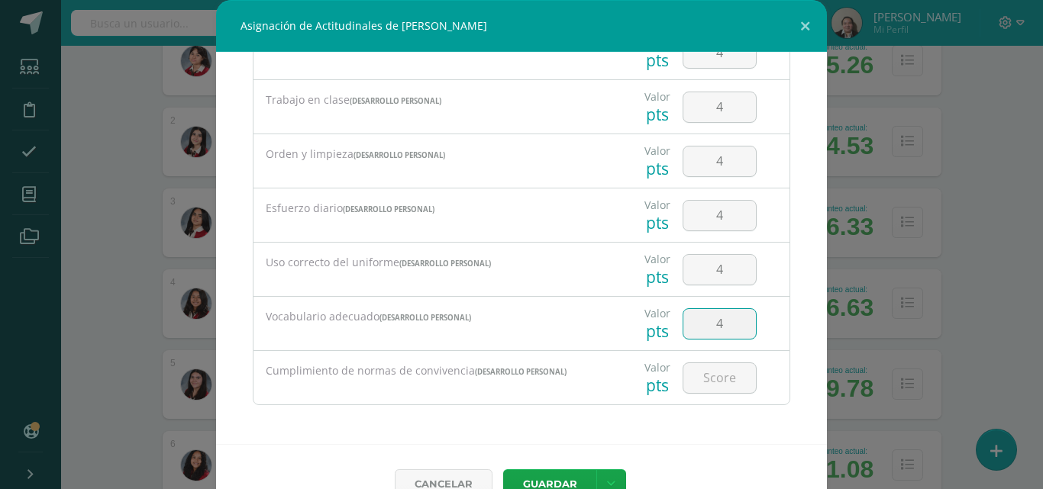
type input "4"
click at [699, 379] on input "number" at bounding box center [719, 378] width 73 height 30
type input "4"
click at [550, 473] on button "Guardar" at bounding box center [549, 484] width 93 height 30
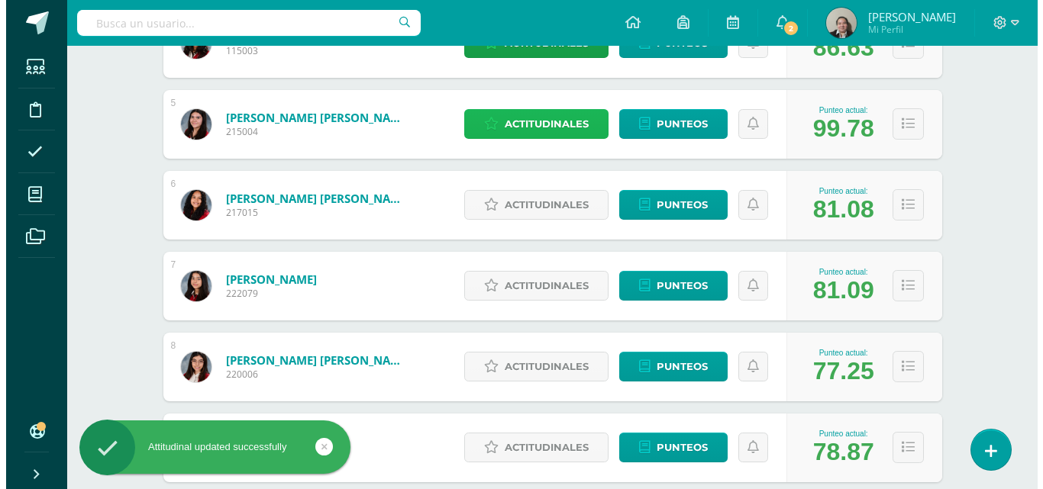
scroll to position [580, 0]
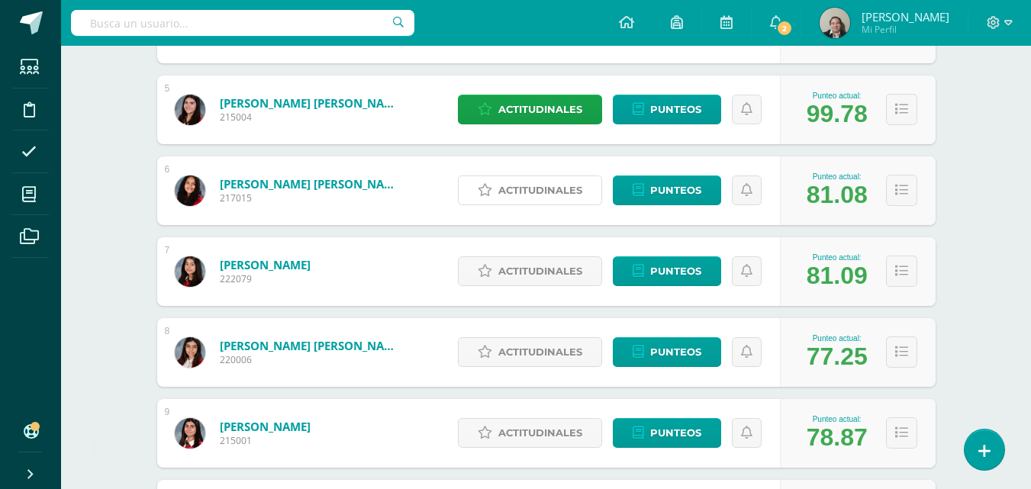
click at [536, 183] on span "Actitudinales" at bounding box center [541, 190] width 84 height 28
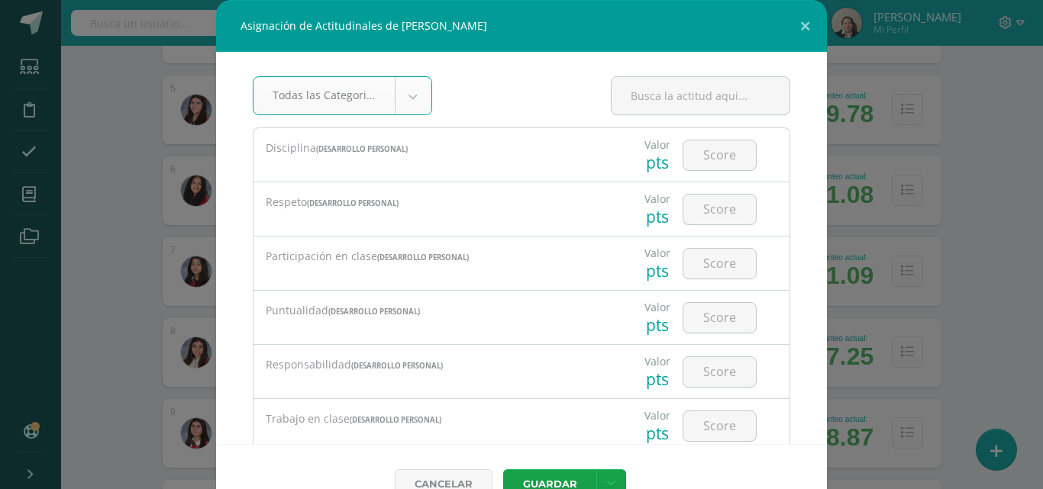
click at [699, 151] on input "number" at bounding box center [719, 155] width 73 height 30
type input "3"
click at [710, 209] on input "number" at bounding box center [719, 210] width 73 height 30
click at [719, 156] on input "3" at bounding box center [719, 155] width 73 height 30
type input "4"
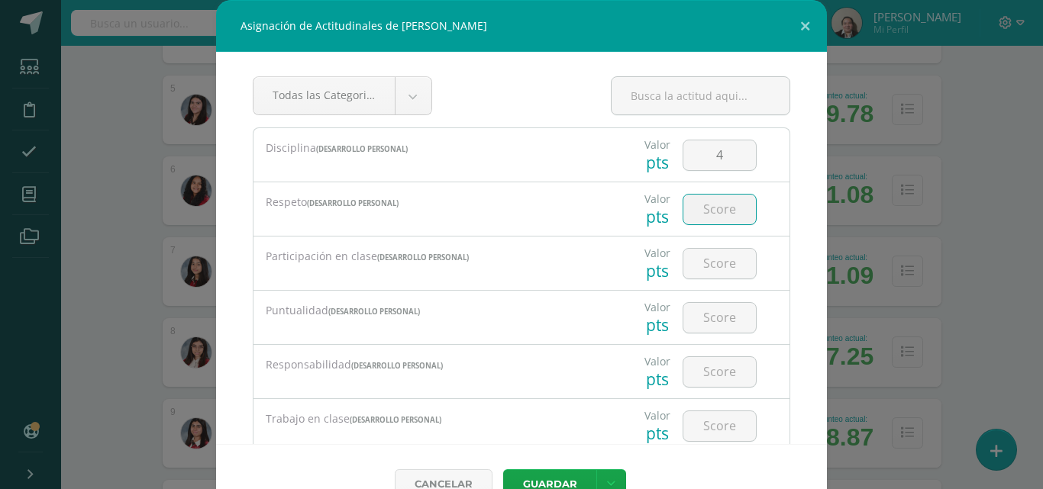
click at [712, 210] on input "number" at bounding box center [719, 210] width 73 height 30
type input "4"
click at [710, 263] on input "number" at bounding box center [719, 264] width 73 height 30
type input "3"
click at [707, 329] on input "number" at bounding box center [719, 318] width 73 height 30
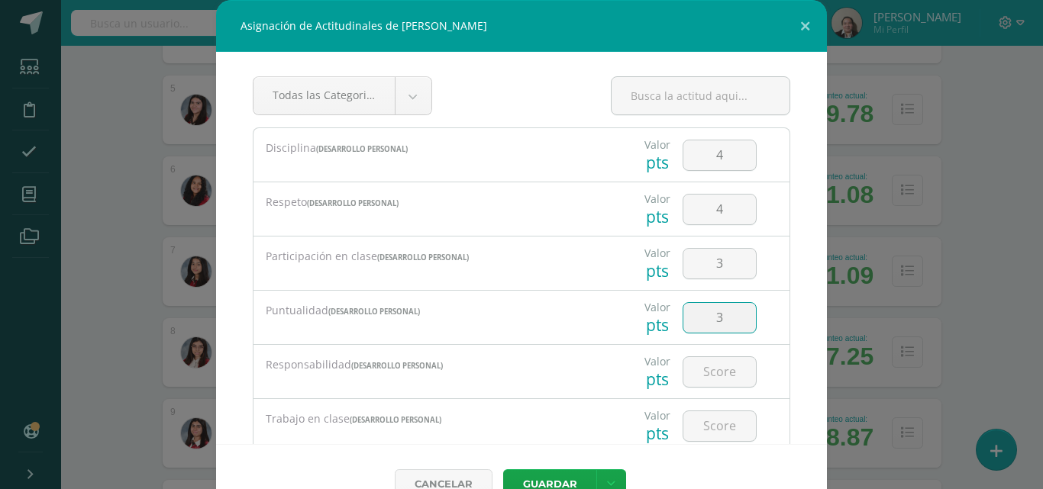
type input "3"
click at [707, 376] on input "number" at bounding box center [719, 372] width 73 height 30
type input "3"
click at [707, 418] on input "number" at bounding box center [719, 426] width 73 height 30
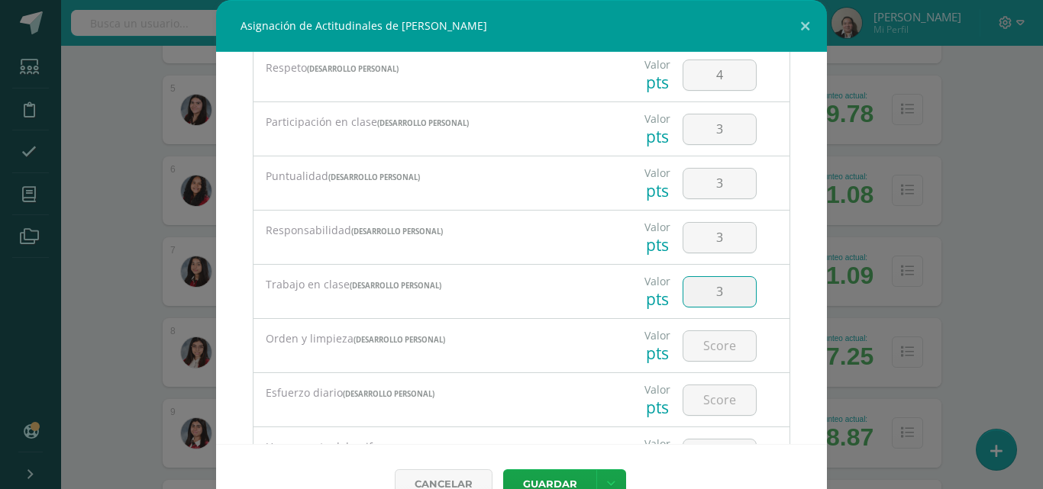
scroll to position [153, 0]
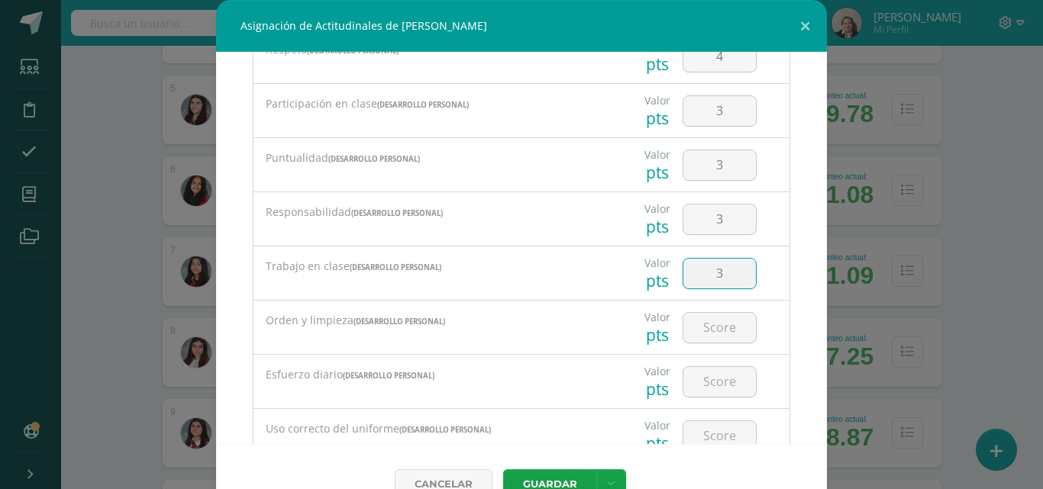
type input "3"
click at [702, 320] on input "number" at bounding box center [719, 328] width 73 height 30
type input "3"
click at [705, 378] on input "number" at bounding box center [719, 382] width 73 height 30
type input "3"
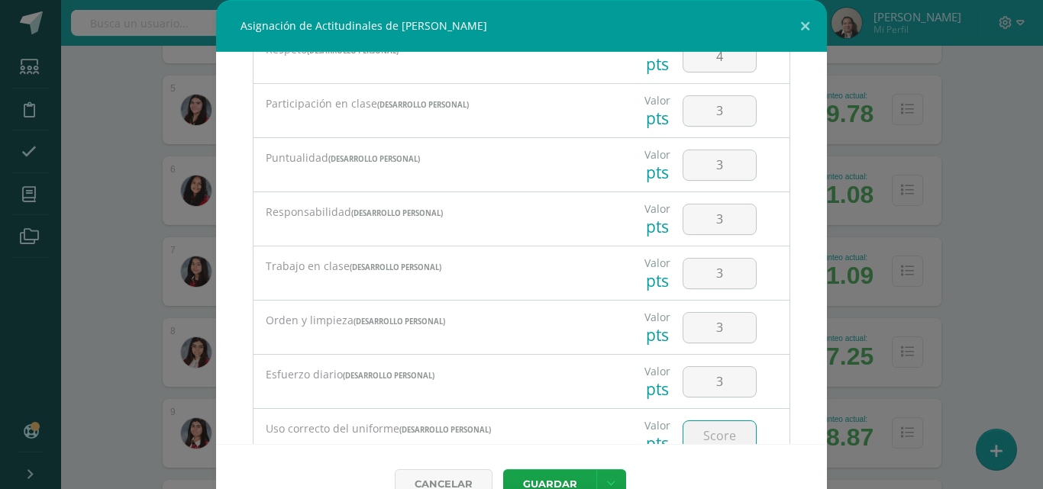
click at [706, 438] on input "number" at bounding box center [719, 436] width 73 height 30
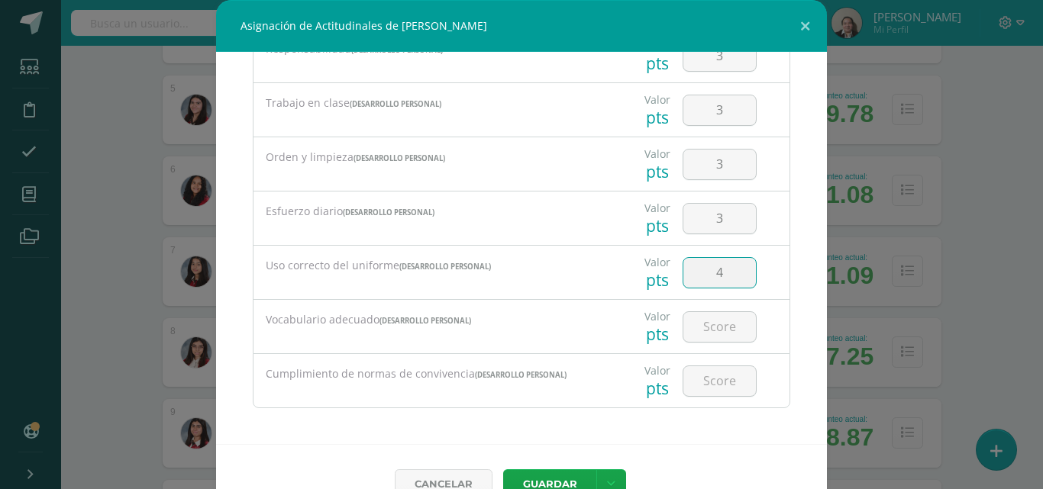
scroll to position [319, 0]
type input "4"
click at [692, 326] on input "number" at bounding box center [719, 324] width 73 height 30
type input "4"
click at [708, 377] on input "number" at bounding box center [719, 378] width 73 height 30
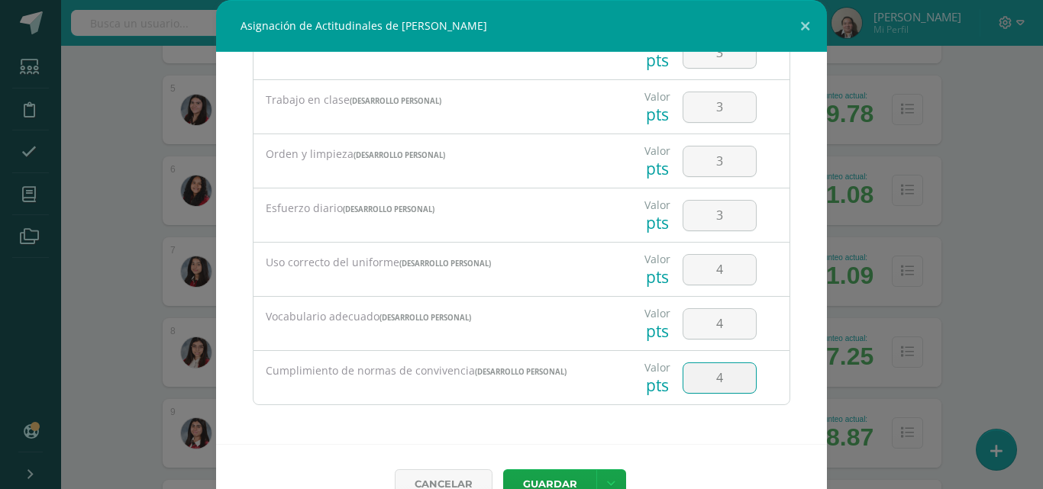
type input "4"
click at [545, 478] on button "Guardar" at bounding box center [549, 484] width 93 height 30
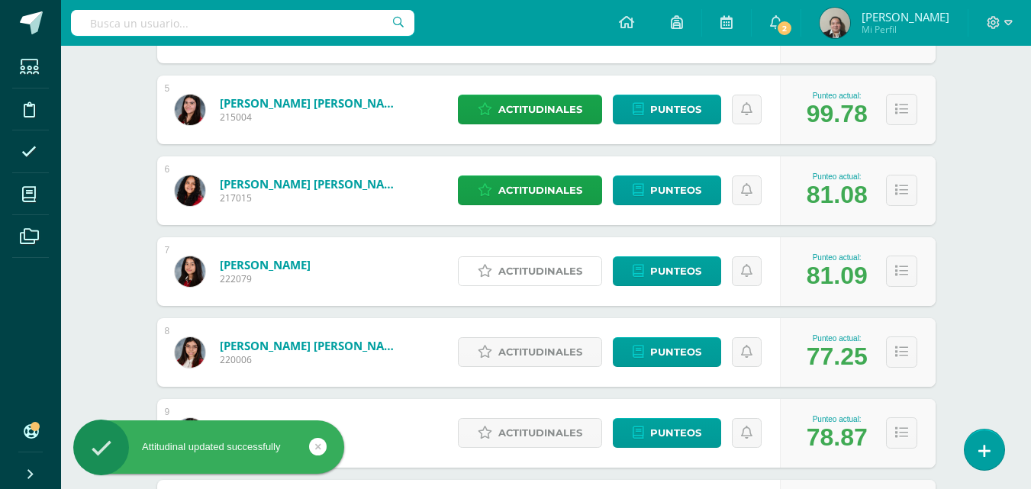
click at [540, 263] on span "Actitudinales" at bounding box center [541, 271] width 84 height 28
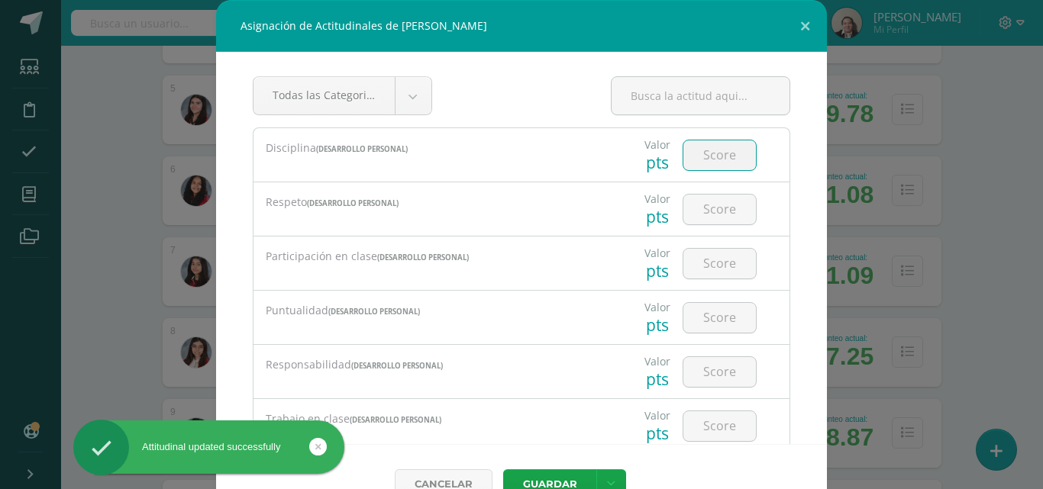
click at [695, 160] on input "number" at bounding box center [719, 155] width 73 height 30
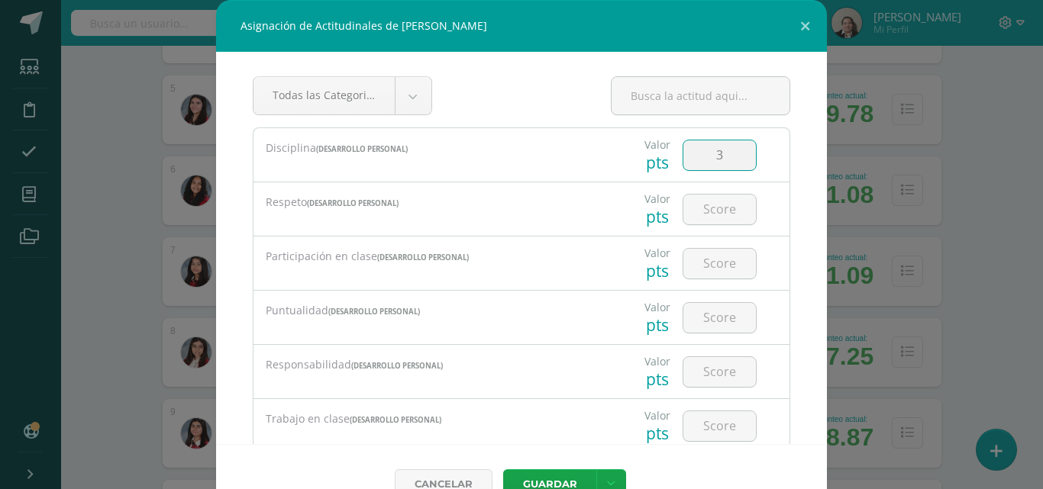
type input "3"
click at [700, 210] on input "number" at bounding box center [719, 210] width 73 height 30
type input "2"
click at [710, 267] on input "number" at bounding box center [719, 264] width 73 height 30
type input "3"
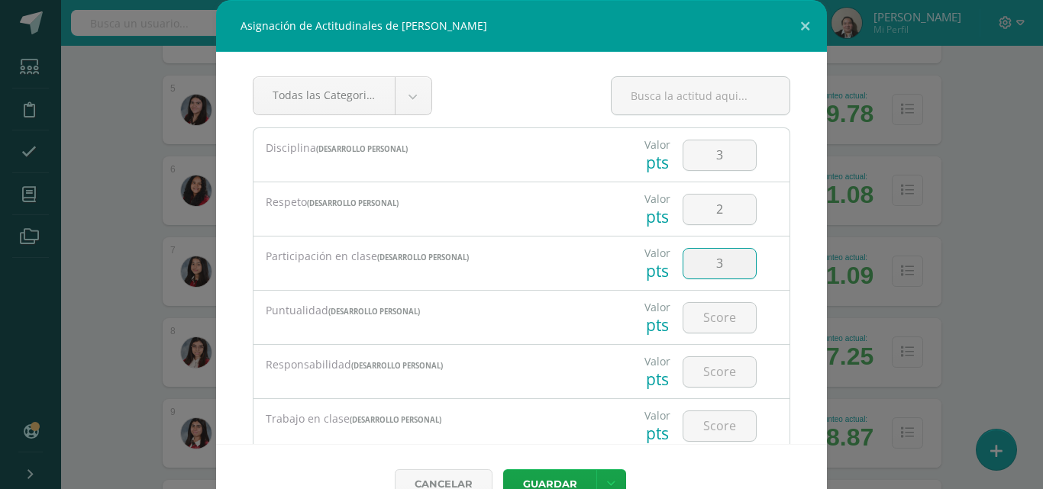
click at [705, 320] on input "number" at bounding box center [719, 318] width 73 height 30
type input "3"
click at [705, 369] on input "number" at bounding box center [719, 372] width 73 height 30
type input "3"
click at [705, 422] on input "number" at bounding box center [719, 426] width 73 height 30
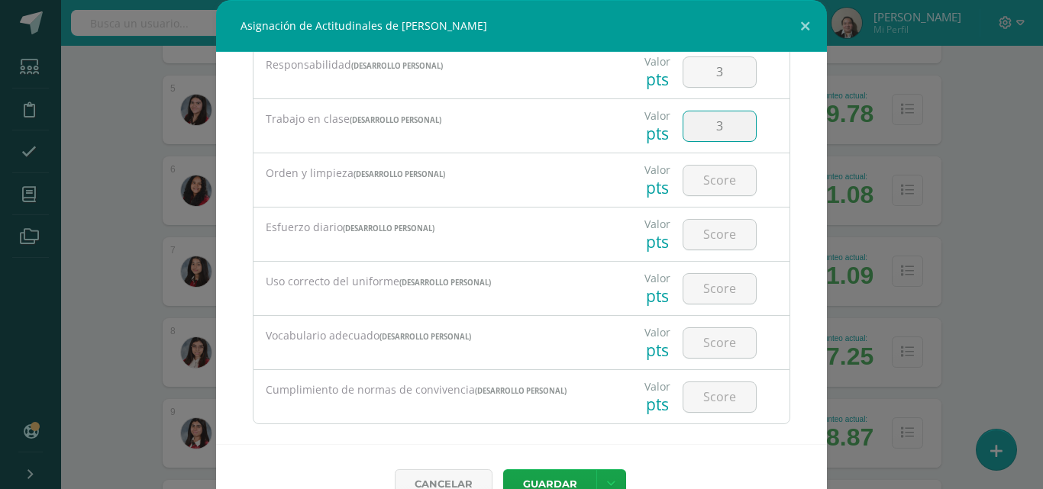
scroll to position [305, 0]
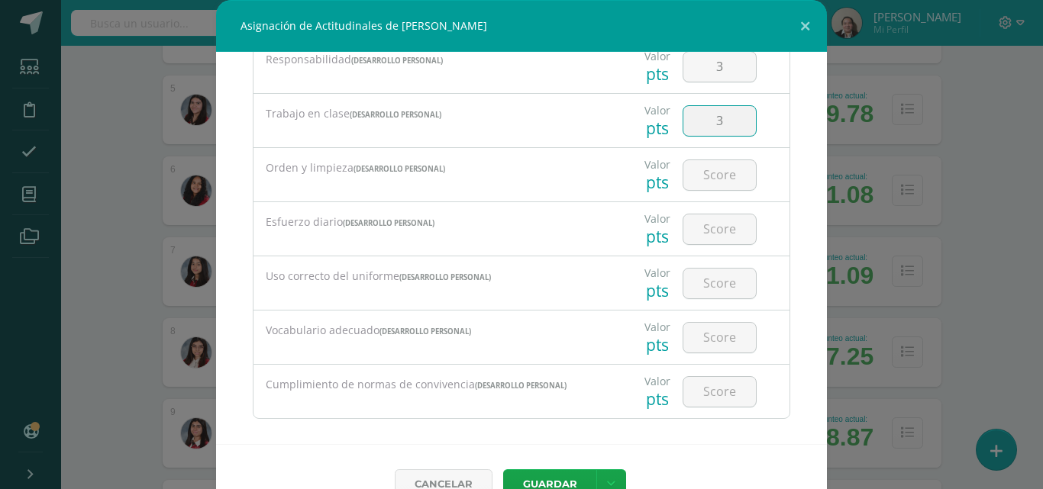
type input "3"
click at [694, 174] on input "number" at bounding box center [719, 175] width 73 height 30
type input "2"
click at [702, 222] on input "number" at bounding box center [719, 230] width 73 height 30
type input "3"
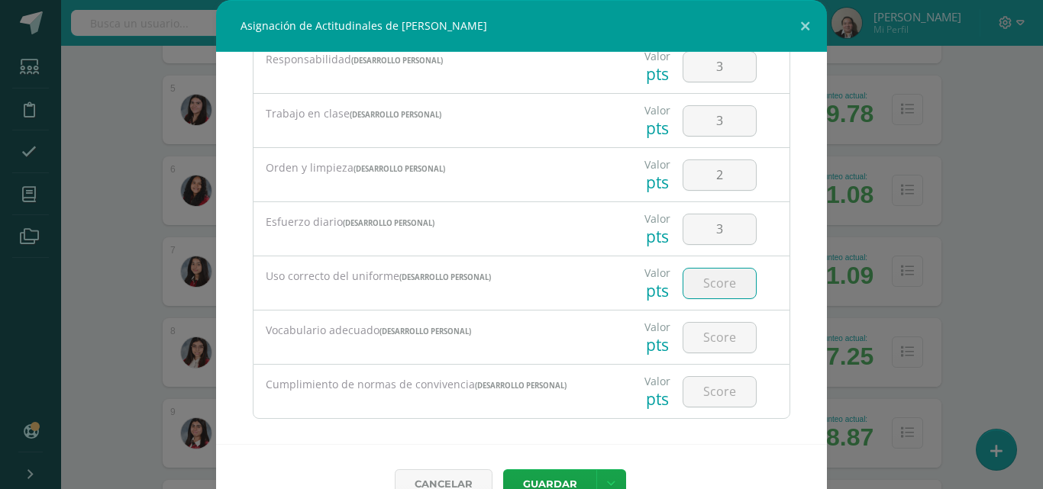
click at [702, 279] on input "number" at bounding box center [719, 284] width 73 height 30
type input "1"
click at [702, 337] on input "number" at bounding box center [719, 338] width 73 height 30
type input "3"
click at [699, 401] on input "number" at bounding box center [719, 392] width 73 height 30
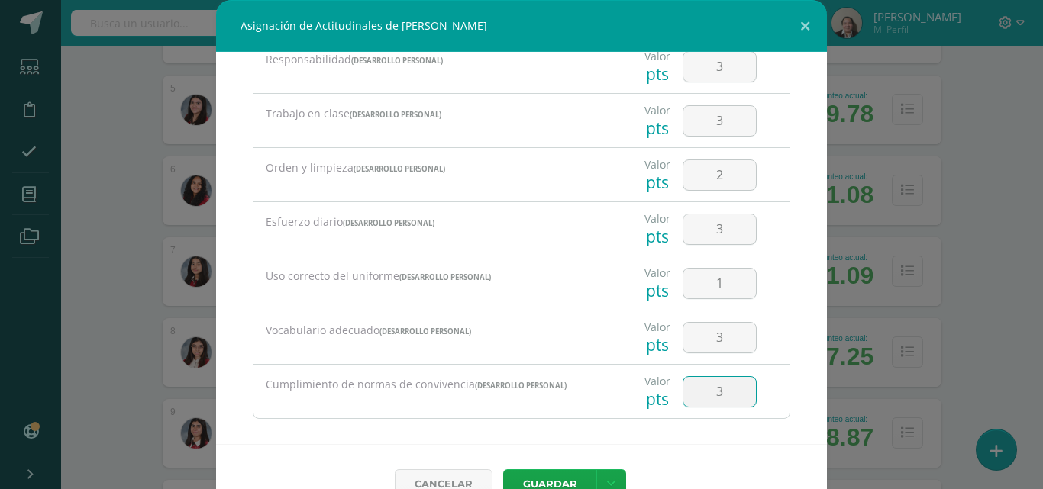
type input "3"
click at [530, 487] on button "Guardar" at bounding box center [549, 484] width 93 height 30
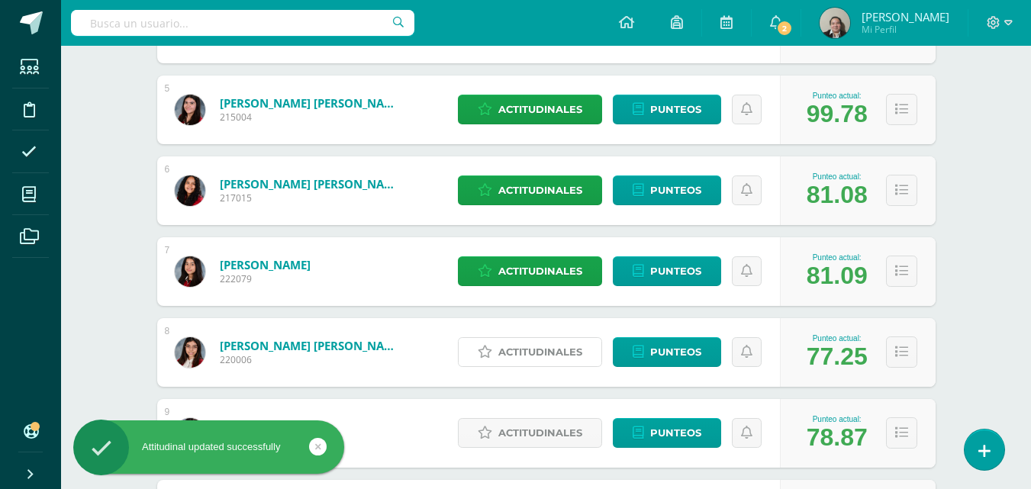
click at [541, 357] on span "Actitudinales" at bounding box center [541, 352] width 84 height 28
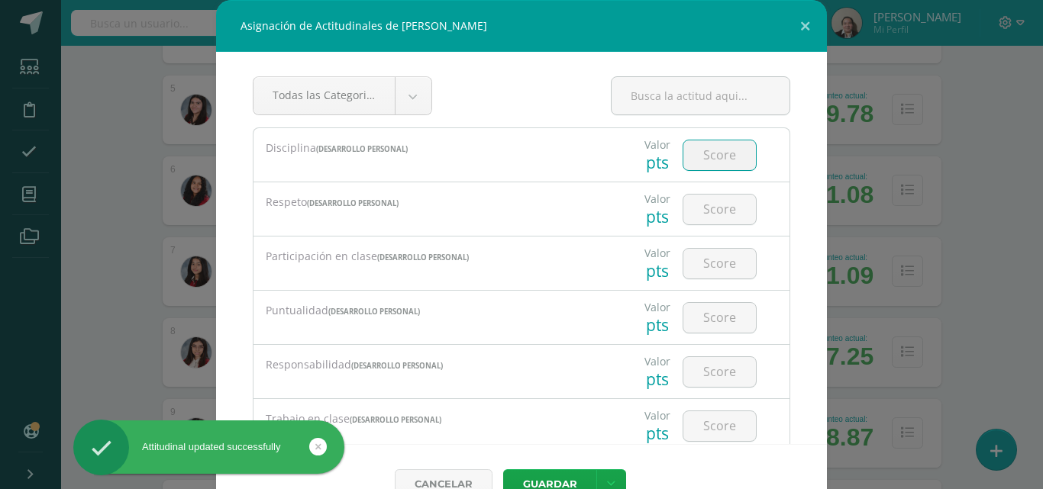
click at [716, 155] on input "number" at bounding box center [719, 155] width 73 height 30
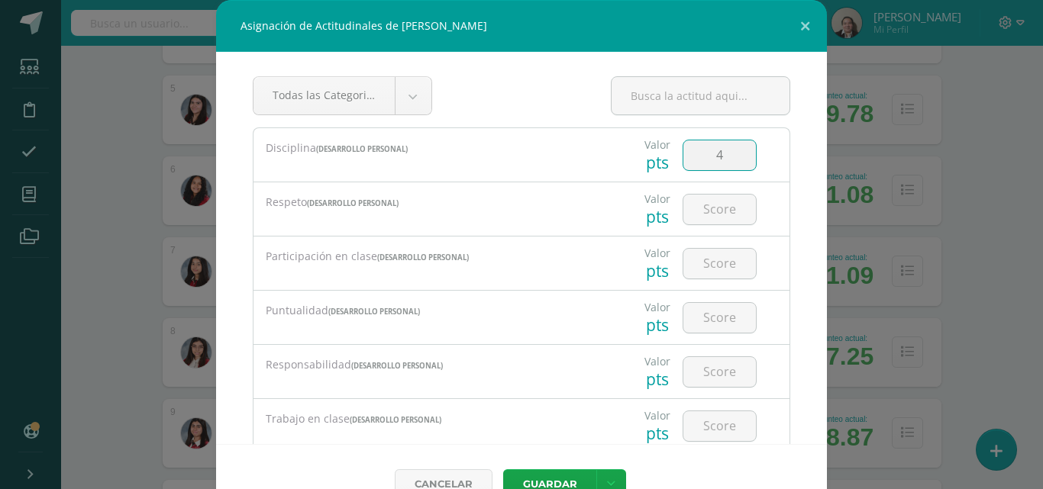
type input "4"
click at [705, 202] on input "number" at bounding box center [719, 210] width 73 height 30
type input "4"
click at [706, 260] on input "number" at bounding box center [719, 264] width 73 height 30
type input "4"
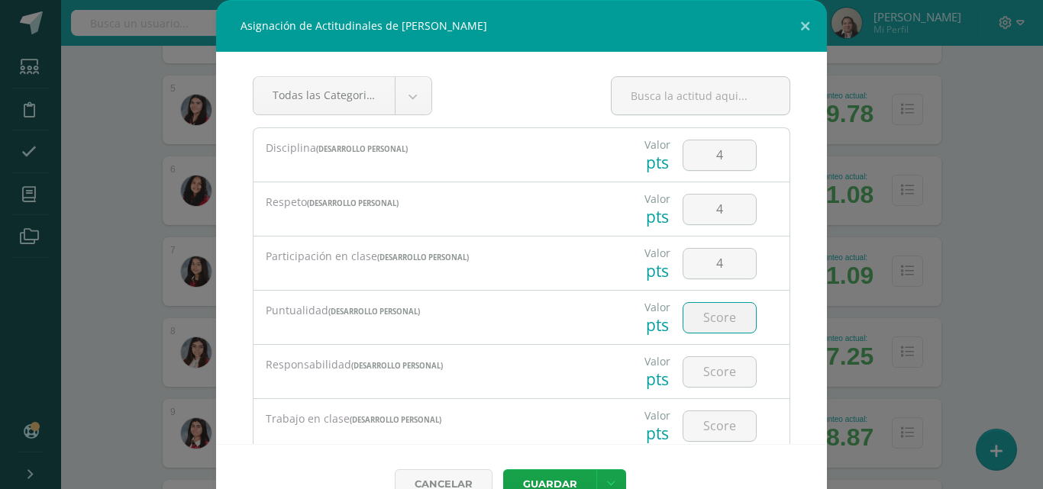
click at [702, 323] on input "number" at bounding box center [719, 318] width 73 height 30
type input "4"
click at [706, 379] on input "number" at bounding box center [719, 372] width 73 height 30
type input "4"
click at [706, 419] on input "number" at bounding box center [719, 426] width 73 height 30
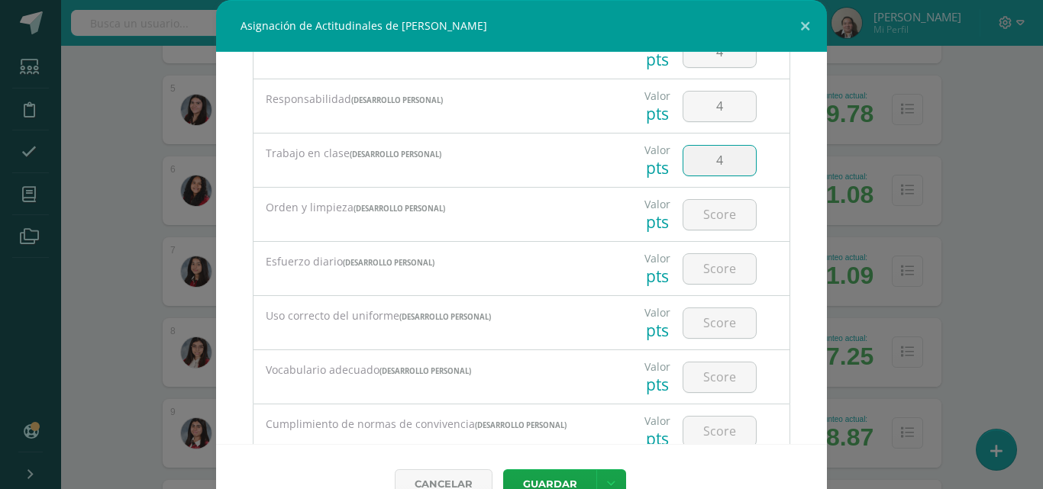
scroll to position [275, 0]
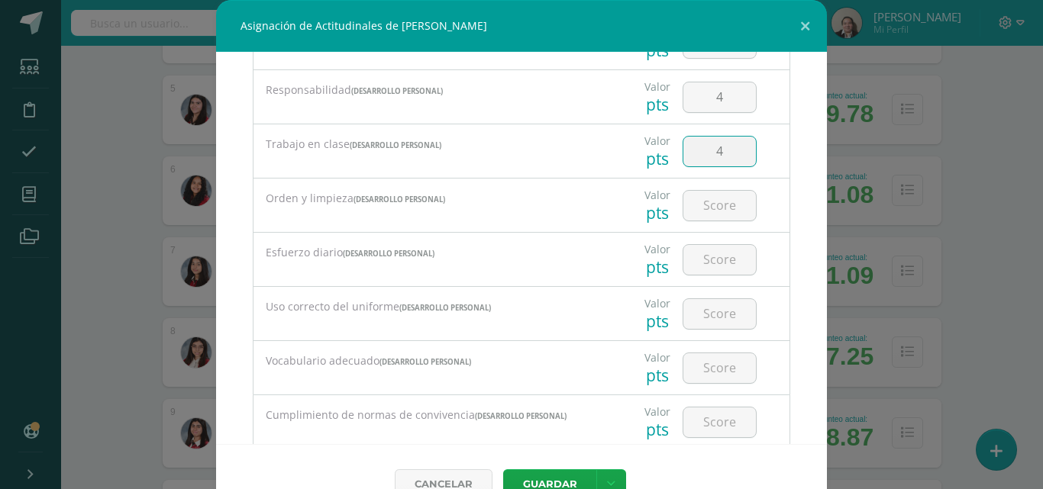
type input "4"
click at [704, 207] on input "number" at bounding box center [719, 206] width 73 height 30
click at [704, 208] on input "4" at bounding box center [719, 206] width 73 height 30
type input "4"
click at [708, 269] on input "number" at bounding box center [719, 260] width 73 height 30
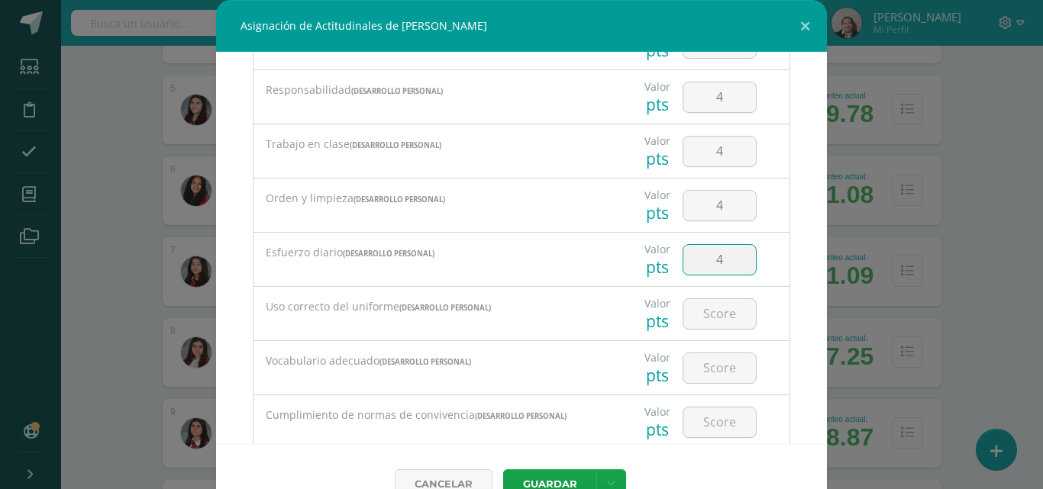
type input "4"
click at [709, 305] on input "number" at bounding box center [719, 314] width 73 height 30
type input "4"
click at [708, 356] on input "number" at bounding box center [719, 368] width 73 height 30
type input "4"
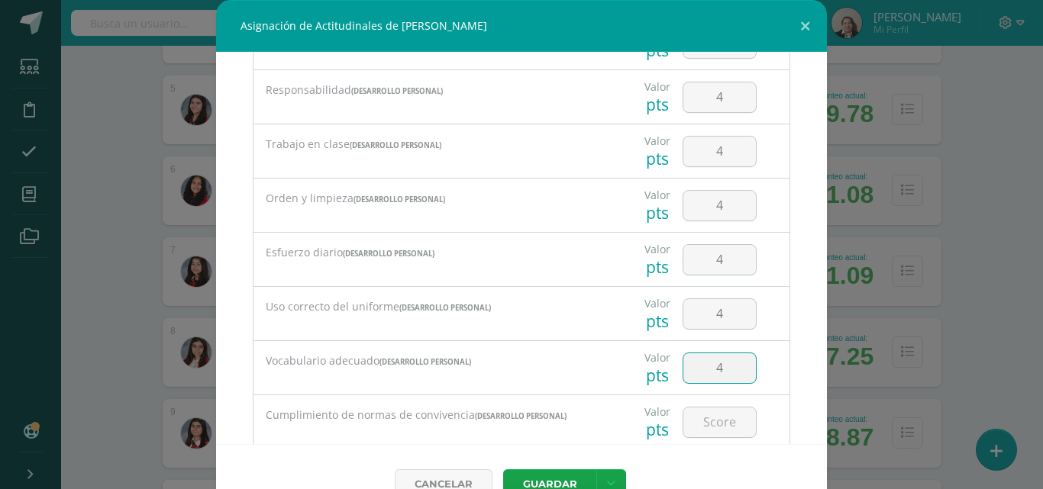
click at [711, 418] on input "number" at bounding box center [719, 423] width 73 height 30
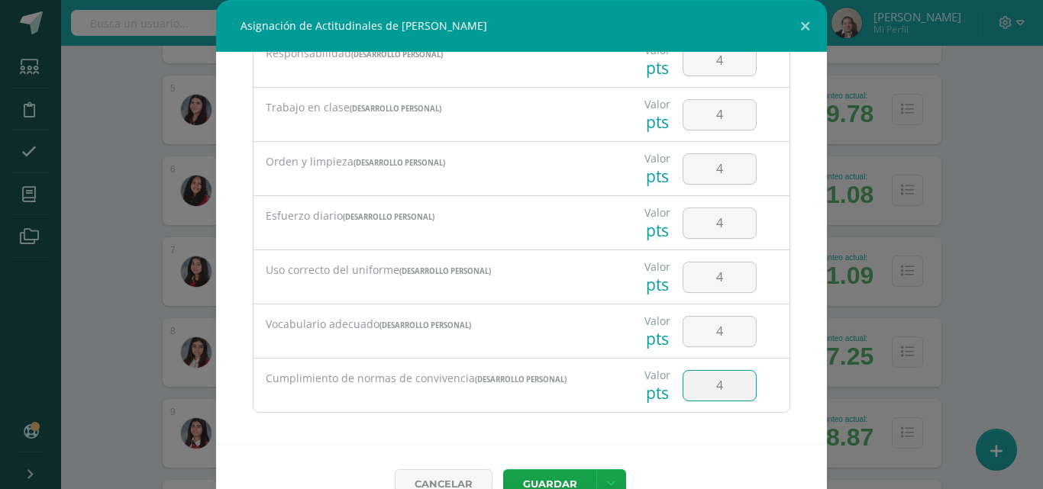
scroll to position [319, 0]
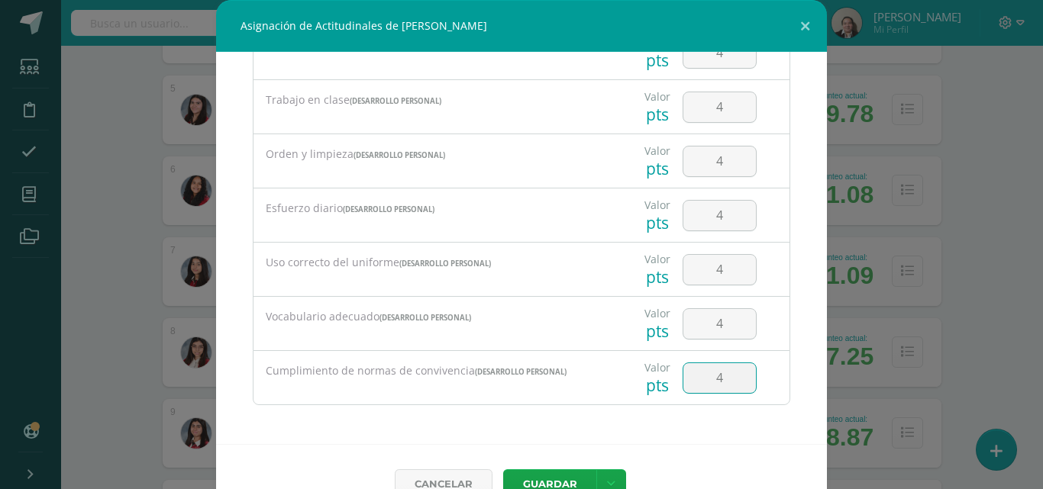
type input "4"
click at [536, 479] on button "Guardar" at bounding box center [549, 484] width 93 height 30
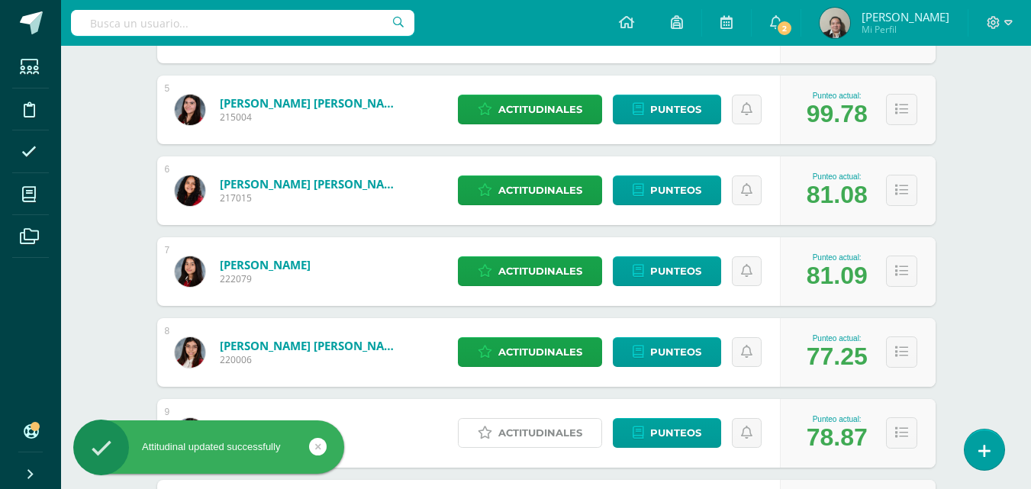
click at [553, 436] on span "Actitudinales" at bounding box center [541, 433] width 84 height 28
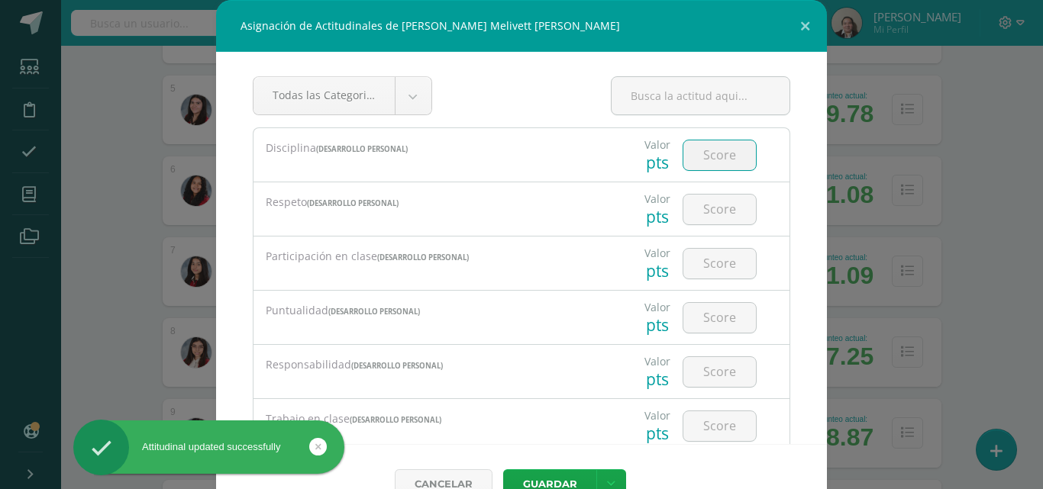
click at [703, 158] on input "number" at bounding box center [719, 155] width 73 height 30
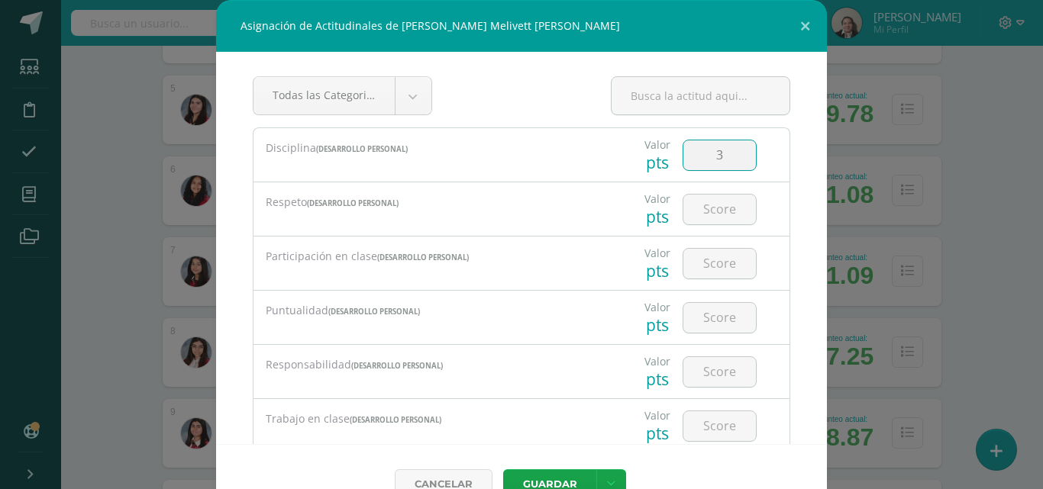
type input "3"
click at [705, 201] on input "number" at bounding box center [719, 210] width 73 height 30
type input "3"
click at [712, 269] on input "number" at bounding box center [719, 264] width 73 height 30
type input "3"
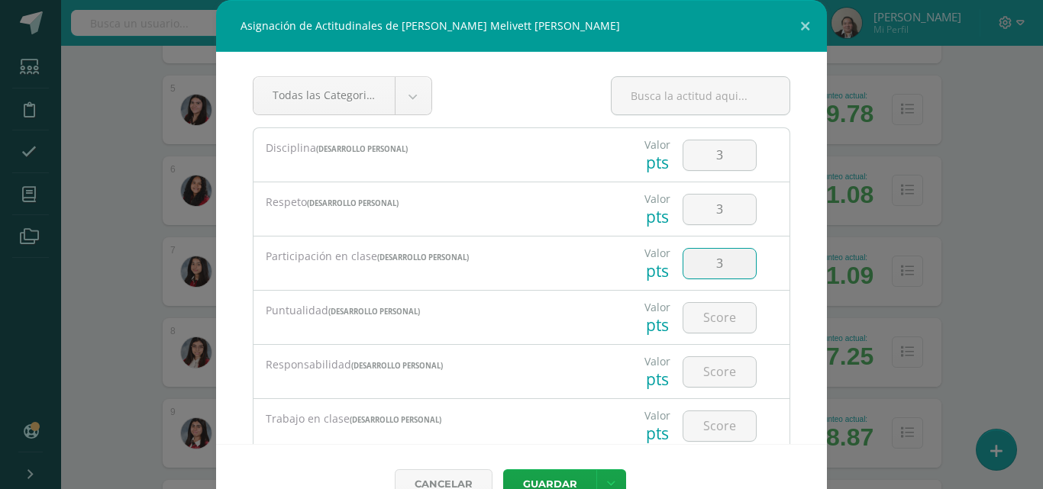
click at [710, 316] on input "number" at bounding box center [719, 318] width 73 height 30
type input "3"
click at [709, 371] on input "number" at bounding box center [719, 372] width 73 height 30
type input "3"
click at [699, 428] on input "number" at bounding box center [719, 426] width 73 height 30
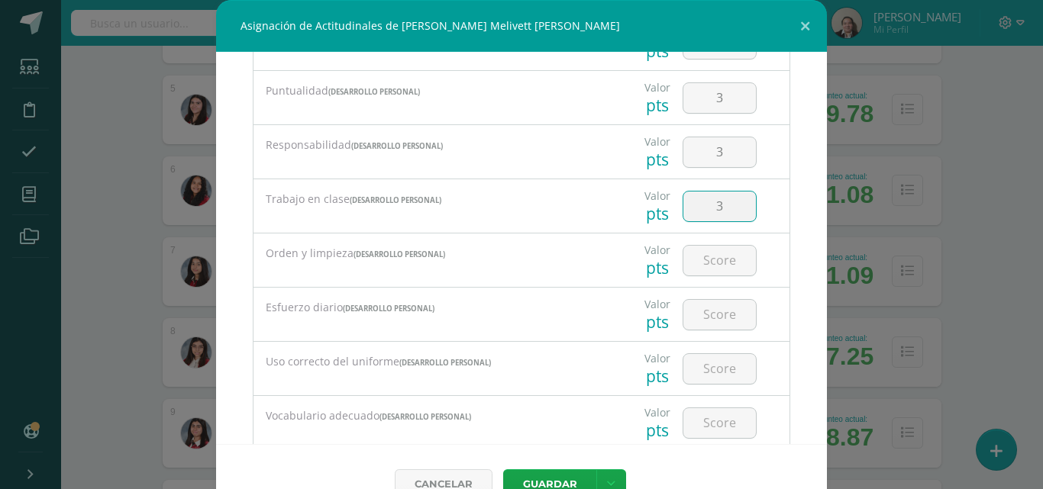
scroll to position [244, 0]
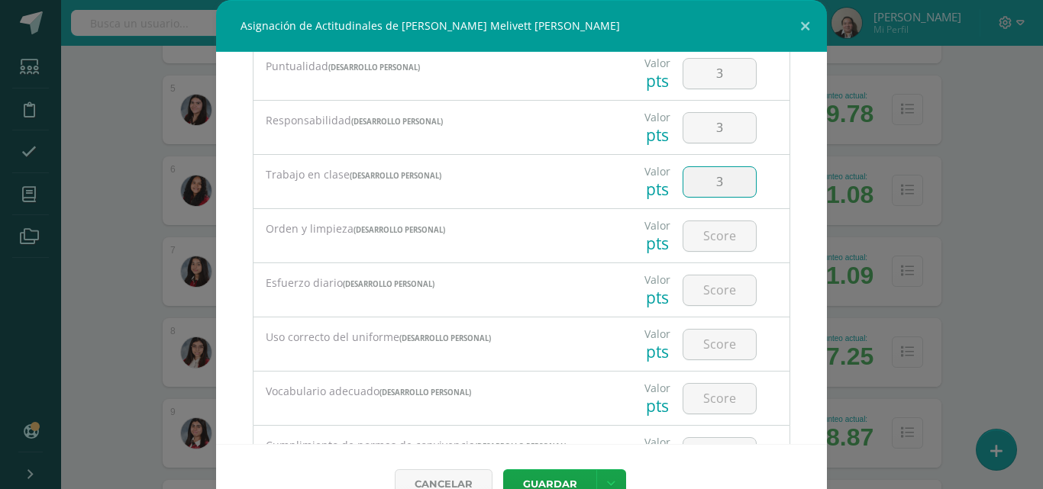
type input "3"
click at [699, 238] on input "number" at bounding box center [719, 236] width 73 height 30
type input "2"
click at [712, 296] on input "number" at bounding box center [719, 291] width 73 height 30
type input "3"
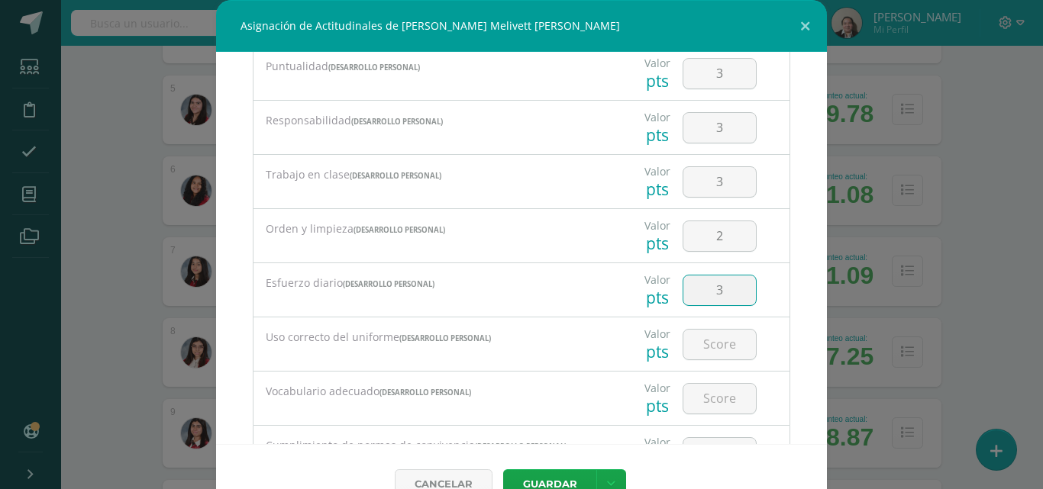
click at [710, 341] on input "number" at bounding box center [719, 345] width 73 height 30
type input "4"
click at [709, 396] on input "number" at bounding box center [719, 399] width 73 height 30
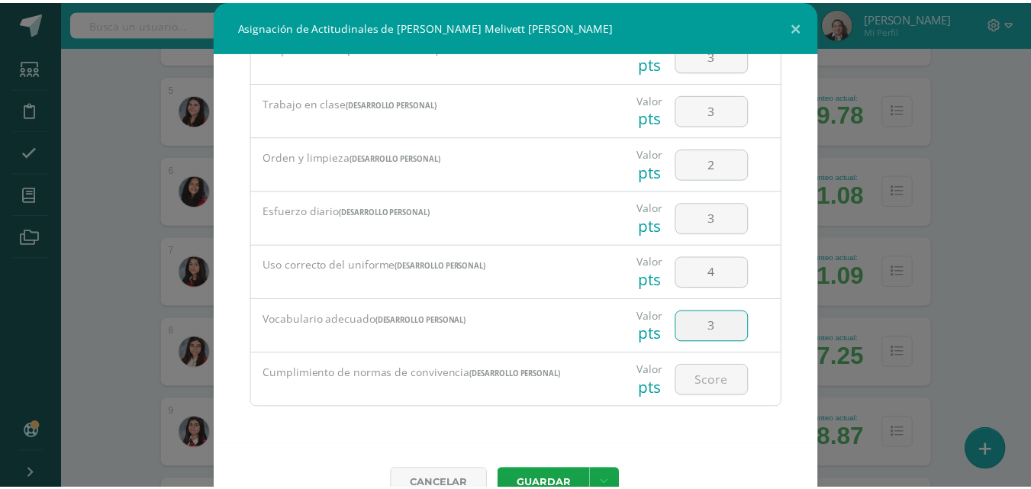
scroll to position [319, 0]
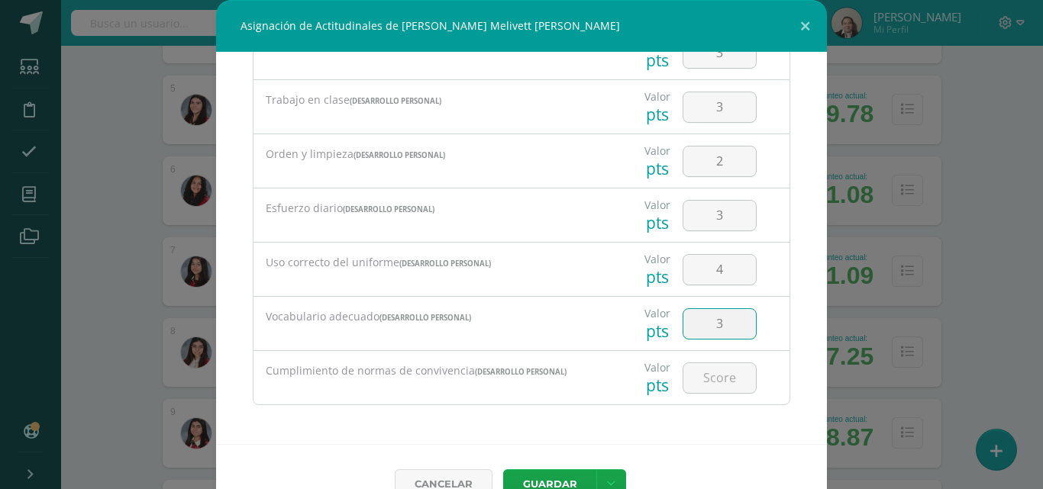
type input "3"
click at [709, 380] on input "number" at bounding box center [719, 378] width 73 height 30
type input "4"
click at [553, 481] on button "Guardar" at bounding box center [549, 484] width 93 height 30
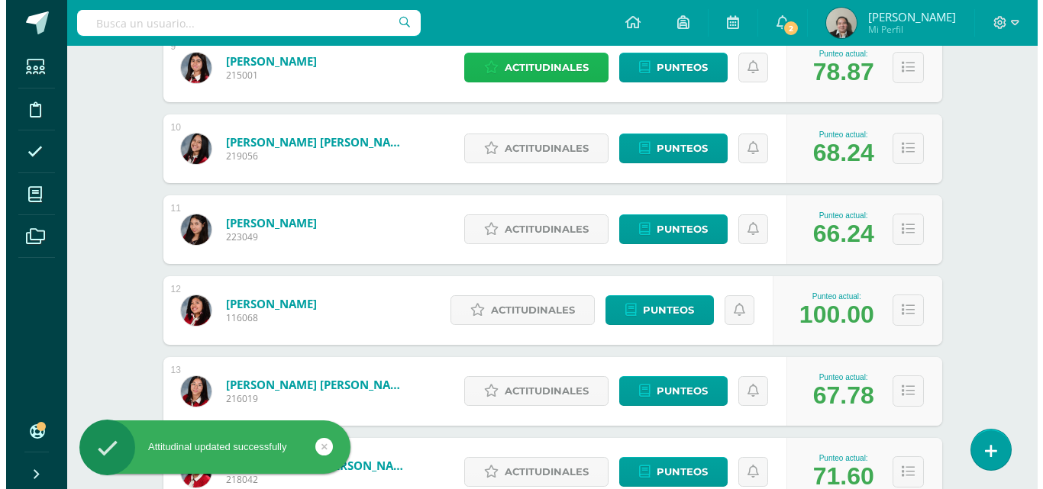
scroll to position [947, 0]
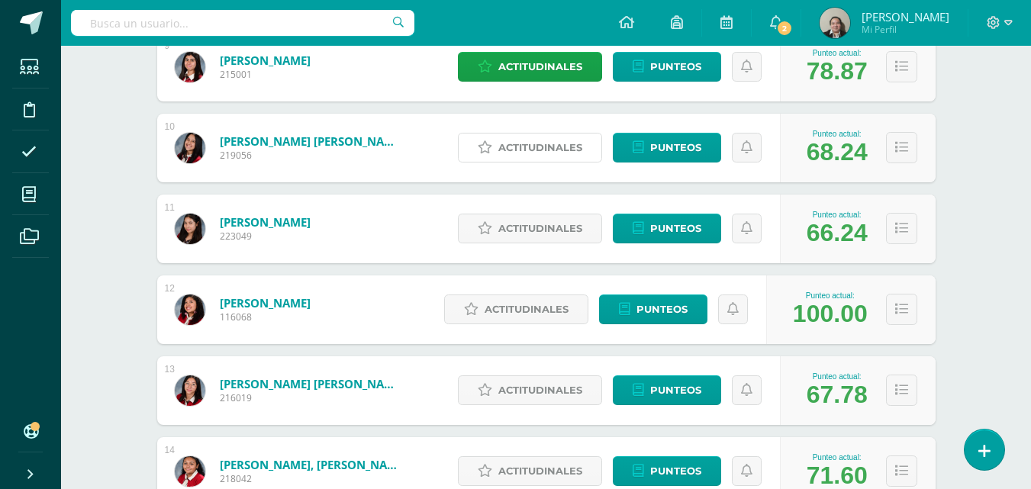
click at [557, 141] on span "Actitudinales" at bounding box center [541, 148] width 84 height 28
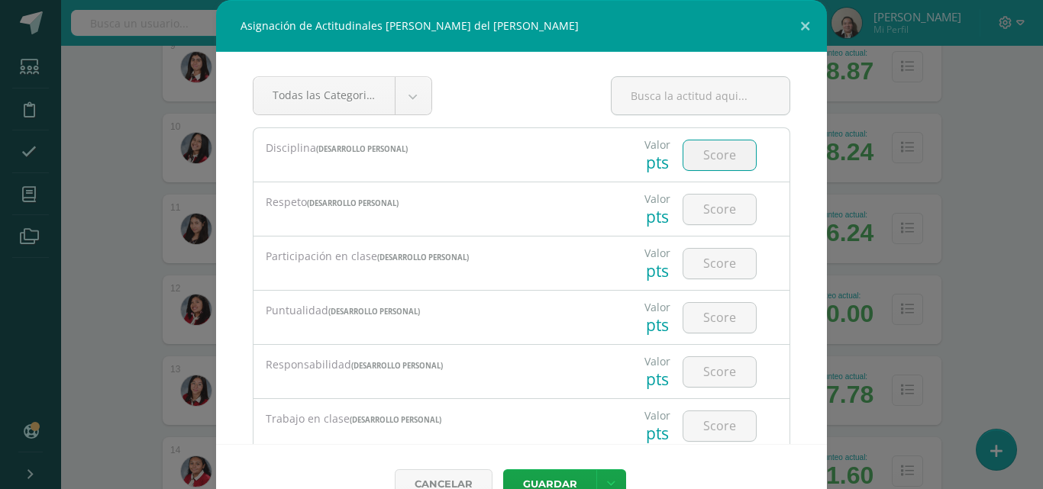
click at [707, 154] on input "number" at bounding box center [719, 155] width 73 height 30
type input "3"
click at [710, 199] on input "number" at bounding box center [719, 210] width 73 height 30
type input "3"
click at [708, 264] on input "number" at bounding box center [719, 264] width 73 height 30
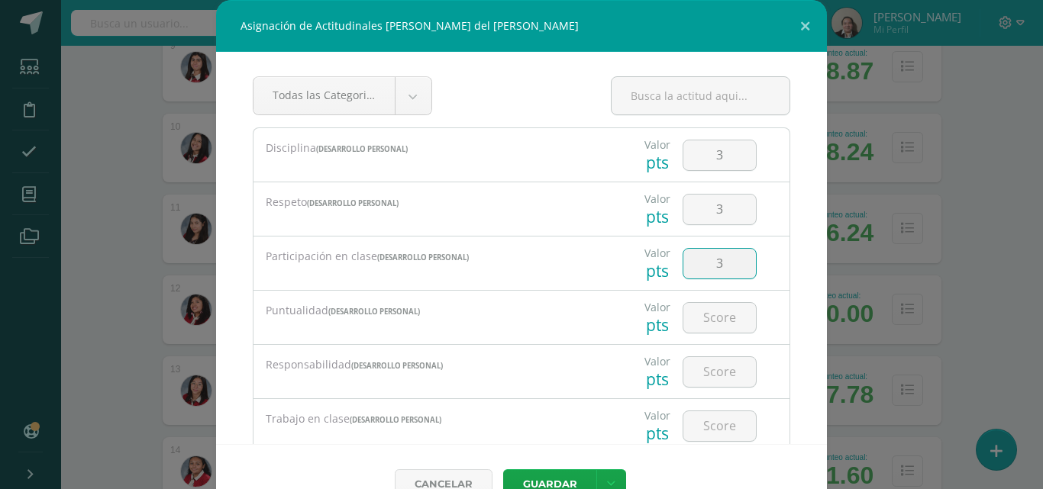
type input "3"
click at [708, 316] on input "number" at bounding box center [719, 318] width 73 height 30
type input "3"
click at [706, 380] on input "number" at bounding box center [719, 372] width 73 height 30
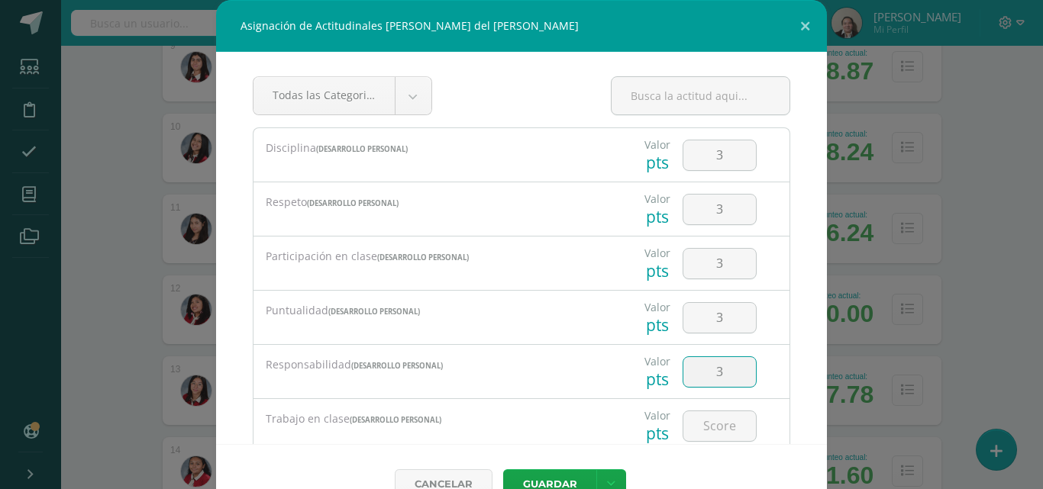
type input "3"
click at [699, 432] on input "number" at bounding box center [719, 426] width 73 height 30
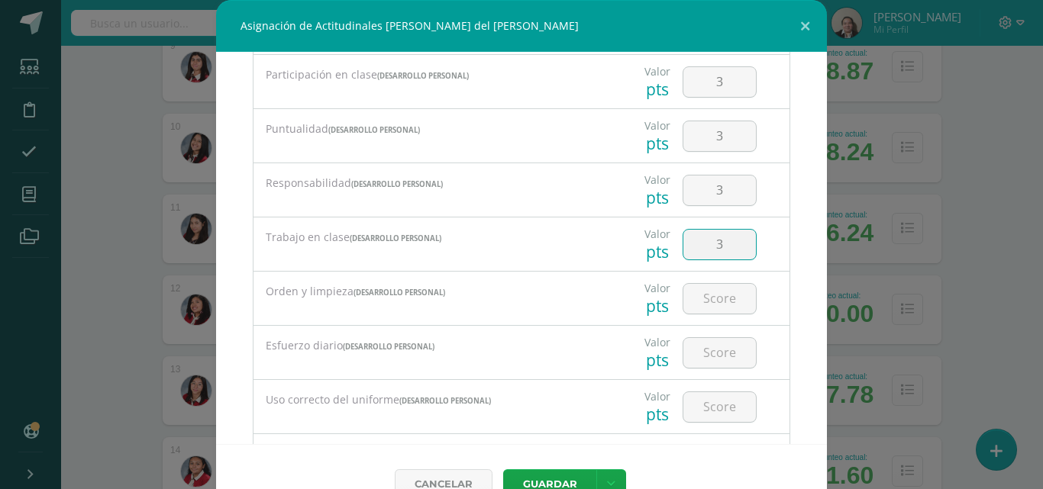
scroll to position [183, 0]
type input "3"
click at [689, 303] on input "number" at bounding box center [719, 297] width 73 height 30
type input "3"
click at [703, 344] on input "number" at bounding box center [719, 352] width 73 height 30
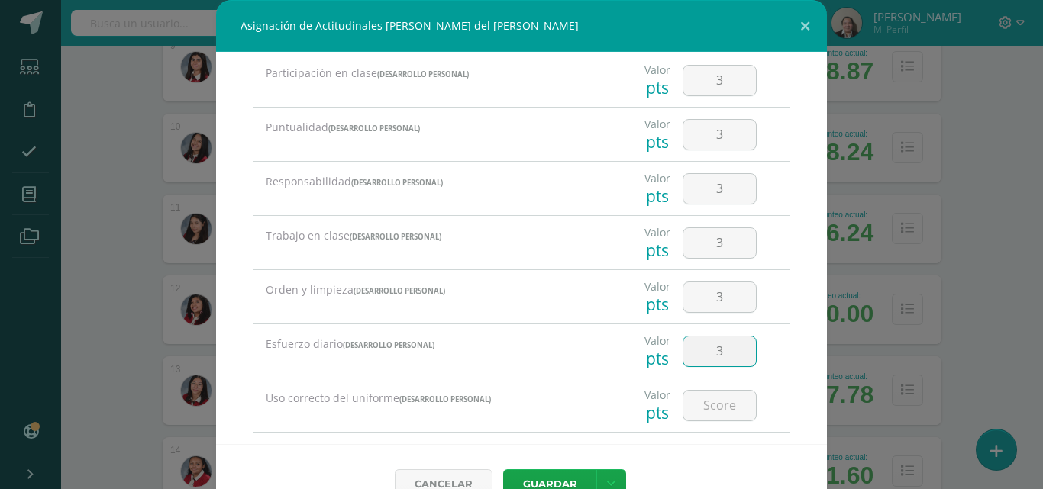
type input "3"
click at [703, 411] on input "number" at bounding box center [719, 406] width 73 height 30
type input "3"
click at [552, 476] on button "Guardar" at bounding box center [549, 484] width 93 height 30
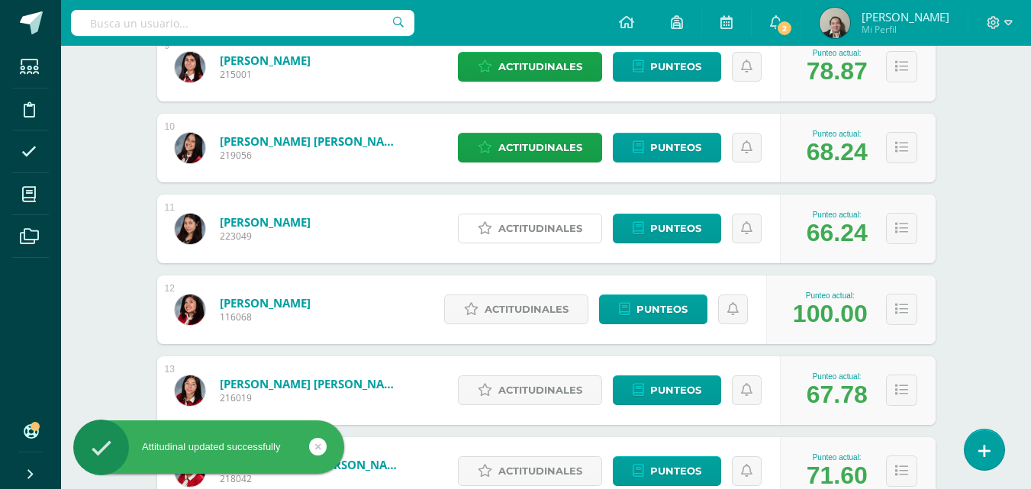
click at [551, 231] on span "Actitudinales" at bounding box center [541, 229] width 84 height 28
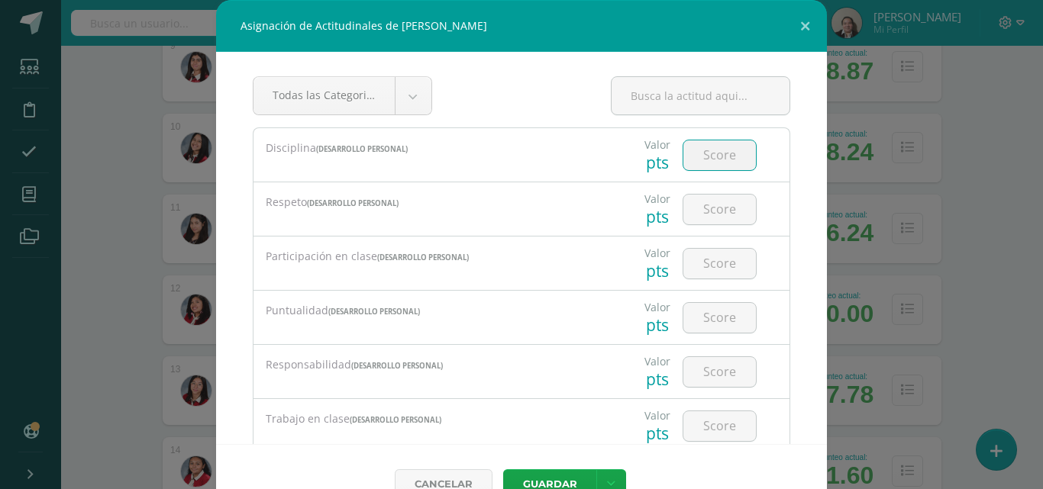
click at [703, 155] on input "number" at bounding box center [719, 155] width 73 height 30
type input "2"
type input "3"
click at [708, 205] on input "number" at bounding box center [719, 210] width 73 height 30
type input "3"
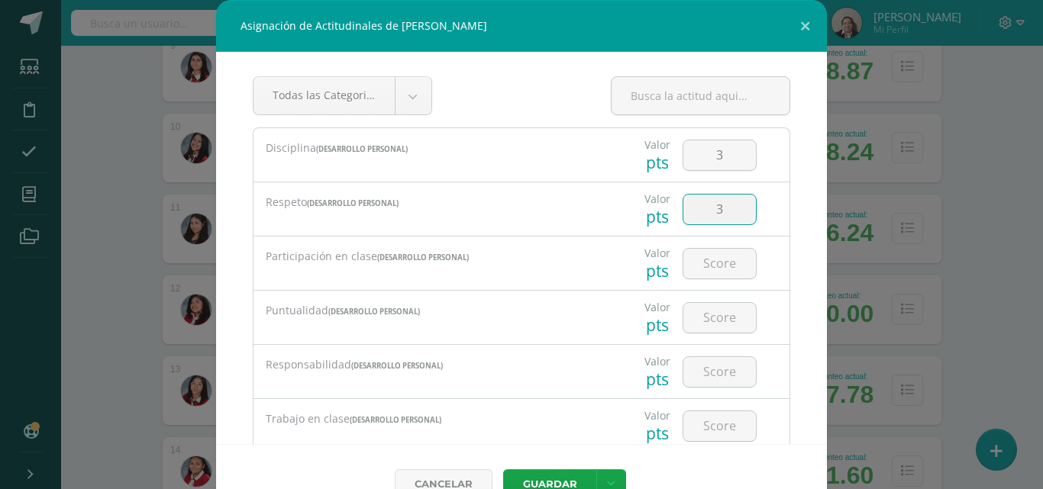
click at [713, 251] on input "number" at bounding box center [719, 264] width 73 height 30
type input "3"
click at [705, 318] on input "number" at bounding box center [719, 318] width 73 height 30
type input "3"
click at [702, 374] on input "number" at bounding box center [719, 372] width 73 height 30
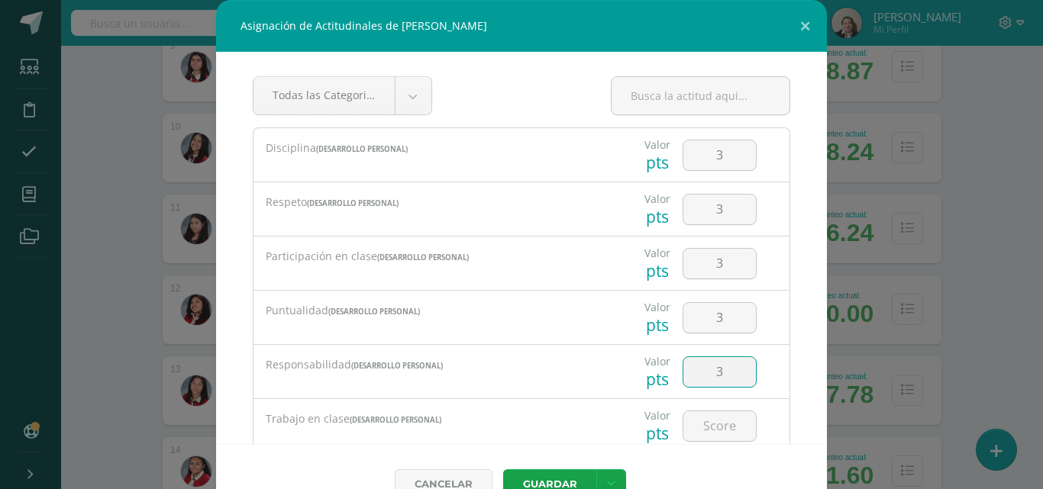
type input "3"
click at [699, 427] on input "number" at bounding box center [719, 426] width 73 height 30
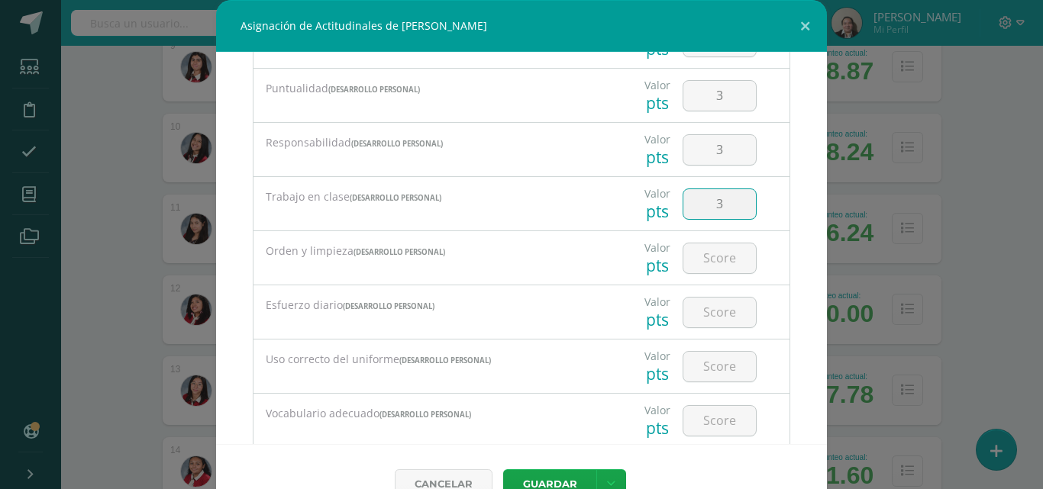
scroll to position [244, 0]
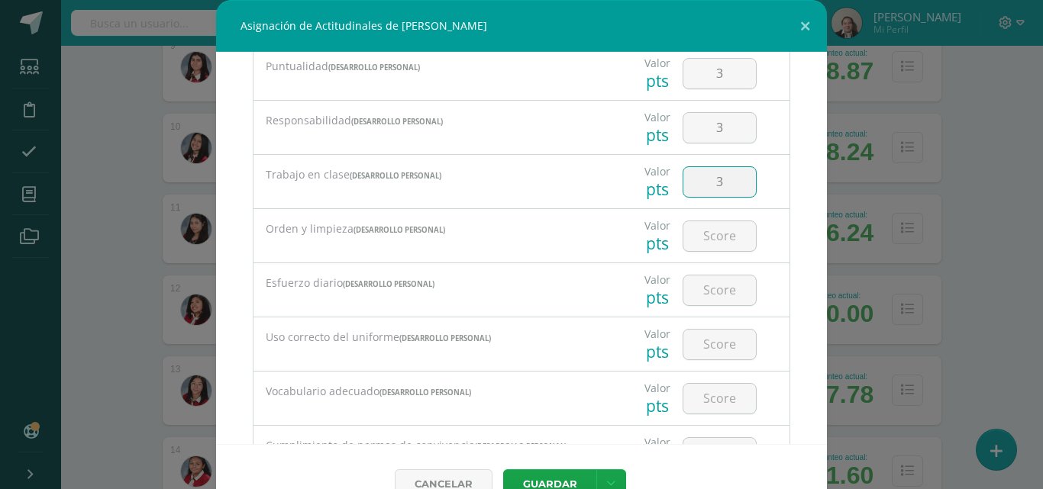
type input "3"
click at [699, 246] on input "number" at bounding box center [719, 236] width 73 height 30
type input "3"
click at [702, 297] on input "number" at bounding box center [719, 291] width 73 height 30
type input "3"
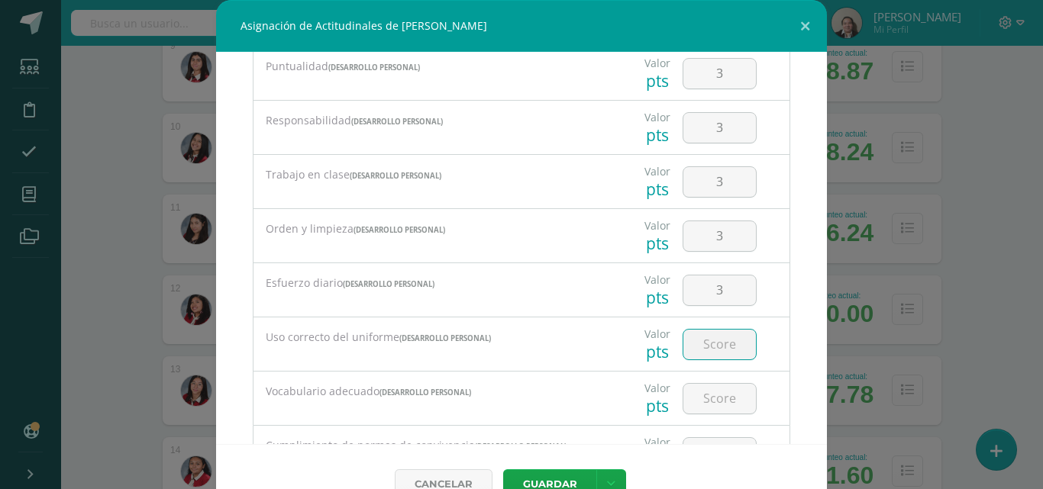
click at [705, 345] on input "number" at bounding box center [719, 345] width 73 height 30
type input "3"
click at [701, 407] on input "number" at bounding box center [719, 399] width 73 height 30
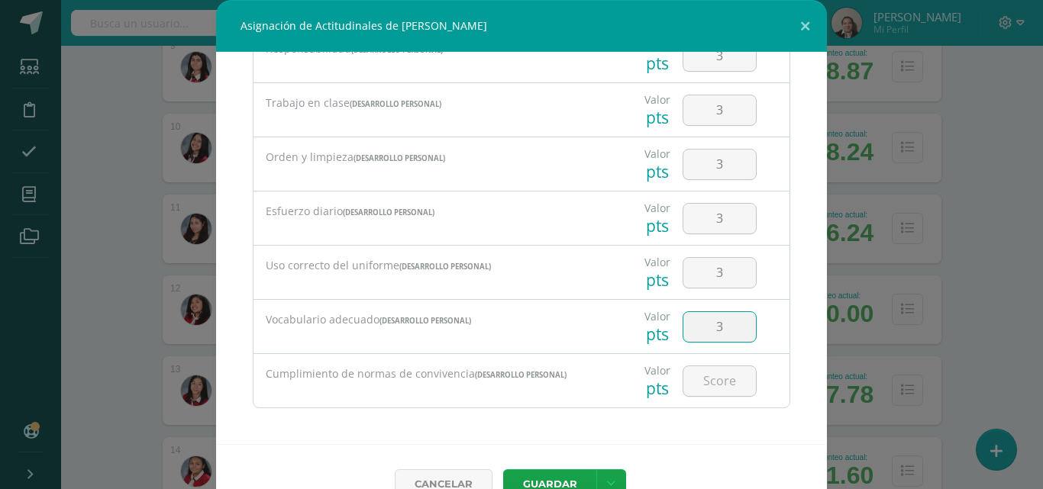
scroll to position [319, 0]
type input "3"
click at [726, 384] on input "number" at bounding box center [719, 378] width 73 height 30
click at [722, 319] on input "3" at bounding box center [719, 324] width 73 height 30
type input "1"
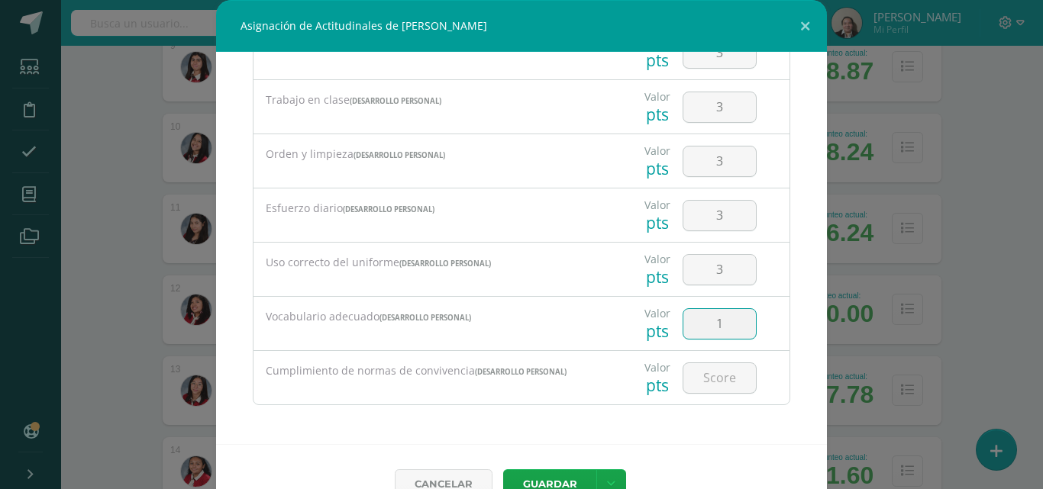
click at [707, 395] on div at bounding box center [719, 377] width 86 height 53
click at [707, 384] on input "number" at bounding box center [719, 378] width 73 height 30
type input "3"
click at [553, 476] on button "Guardar" at bounding box center [549, 484] width 93 height 30
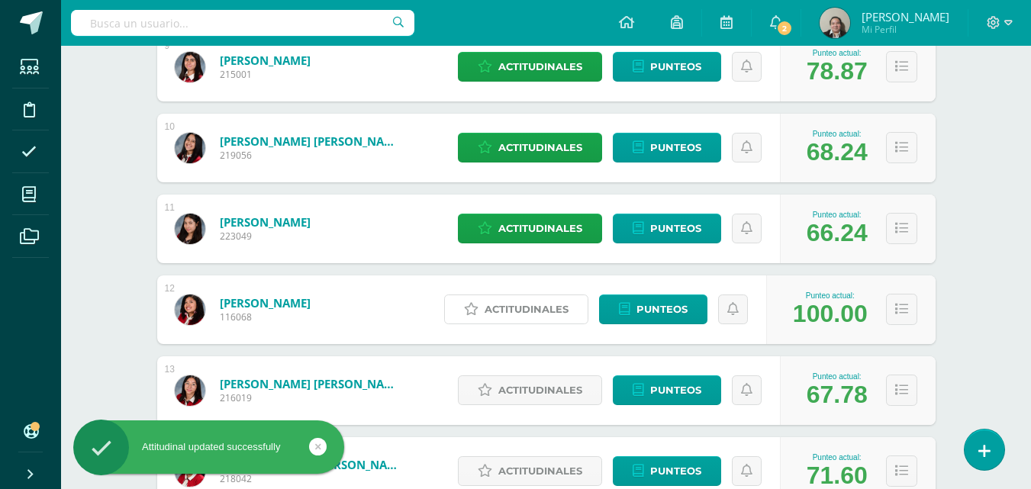
click at [554, 310] on span "Actitudinales" at bounding box center [527, 309] width 84 height 28
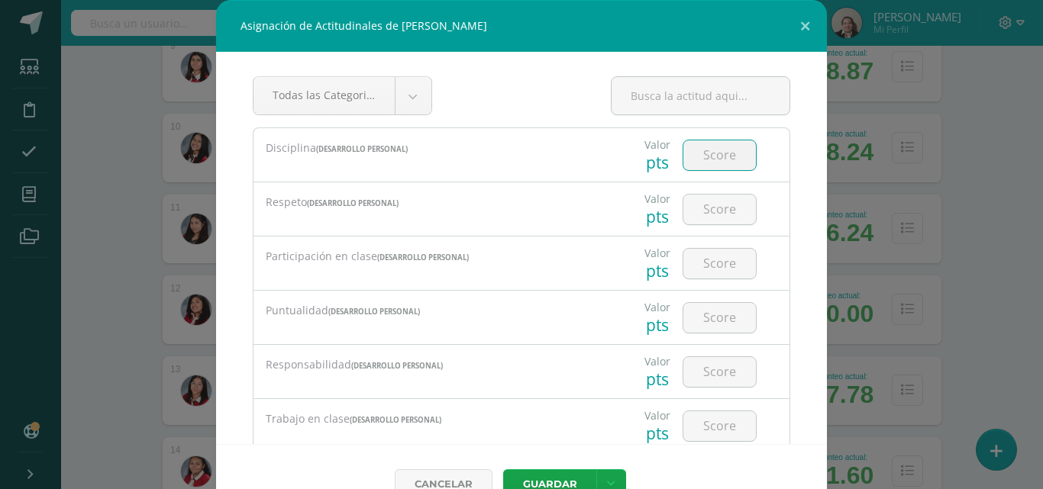
click at [711, 161] on input "number" at bounding box center [719, 155] width 73 height 30
type input "3"
click at [703, 208] on input "number" at bounding box center [719, 210] width 73 height 30
click at [713, 160] on input "3" at bounding box center [719, 155] width 73 height 30
type input "1"
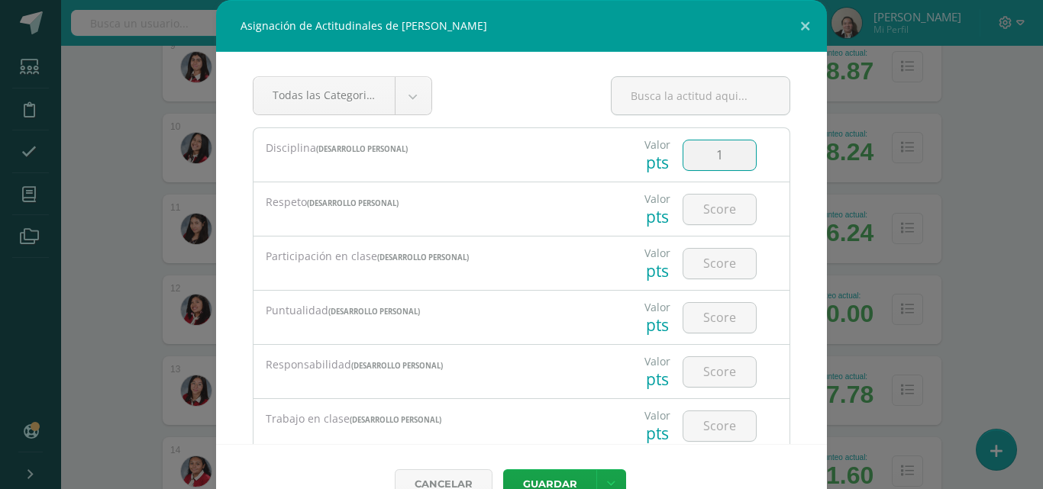
click at [705, 204] on input "number" at bounding box center [719, 210] width 73 height 30
type input "3"
click at [706, 259] on input "number" at bounding box center [719, 264] width 73 height 30
type input "4"
click at [705, 317] on input "number" at bounding box center [719, 318] width 73 height 30
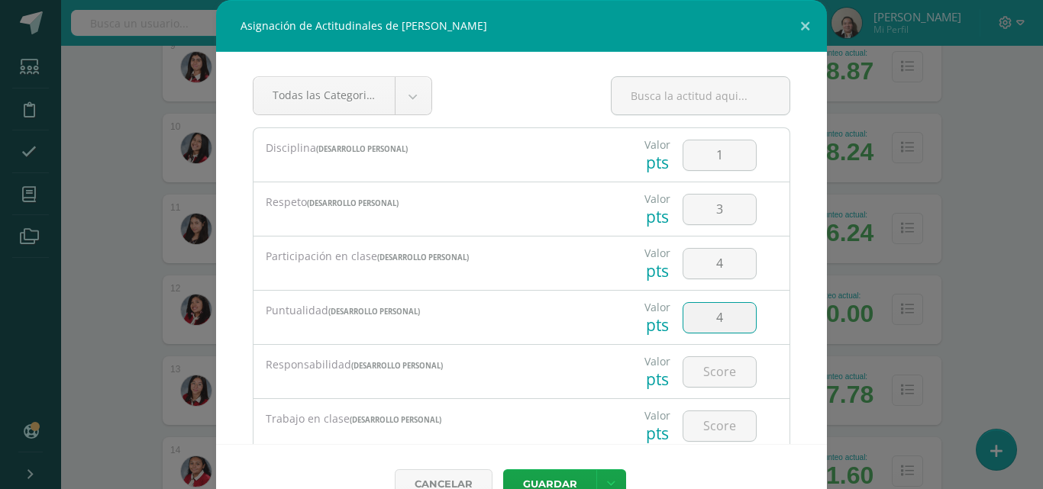
type input "4"
click at [702, 362] on input "number" at bounding box center [719, 372] width 73 height 30
type input "4"
click at [705, 419] on input "number" at bounding box center [719, 426] width 73 height 30
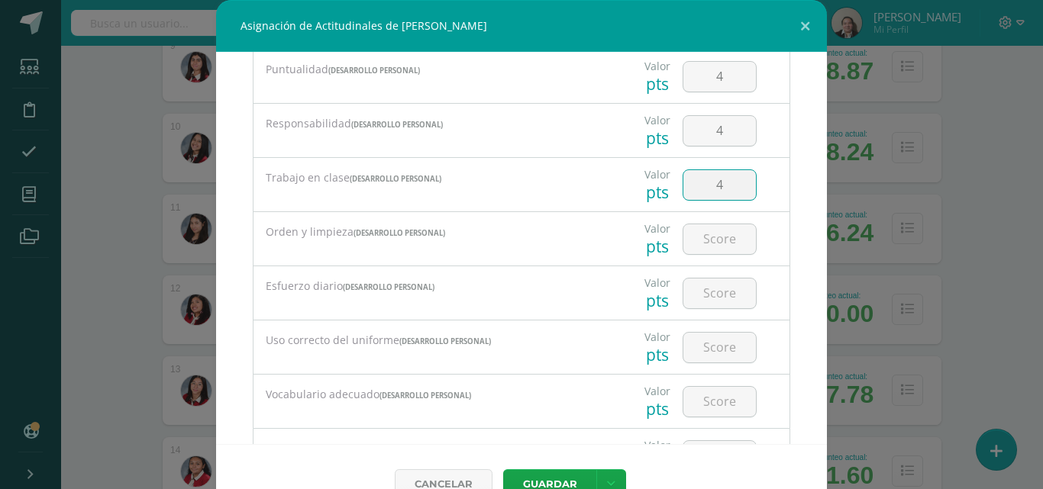
scroll to position [275, 0]
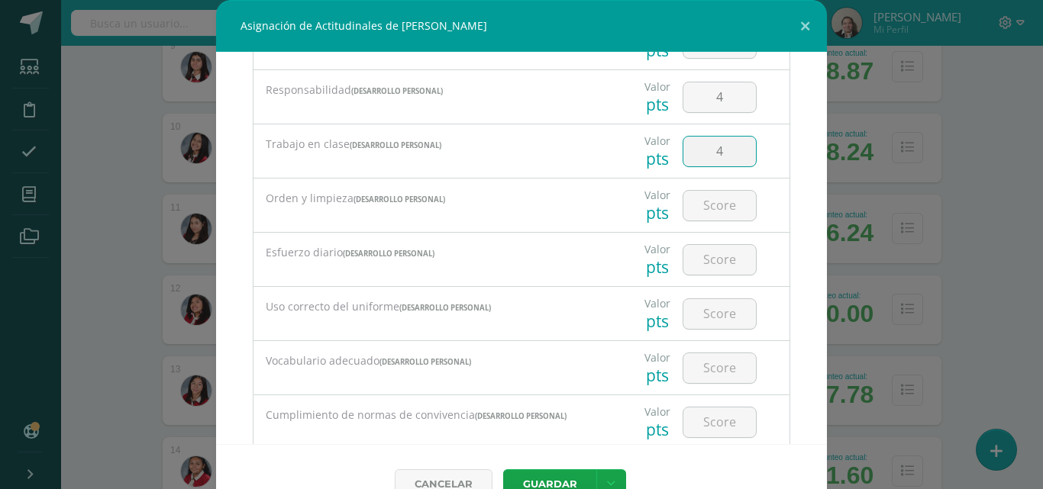
type input "4"
click at [710, 208] on input "number" at bounding box center [719, 206] width 73 height 30
type input "4"
click at [708, 260] on input "number" at bounding box center [719, 260] width 73 height 30
type input "4"
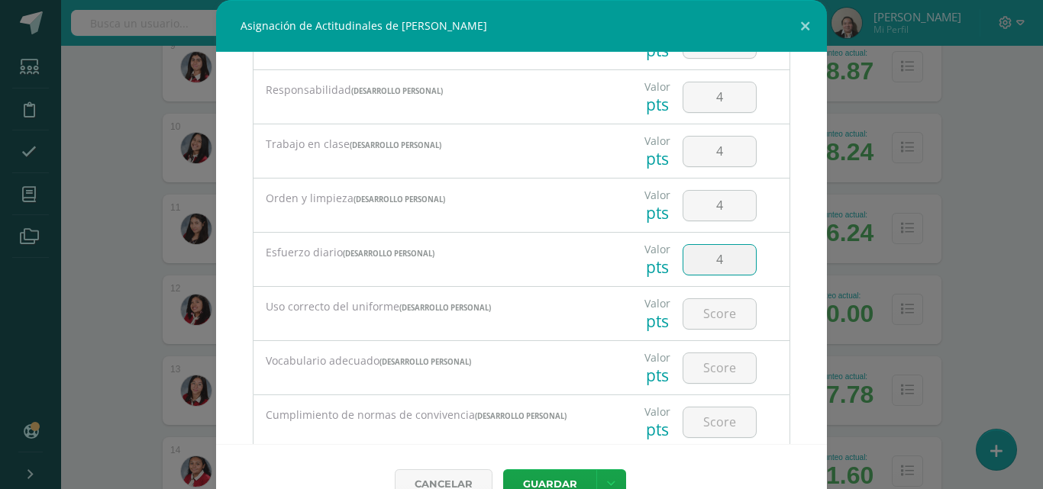
click at [707, 322] on input "number" at bounding box center [719, 314] width 73 height 30
type input "4"
click at [708, 377] on input "number" at bounding box center [719, 368] width 73 height 30
type input "4"
click at [706, 425] on input "number" at bounding box center [719, 423] width 73 height 30
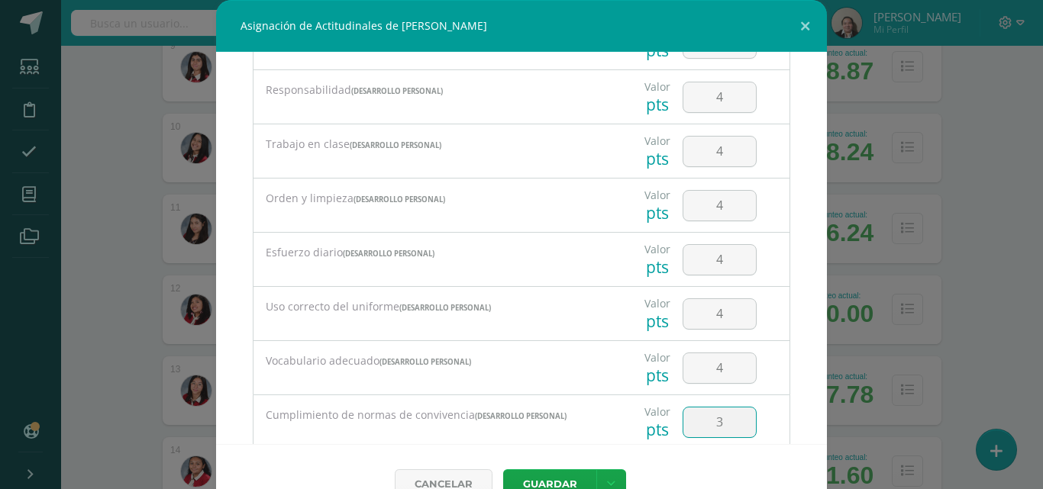
type input "3"
click at [546, 476] on button "Guardar" at bounding box center [549, 484] width 93 height 30
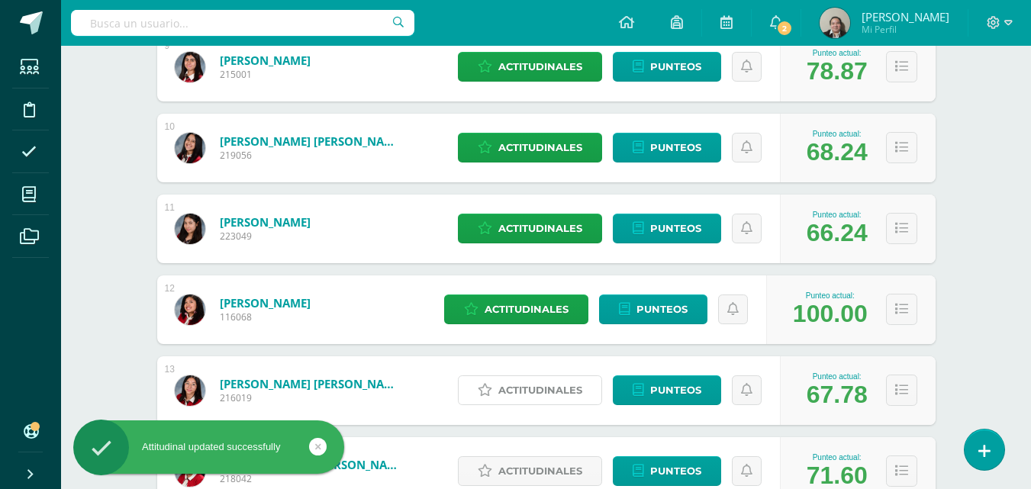
click at [558, 387] on span "Actitudinales" at bounding box center [541, 390] width 84 height 28
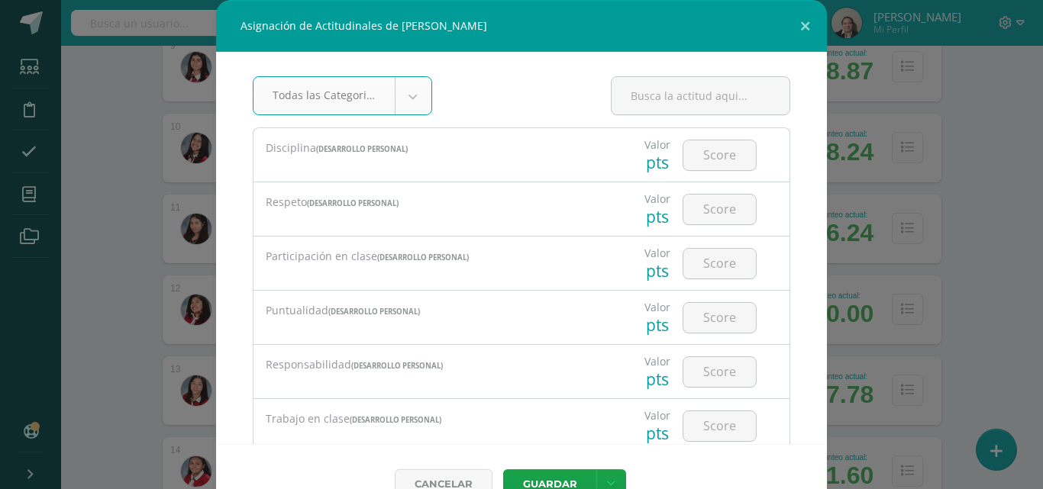
click at [718, 153] on input "number" at bounding box center [719, 155] width 73 height 30
type input "3"
click at [708, 211] on input "number" at bounding box center [719, 210] width 73 height 30
type input "4"
click at [707, 266] on input "number" at bounding box center [719, 264] width 73 height 30
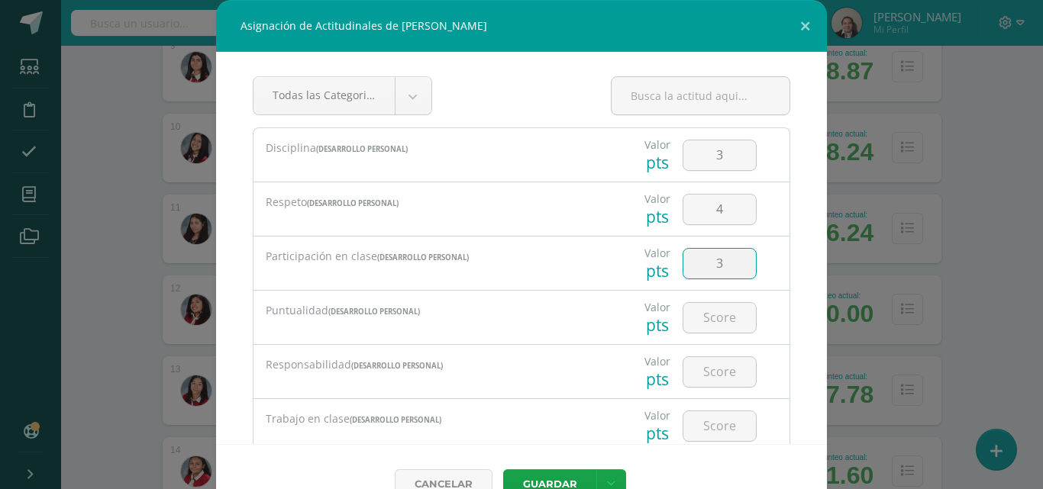
type input "3"
click at [704, 315] on input "number" at bounding box center [719, 318] width 73 height 30
type input "3"
click at [702, 370] on input "number" at bounding box center [719, 372] width 73 height 30
type input "3"
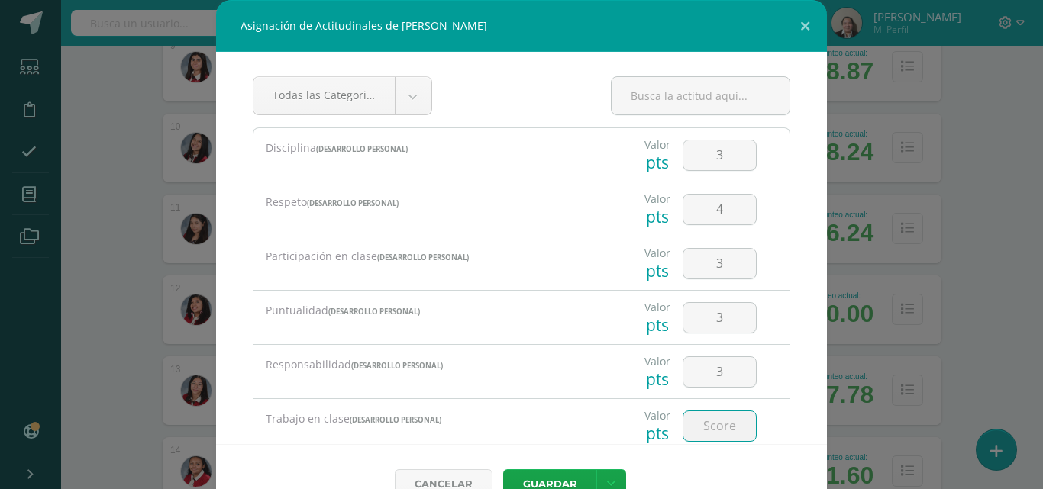
click at [702, 423] on input "number" at bounding box center [719, 426] width 73 height 30
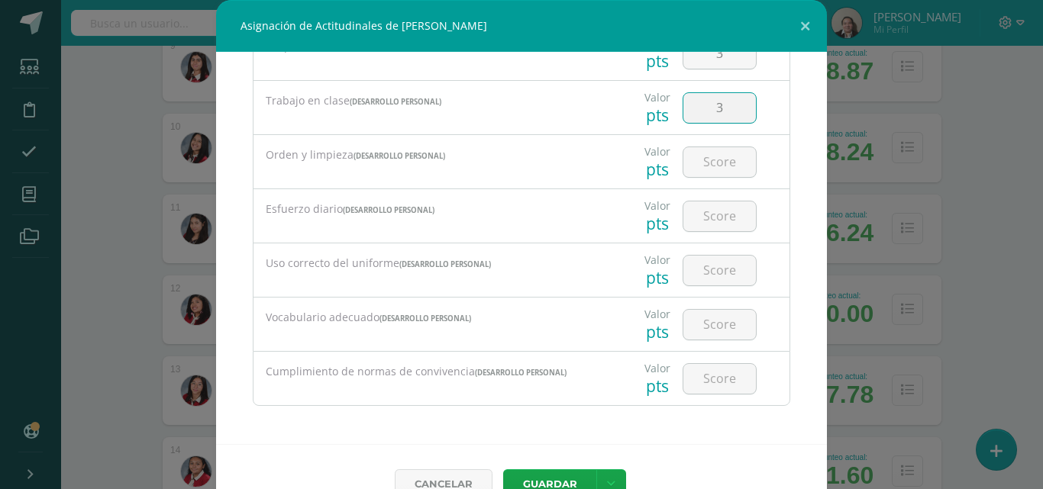
scroll to position [319, 0]
type input "3"
click at [700, 154] on input "number" at bounding box center [719, 162] width 73 height 30
type input "3"
click at [705, 216] on input "number" at bounding box center [719, 216] width 73 height 30
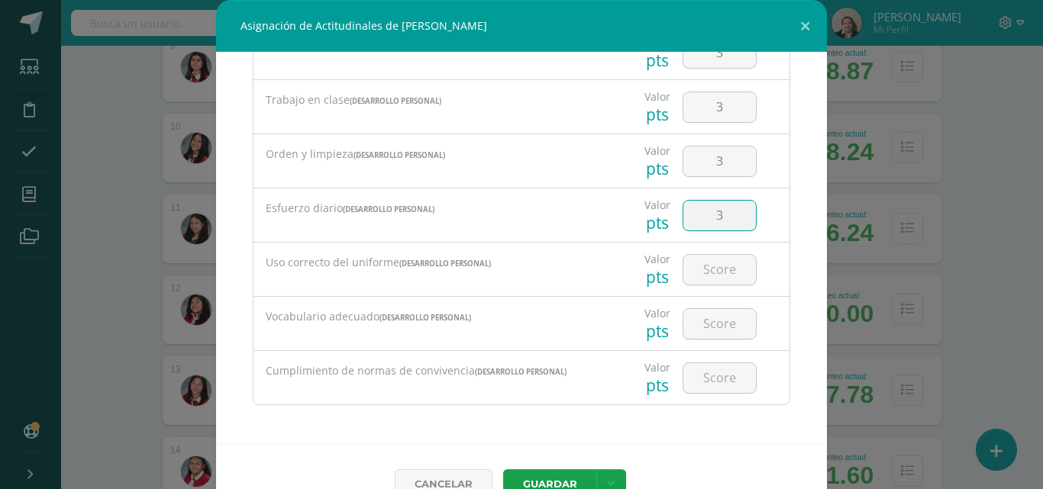
type input "3"
click at [705, 269] on input "number" at bounding box center [719, 270] width 73 height 30
type input "4"
click at [705, 322] on input "number" at bounding box center [719, 324] width 73 height 30
type input "4"
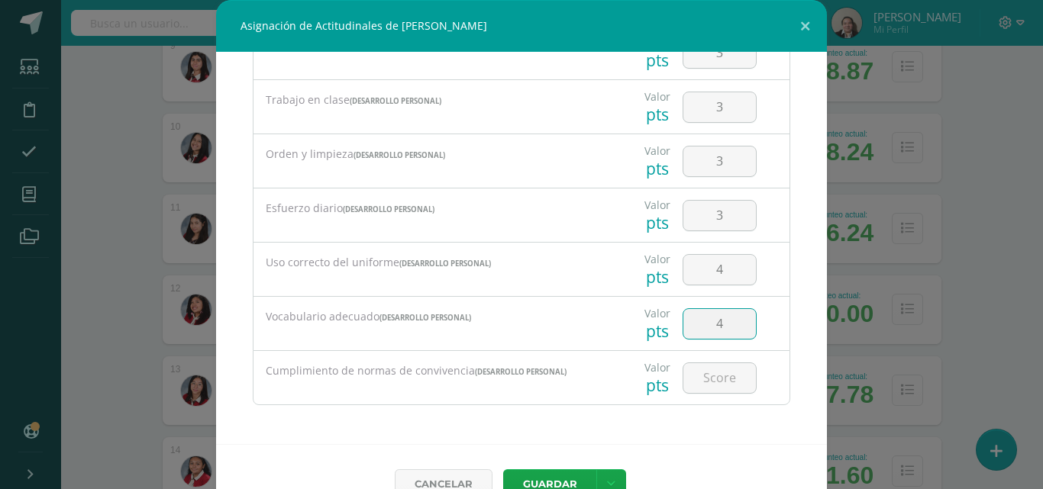
click at [706, 391] on input "number" at bounding box center [719, 378] width 73 height 30
type input "4"
click at [546, 476] on button "Guardar" at bounding box center [549, 484] width 93 height 30
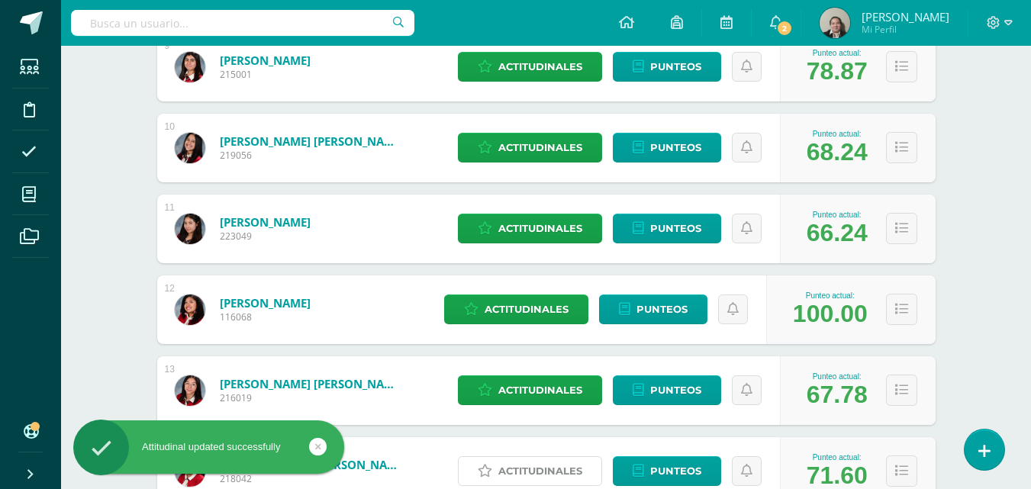
click at [535, 469] on span "Actitudinales" at bounding box center [541, 471] width 84 height 28
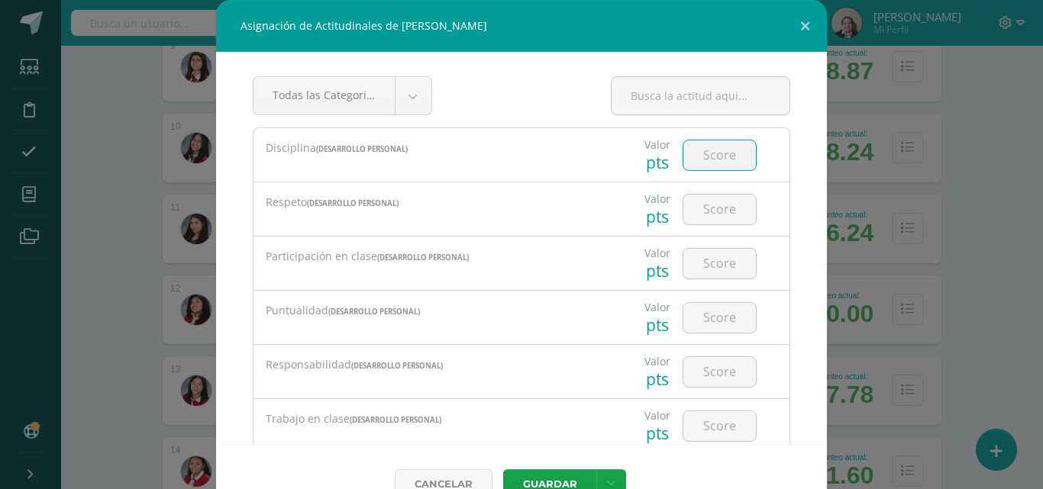
click at [720, 144] on input "number" at bounding box center [719, 155] width 73 height 30
type input "4"
click at [710, 208] on input "number" at bounding box center [719, 210] width 73 height 30
type input "4"
click at [705, 259] on input "number" at bounding box center [719, 264] width 73 height 30
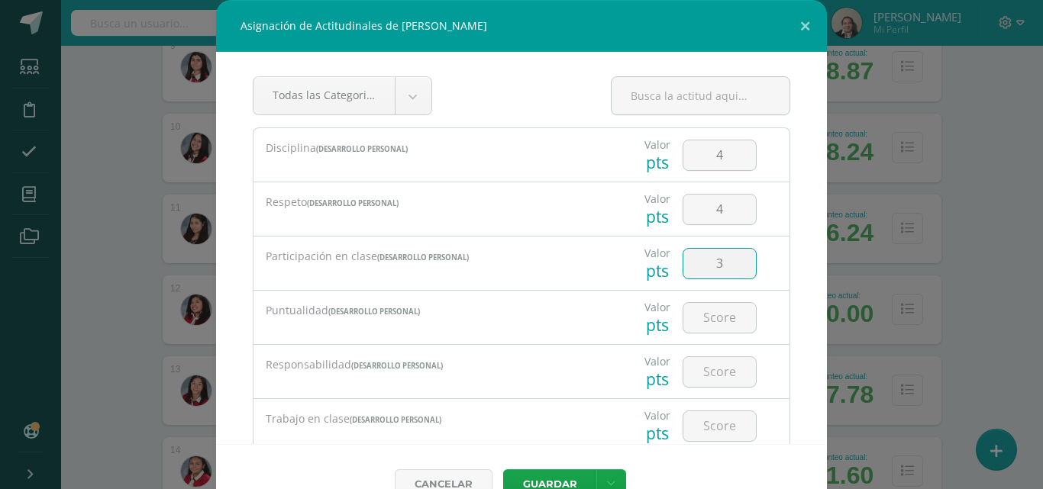
type input "3"
click at [704, 314] on input "number" at bounding box center [719, 318] width 73 height 30
type input "3"
click at [705, 377] on input "number" at bounding box center [719, 372] width 73 height 30
type input "3"
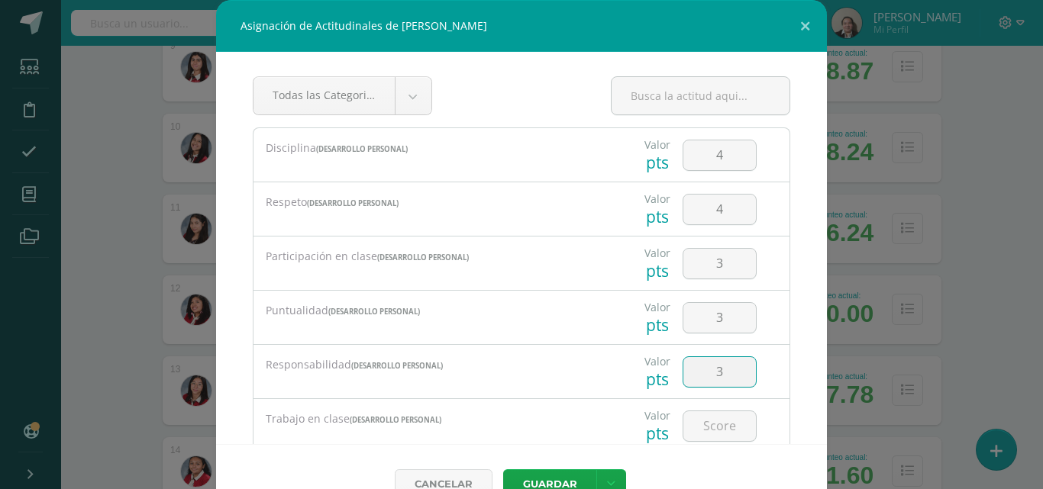
click at [700, 418] on input "number" at bounding box center [719, 426] width 73 height 30
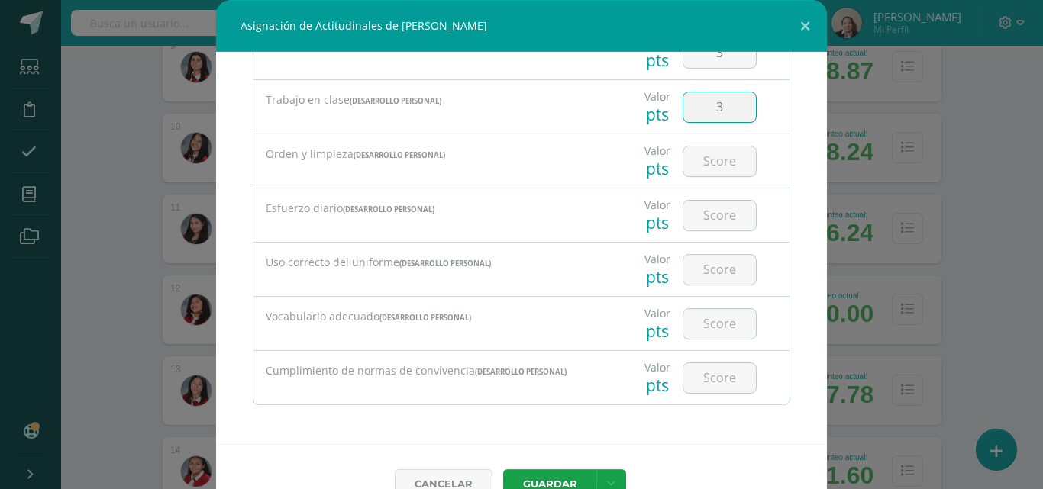
type input "3"
click at [712, 167] on input "number" at bounding box center [719, 162] width 73 height 30
type input "3"
click at [712, 222] on input "number" at bounding box center [719, 216] width 73 height 30
type input "3"
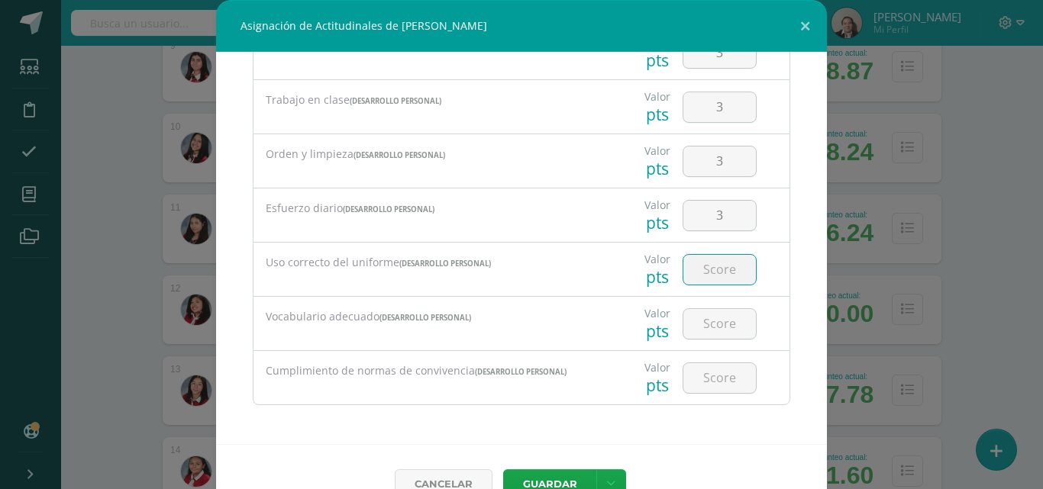
click at [708, 271] on input "number" at bounding box center [719, 270] width 73 height 30
type input "3"
click at [705, 321] on input "number" at bounding box center [719, 324] width 73 height 30
type input "4"
click at [703, 371] on input "number" at bounding box center [719, 378] width 73 height 30
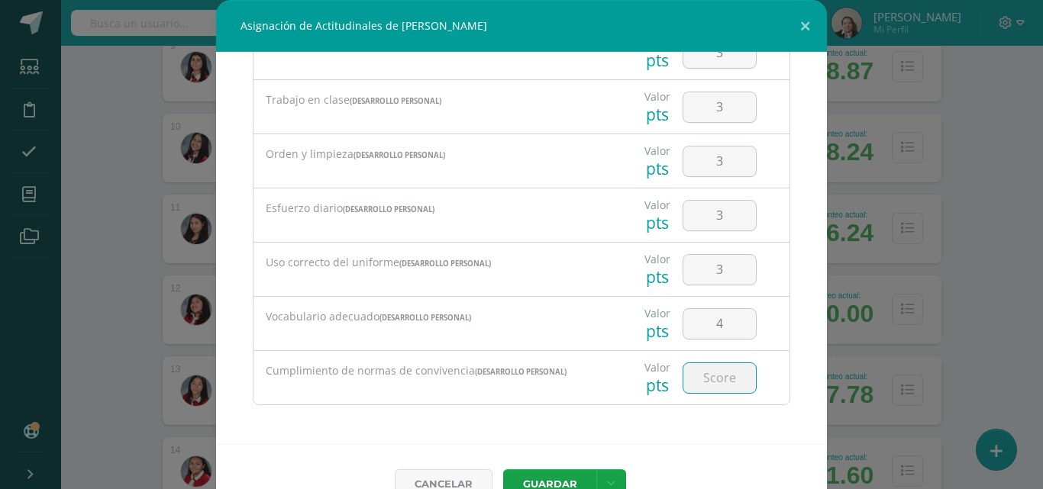
type input "4"
type input "3"
click at [521, 479] on button "Guardar" at bounding box center [549, 484] width 93 height 30
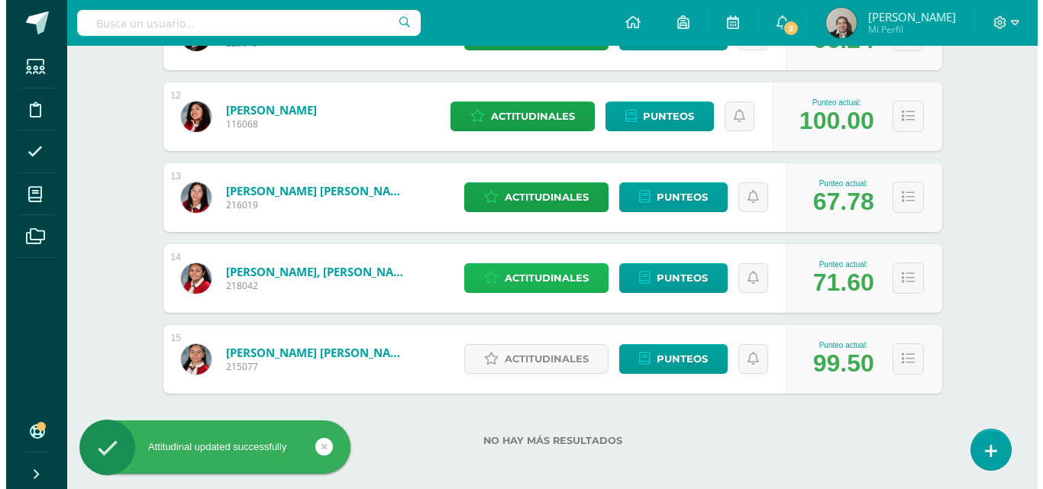
scroll to position [1146, 0]
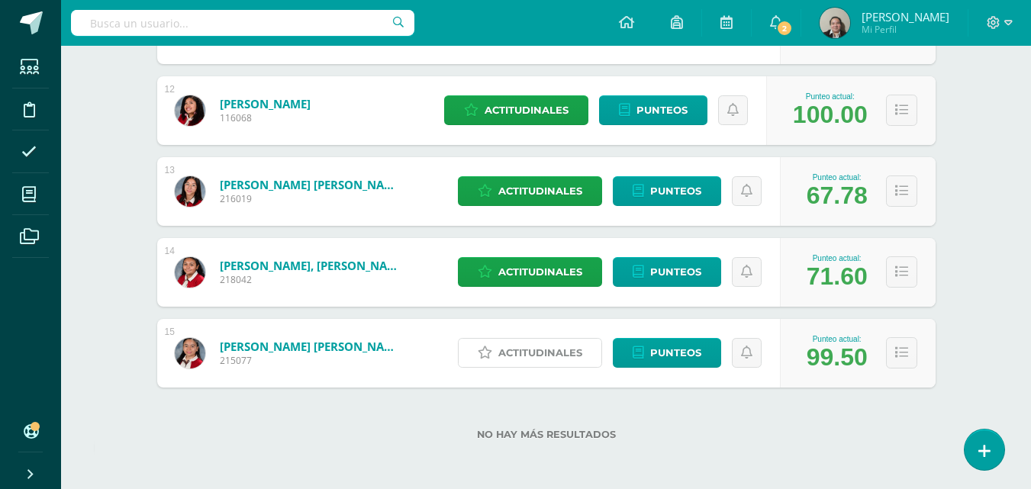
click at [560, 356] on span "Actitudinales" at bounding box center [541, 353] width 84 height 28
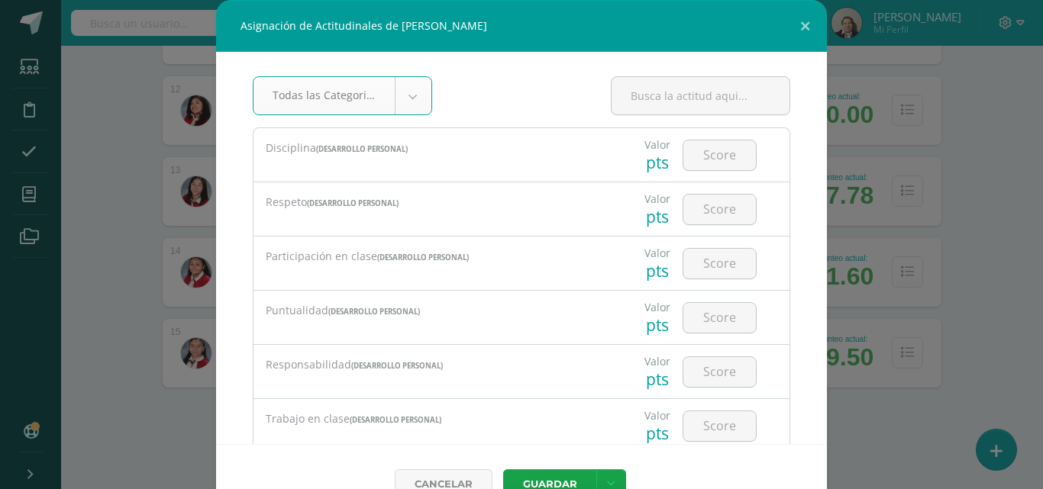
click at [715, 153] on input "number" at bounding box center [719, 155] width 73 height 30
type input "4"
click at [699, 223] on input "number" at bounding box center [719, 210] width 73 height 30
type input "4"
click at [703, 268] on input "number" at bounding box center [719, 264] width 73 height 30
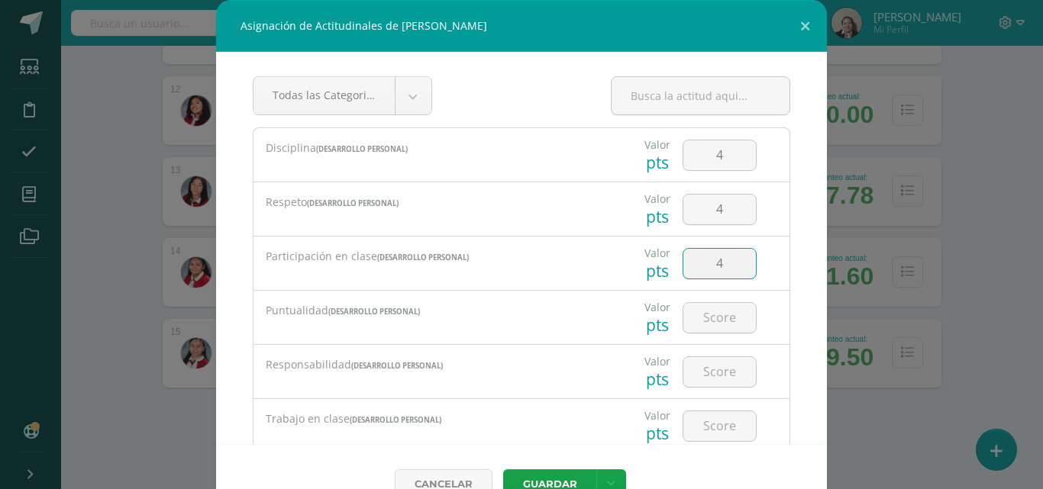
type input "4"
click at [703, 319] on input "number" at bounding box center [719, 318] width 73 height 30
type input "4"
click at [705, 378] on input "number" at bounding box center [719, 372] width 73 height 30
type input "4"
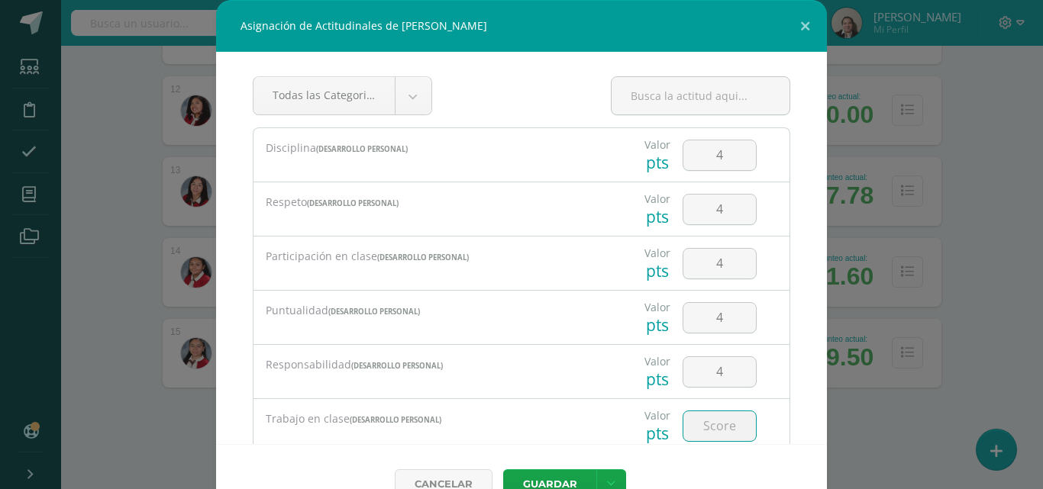
click at [708, 415] on input "number" at bounding box center [719, 426] width 73 height 30
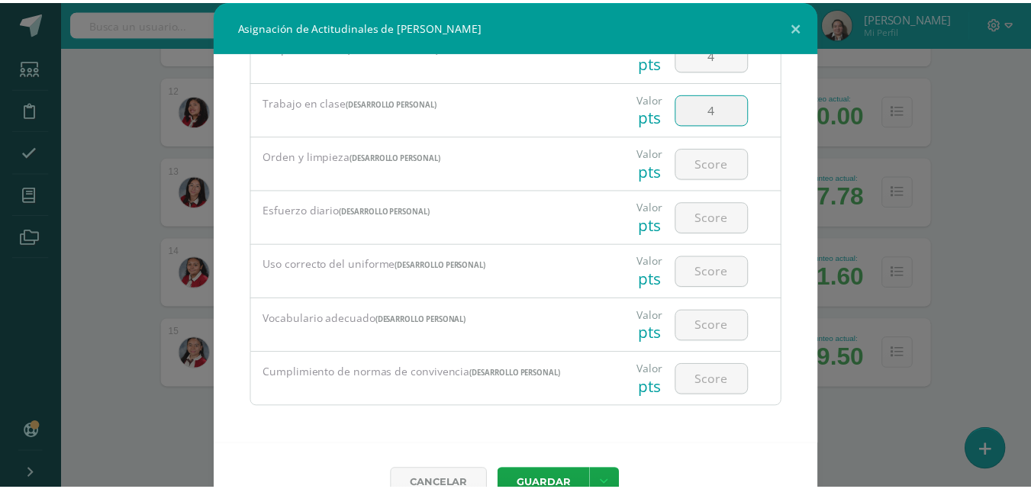
scroll to position [319, 0]
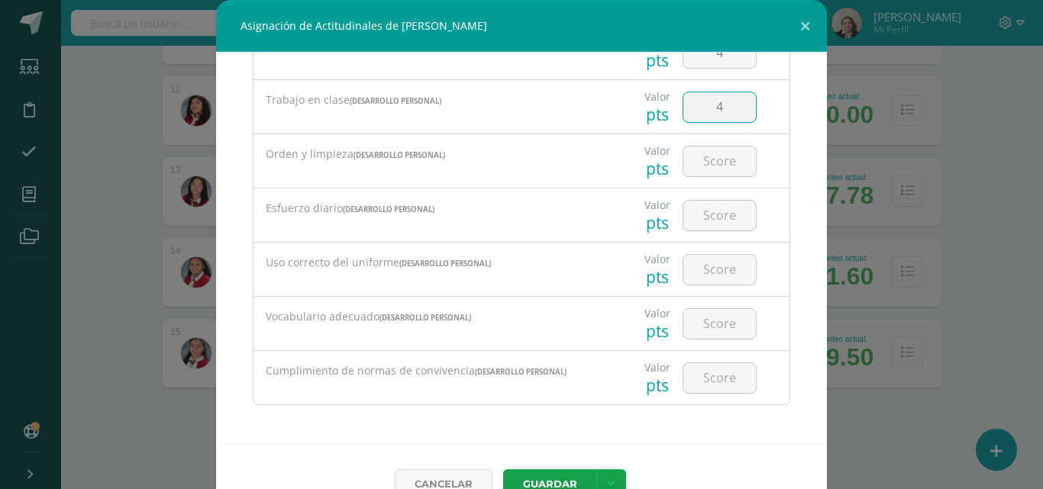
type input "4"
click at [690, 169] on input "number" at bounding box center [719, 162] width 73 height 30
type input "4"
click at [701, 217] on input "number" at bounding box center [719, 216] width 73 height 30
type input "4"
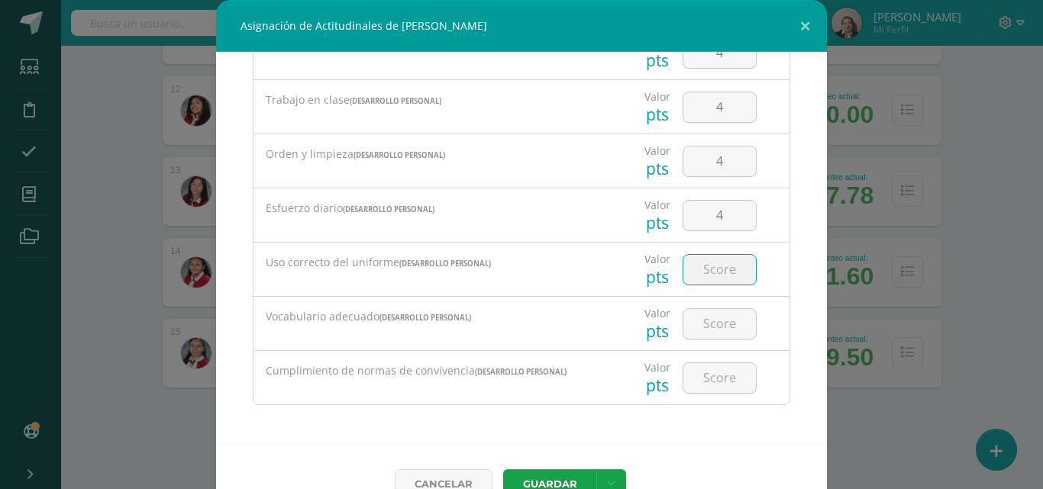
click at [700, 273] on input "number" at bounding box center [719, 270] width 73 height 30
type input "4"
click at [705, 332] on input "number" at bounding box center [719, 324] width 73 height 30
type input "4"
click at [704, 387] on input "number" at bounding box center [719, 378] width 73 height 30
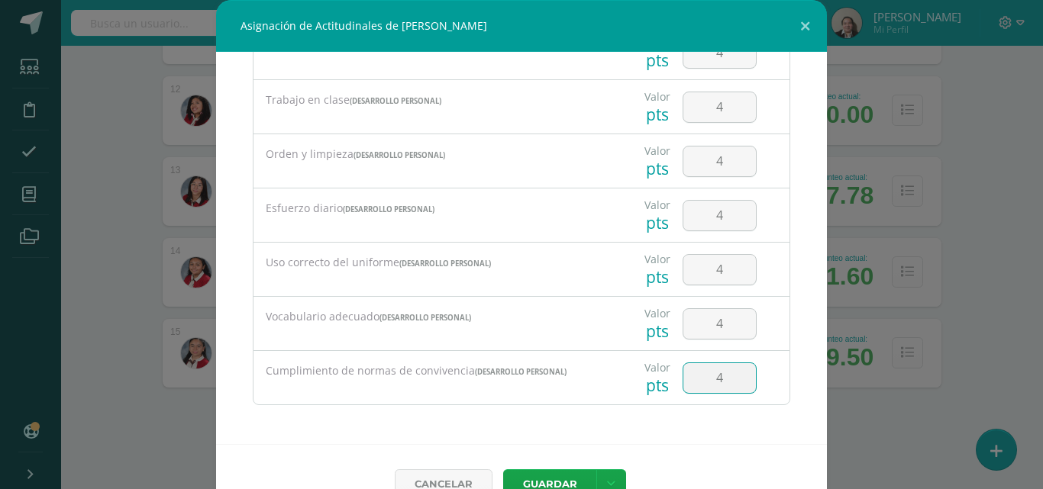
type input "4"
click at [545, 479] on button "Guardar" at bounding box center [549, 484] width 93 height 30
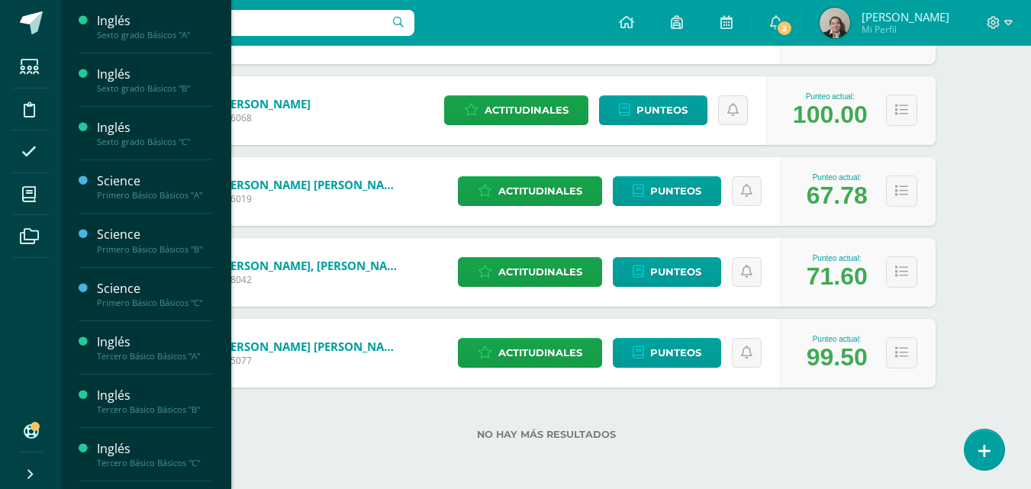
click at [147, 463] on span "Estudiantes" at bounding box center [147, 466] width 60 height 15
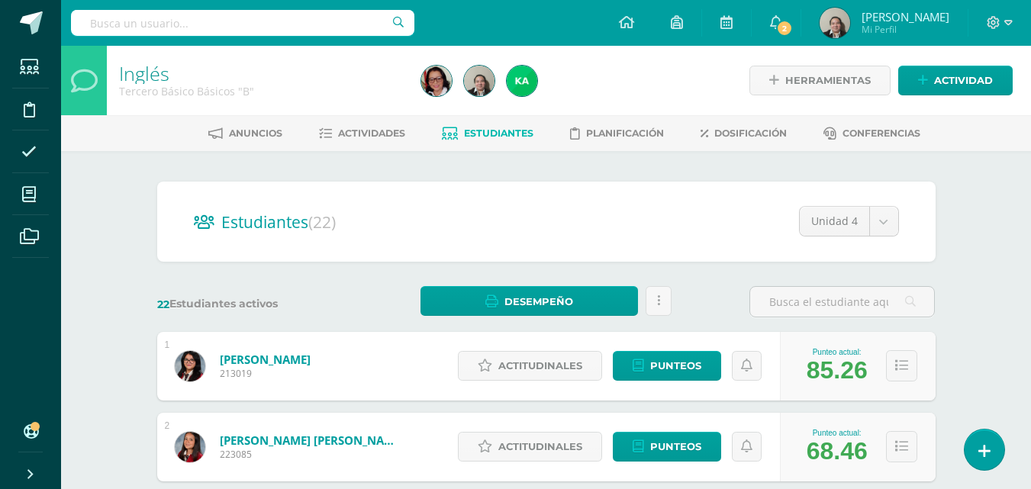
scroll to position [428, 0]
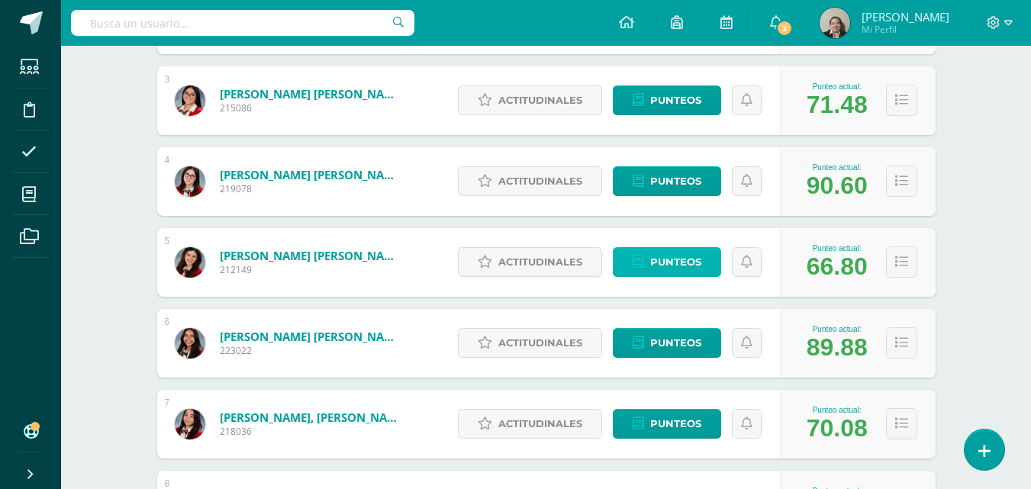
click at [685, 260] on span "Punteos" at bounding box center [675, 262] width 51 height 28
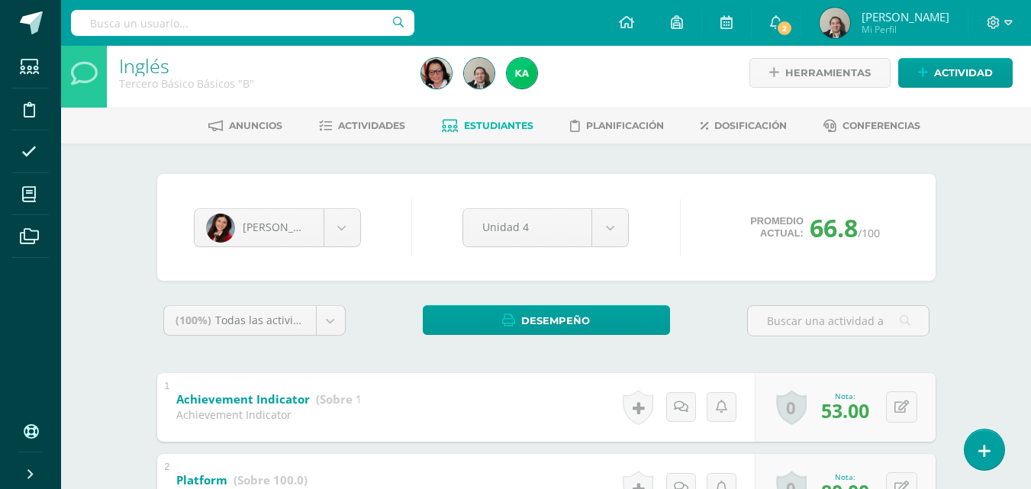
click at [369, 123] on span "Actividades" at bounding box center [371, 125] width 67 height 11
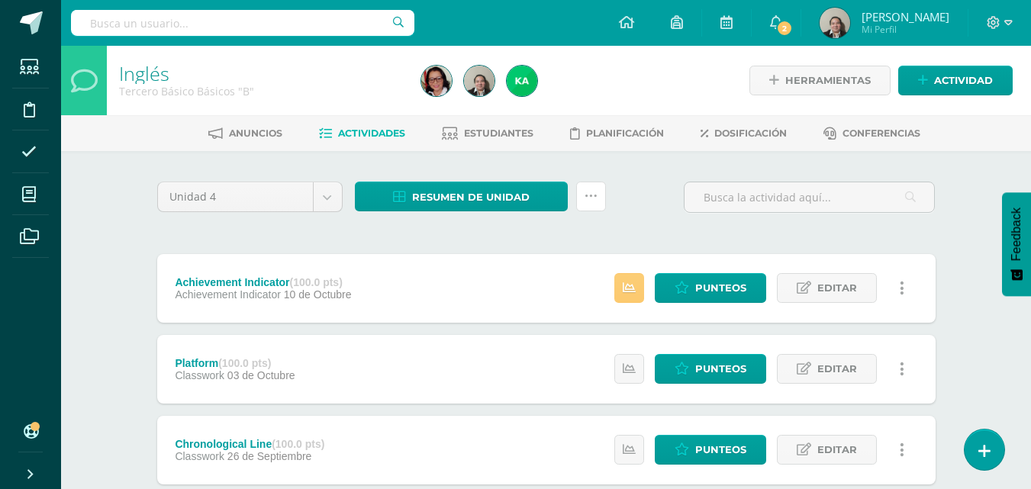
click at [595, 193] on icon at bounding box center [591, 196] width 13 height 13
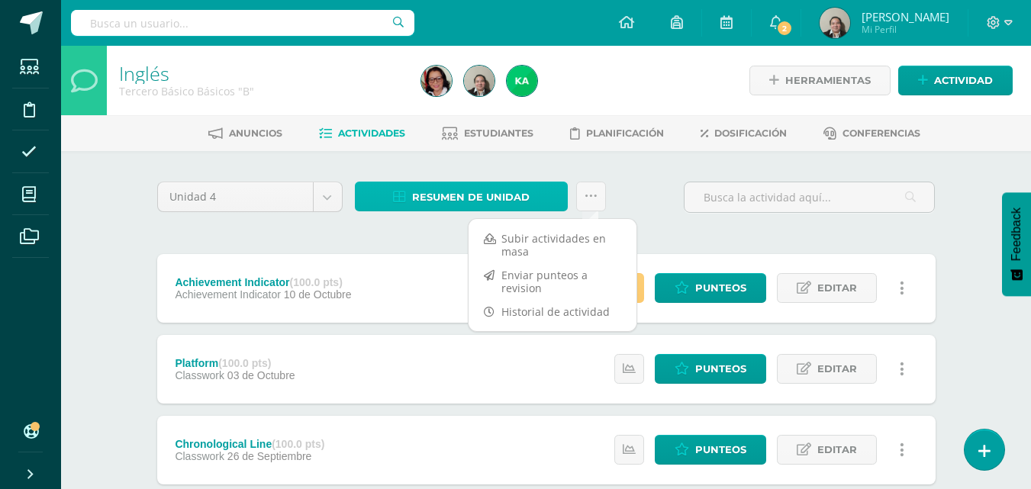
click at [456, 204] on span "Resumen de unidad" at bounding box center [471, 197] width 118 height 28
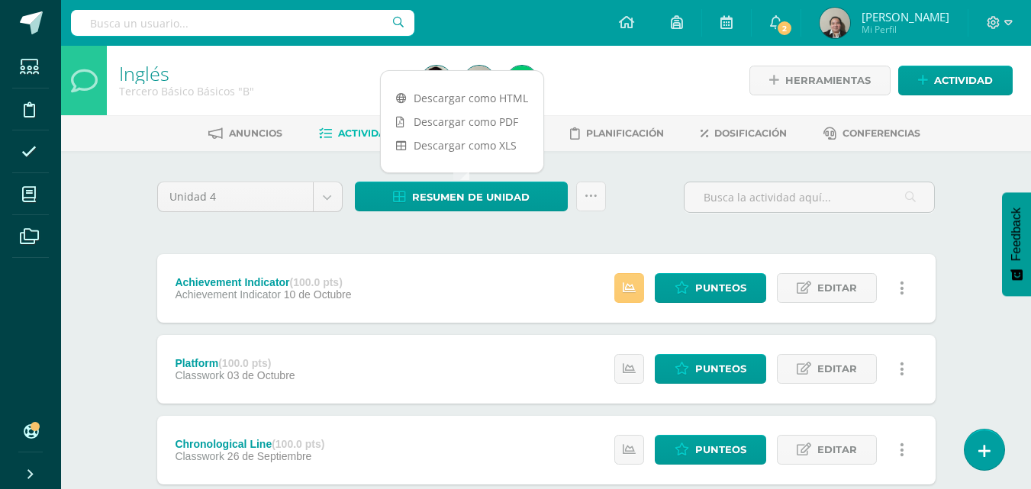
click at [486, 124] on link "Descargar como PDF" at bounding box center [462, 122] width 163 height 24
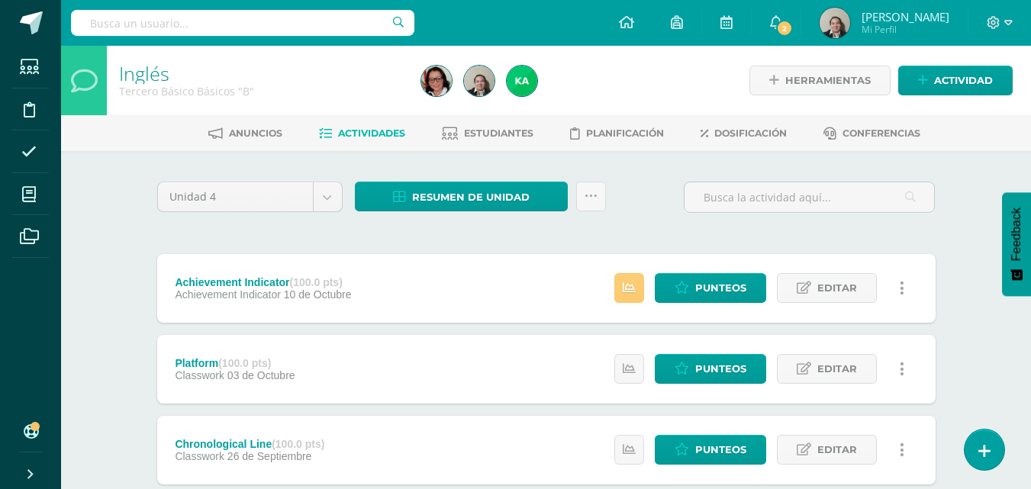
click at [515, 130] on span "Estudiantes" at bounding box center [498, 132] width 69 height 11
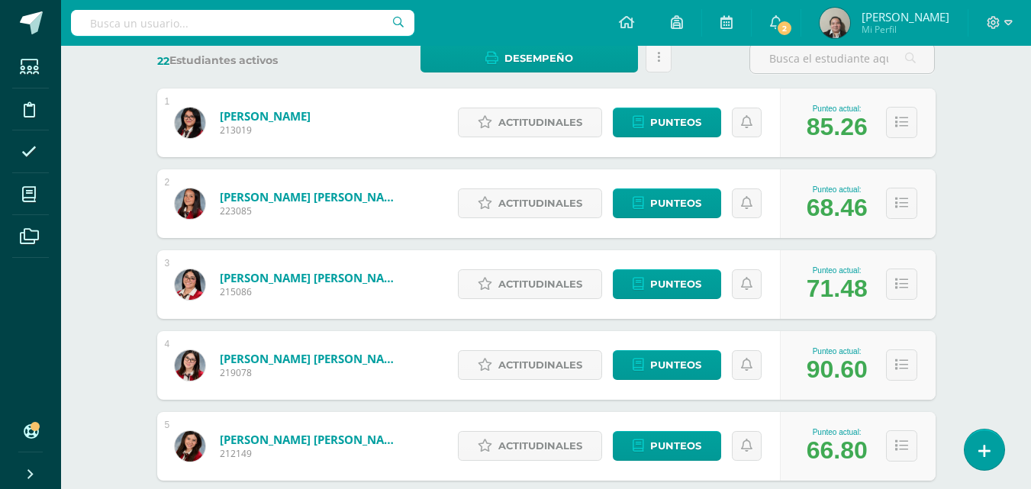
scroll to position [275, 0]
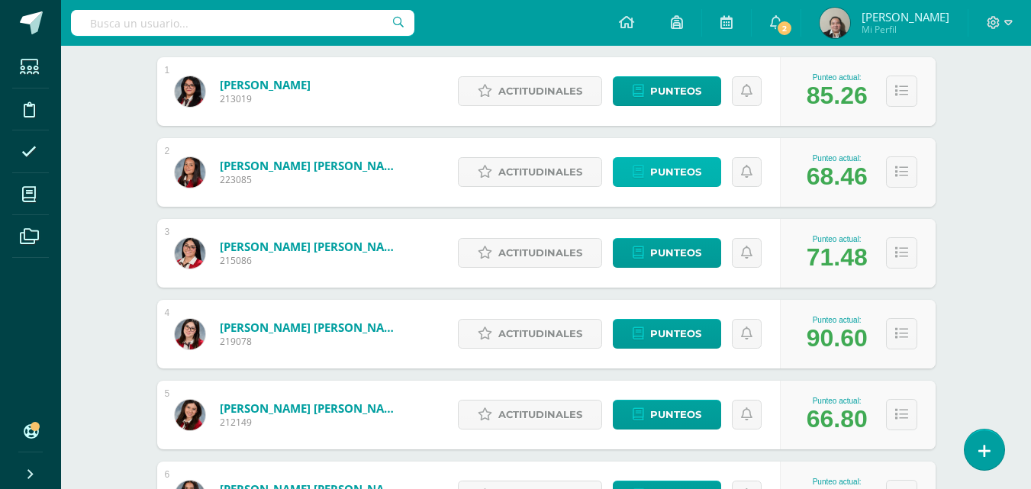
click at [646, 165] on link "Punteos" at bounding box center [667, 172] width 108 height 30
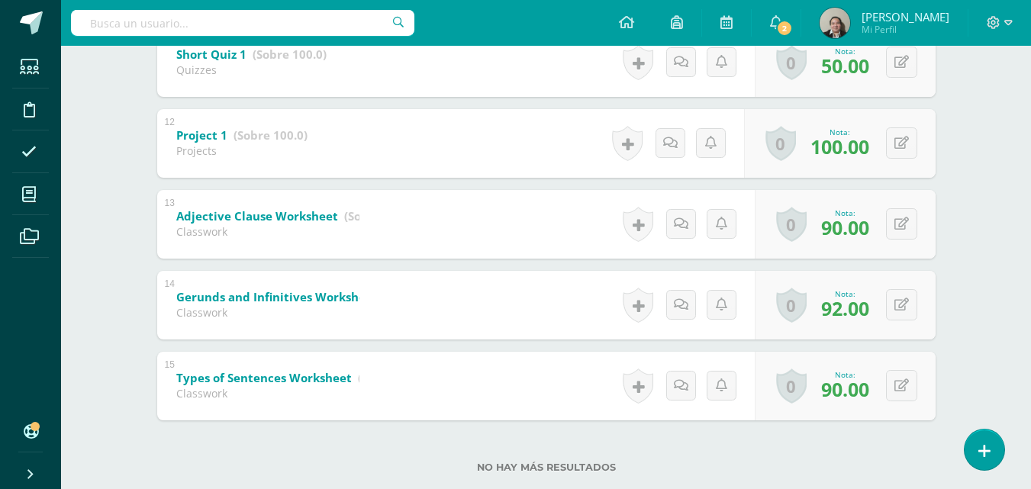
scroll to position [1195, 0]
